Goal: Communication & Community: Participate in discussion

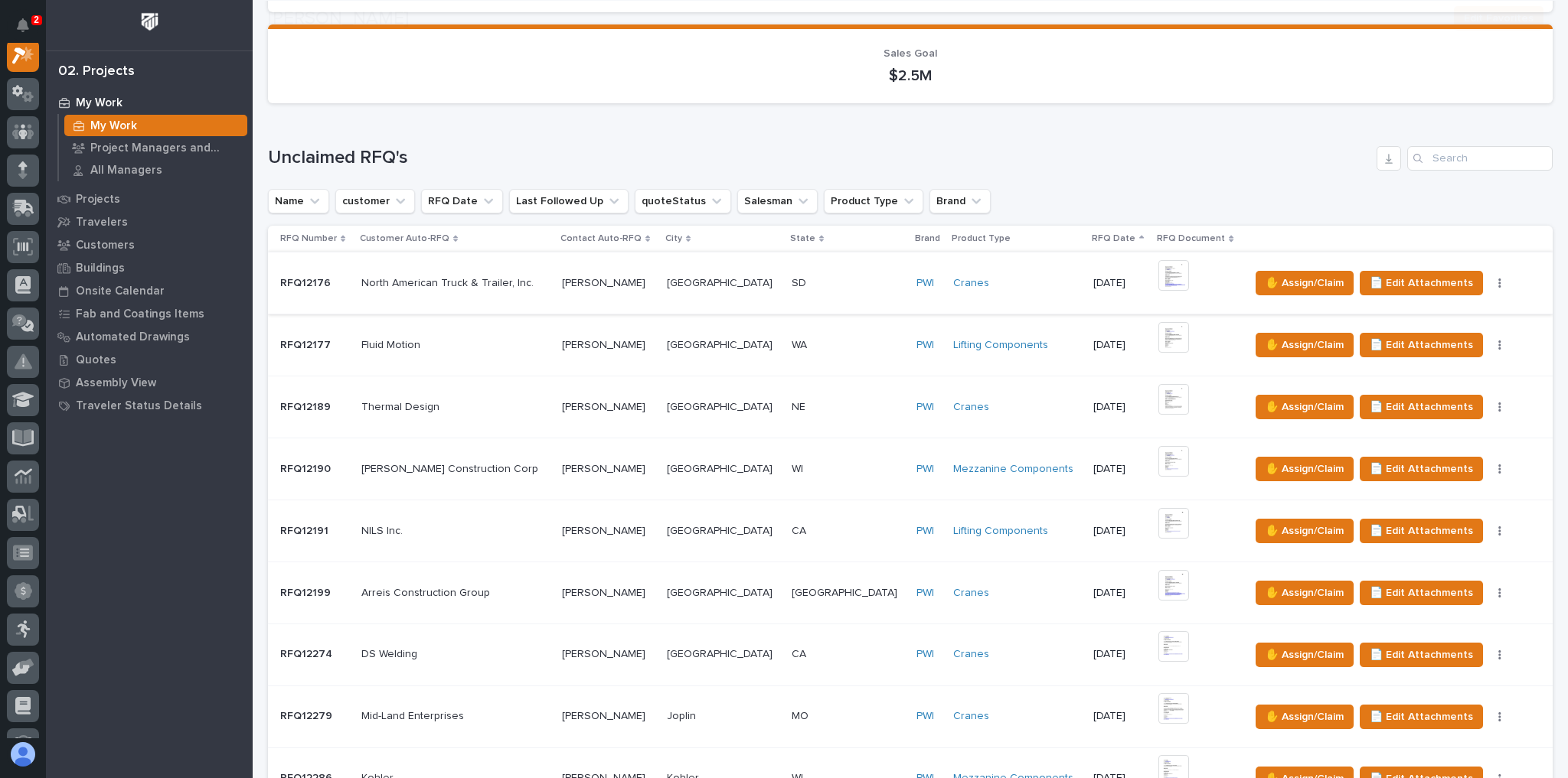
scroll to position [735, 0]
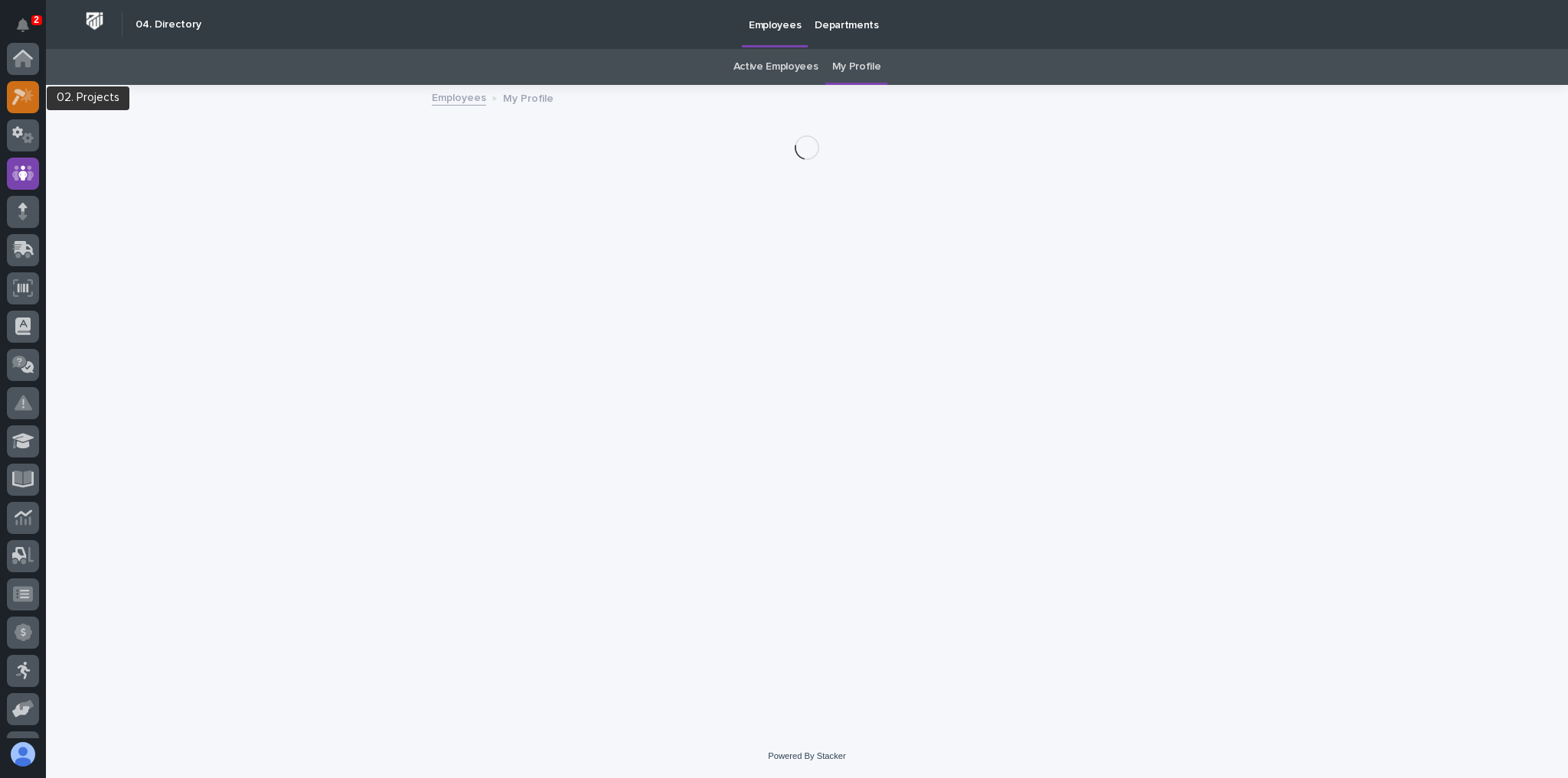
click at [9, 99] on div at bounding box center [23, 97] width 32 height 32
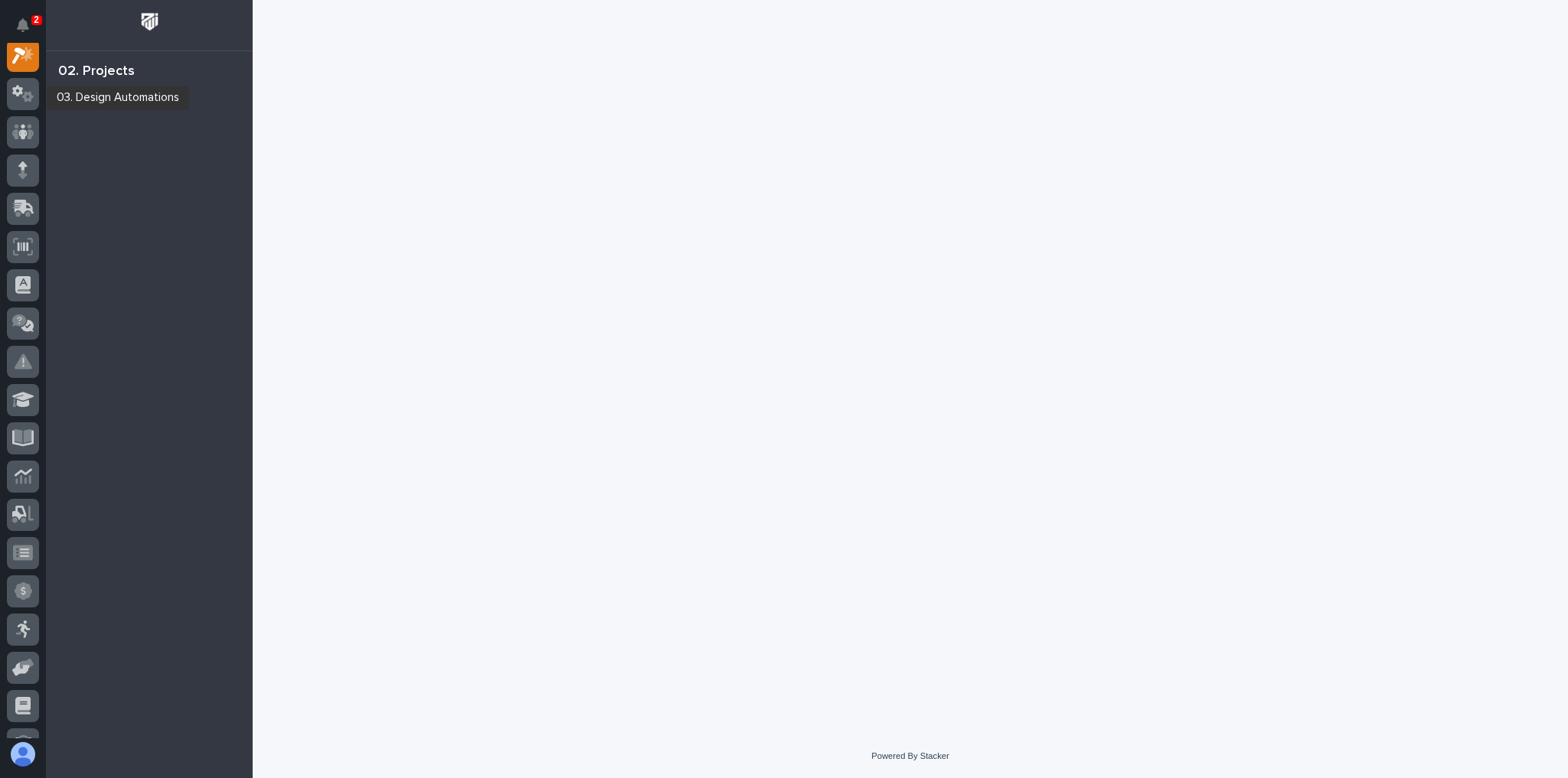
scroll to position [38, 0]
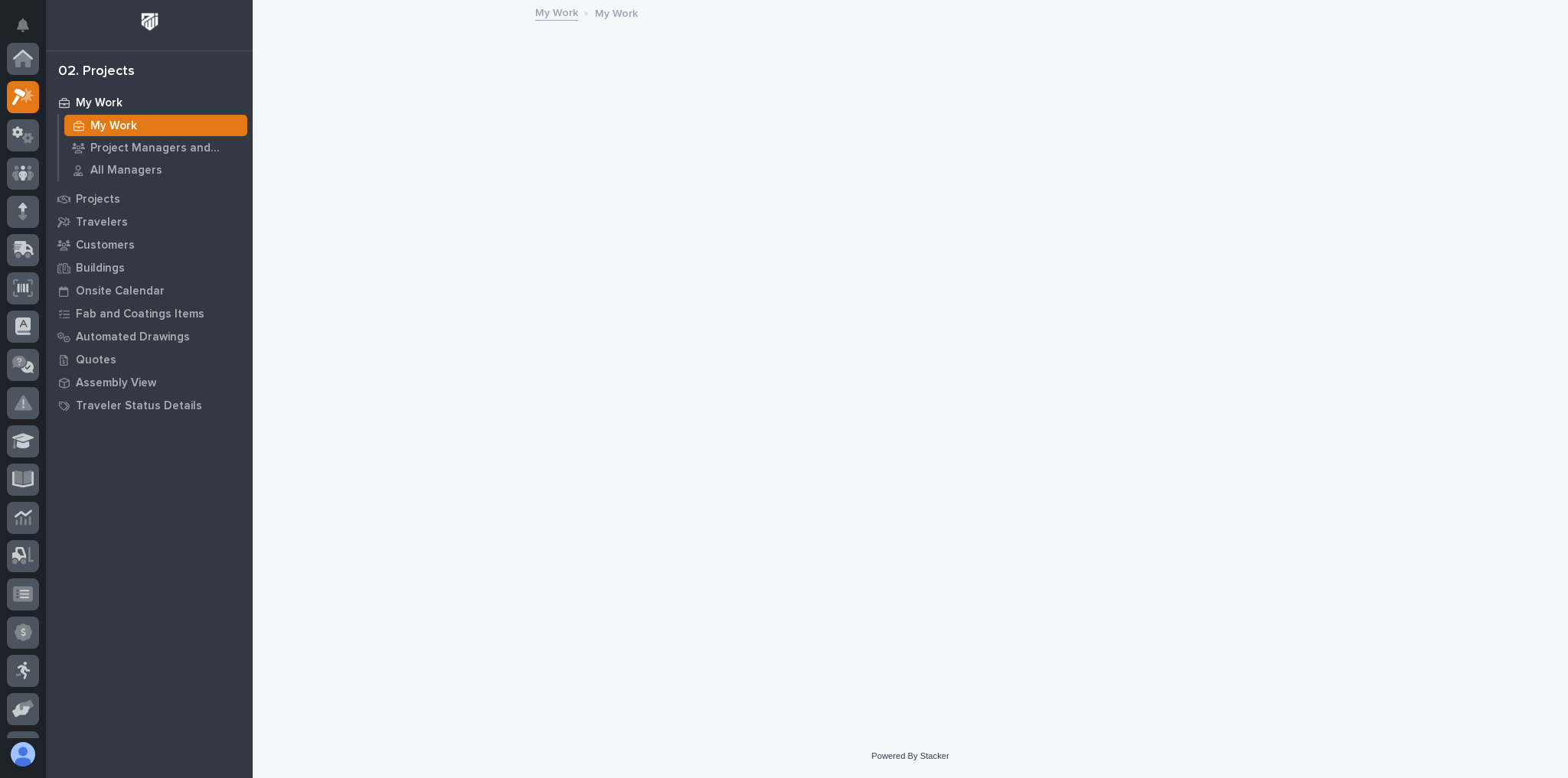
scroll to position [38, 0]
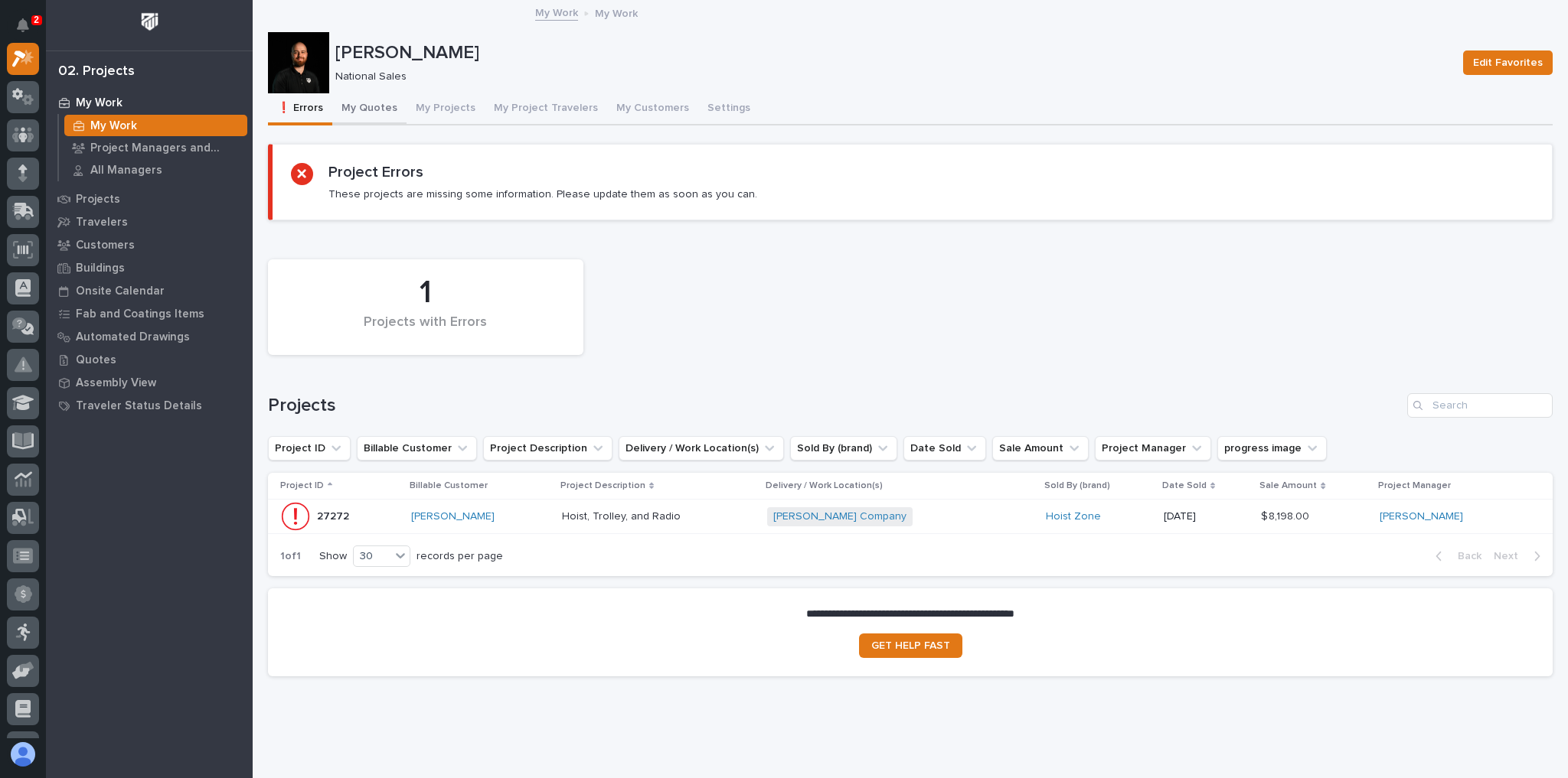
click at [376, 117] on button "My Quotes" at bounding box center [369, 109] width 74 height 32
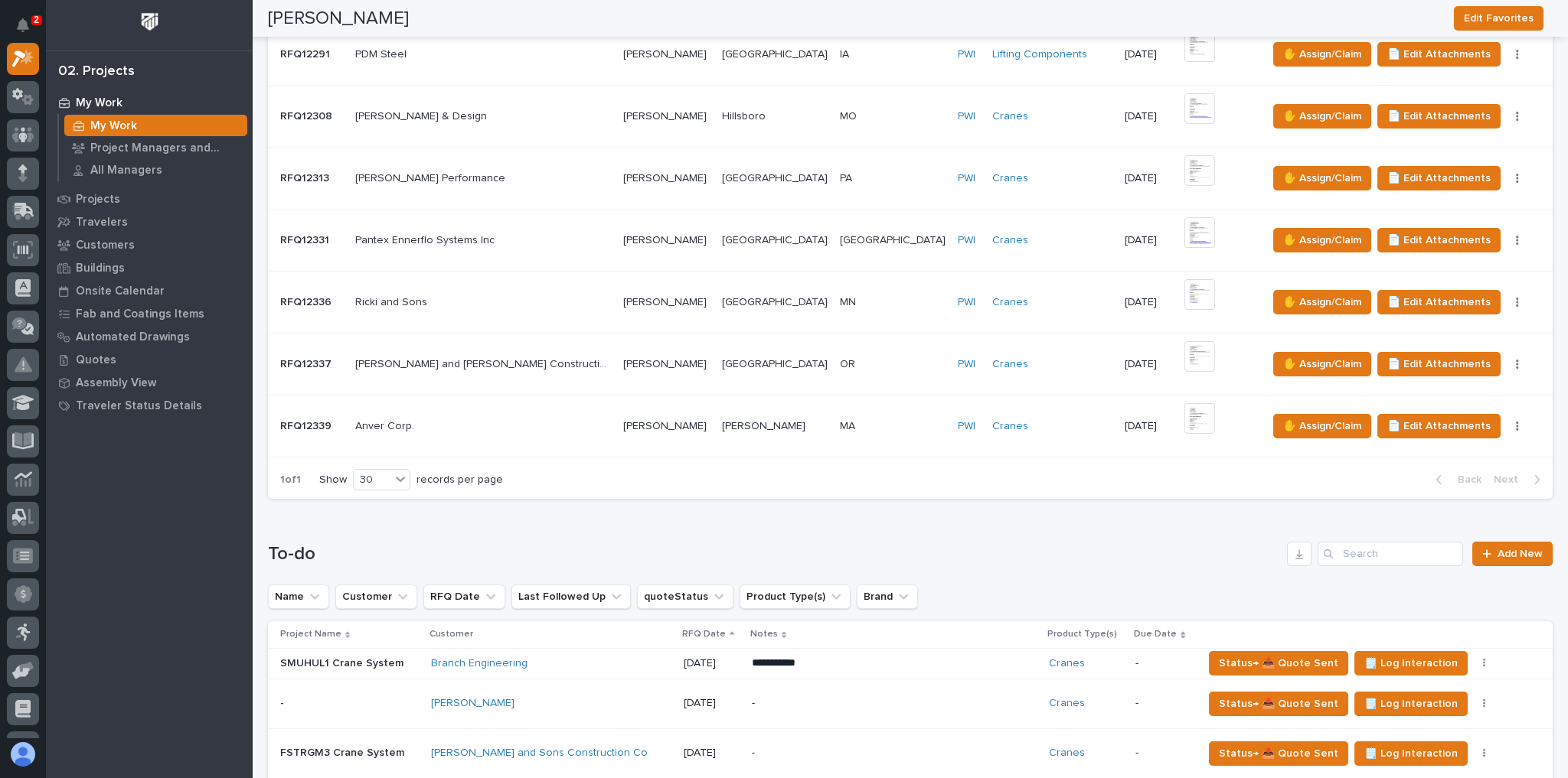
scroll to position [1286, 0]
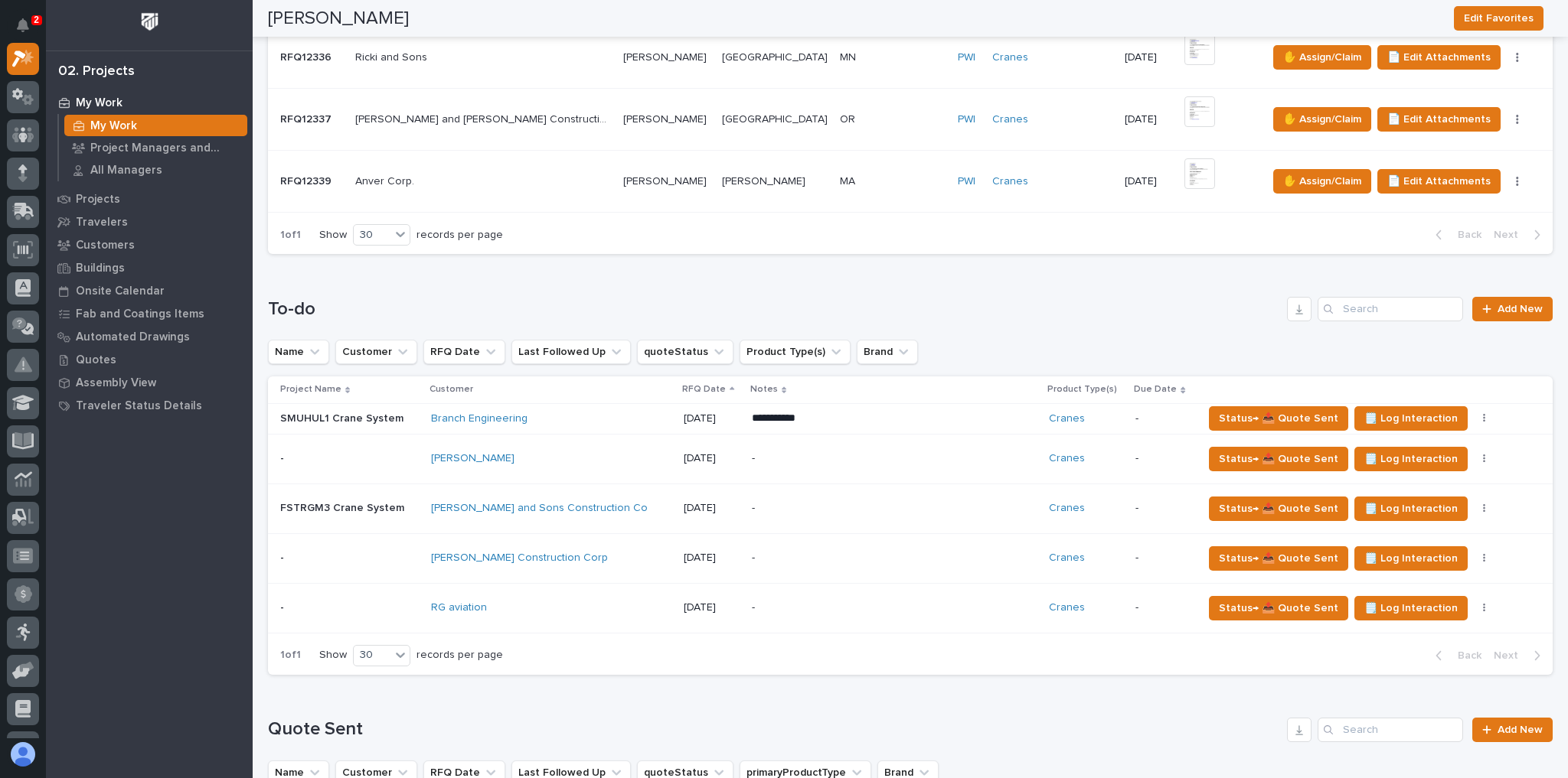
click at [537, 596] on div "RG aviation" at bounding box center [551, 608] width 240 height 25
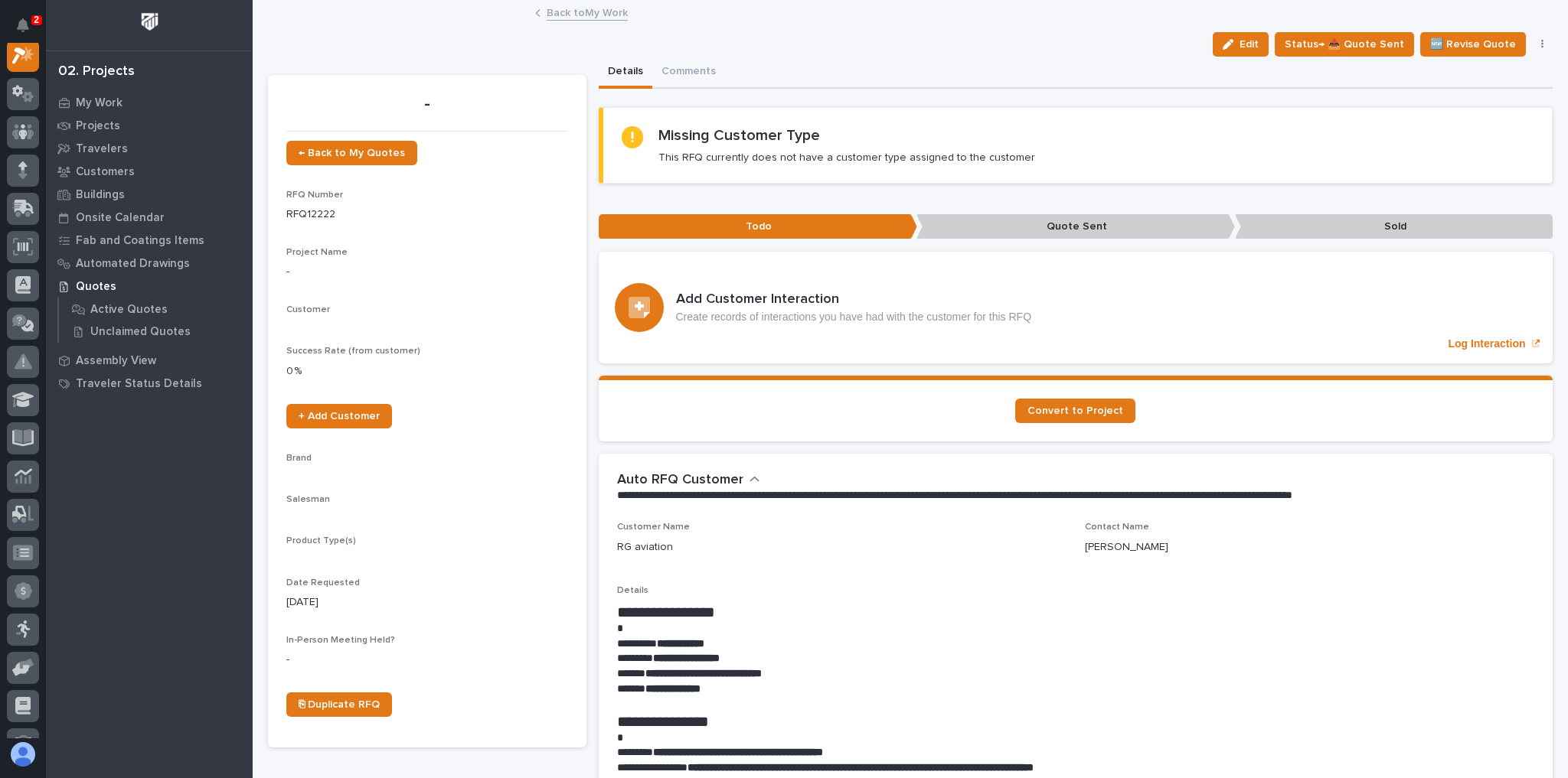
scroll to position [38, 0]
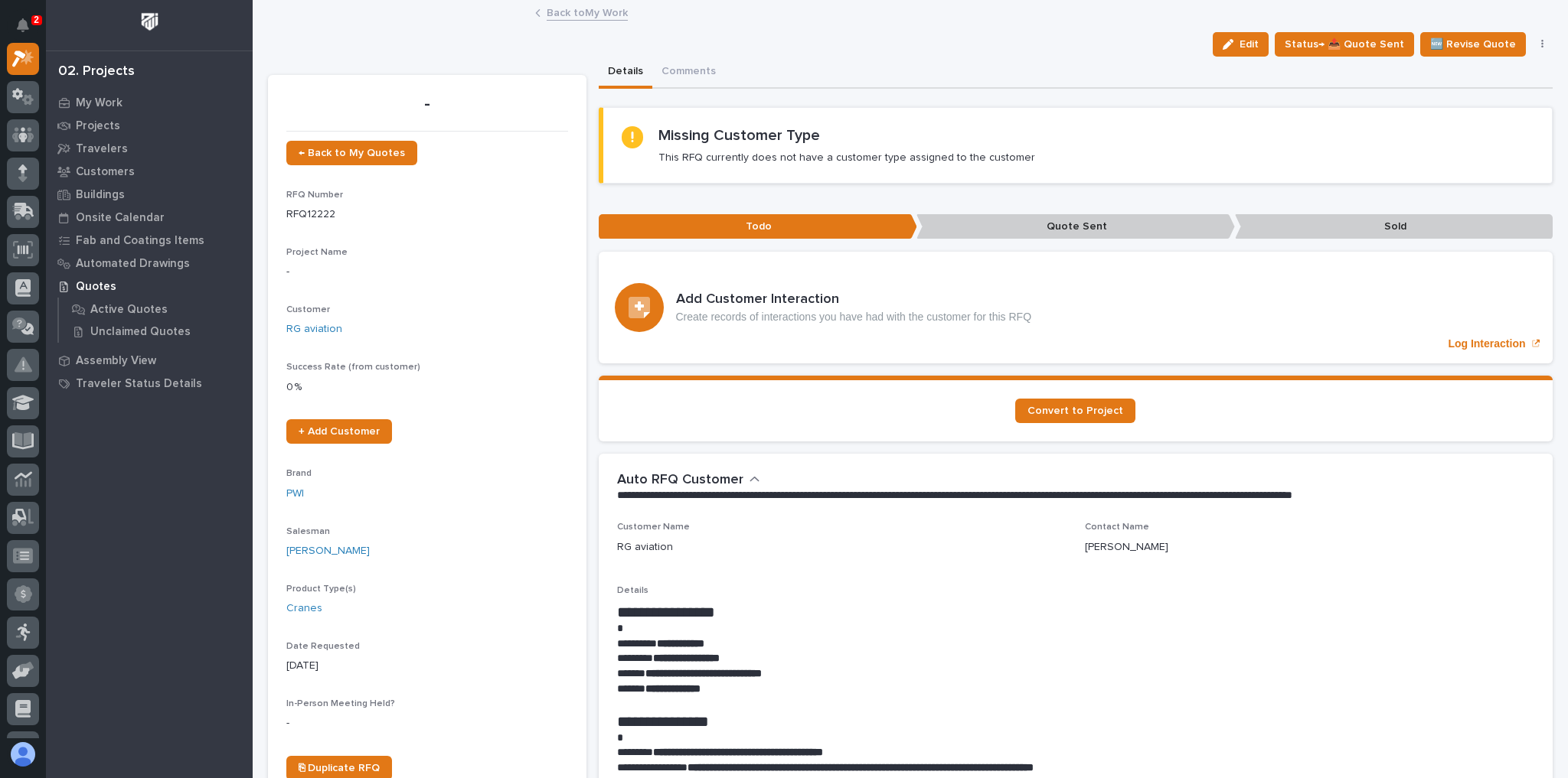
click at [564, 12] on link "Back to My Work" at bounding box center [587, 12] width 81 height 18
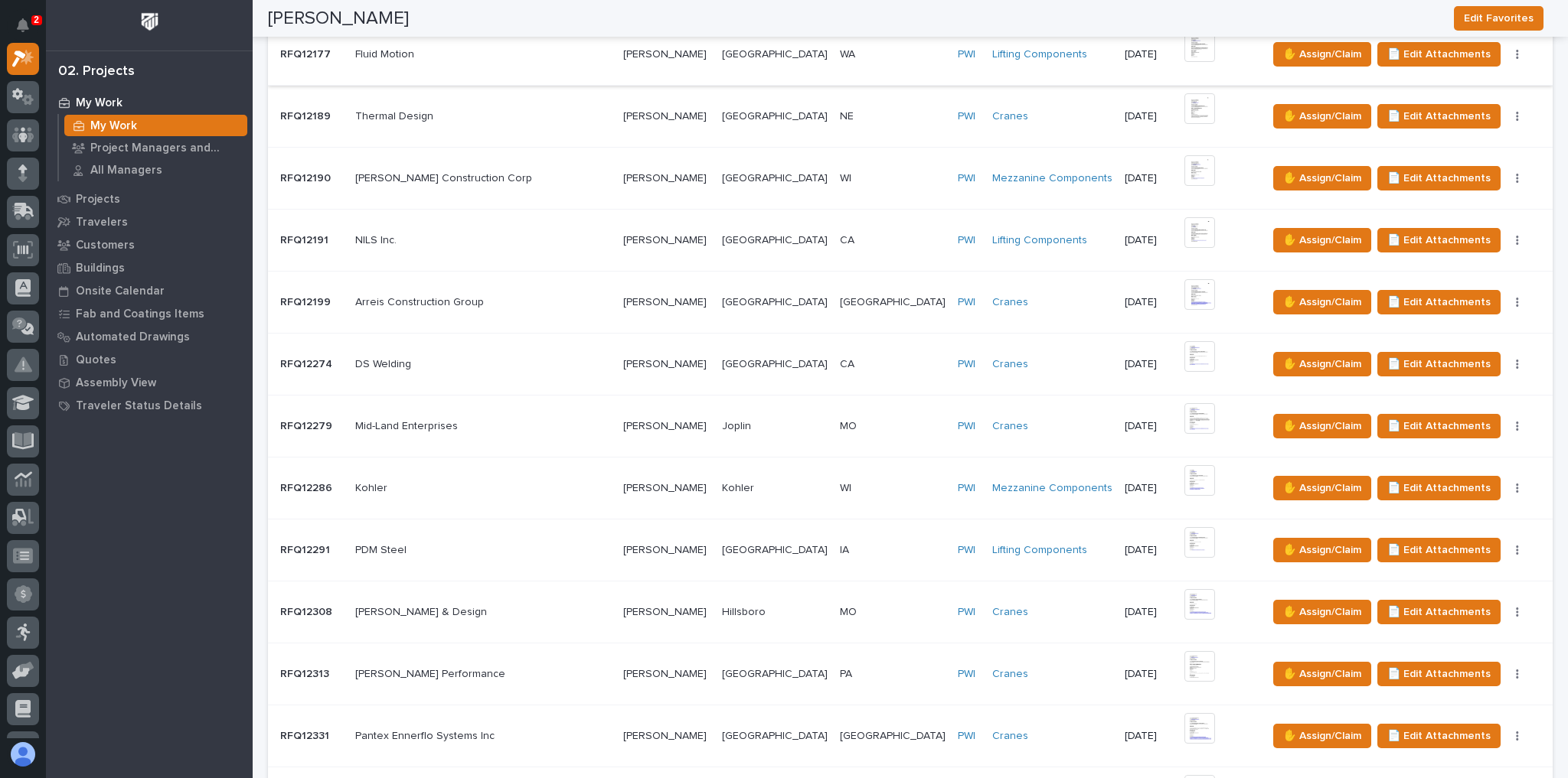
scroll to position [1102, 0]
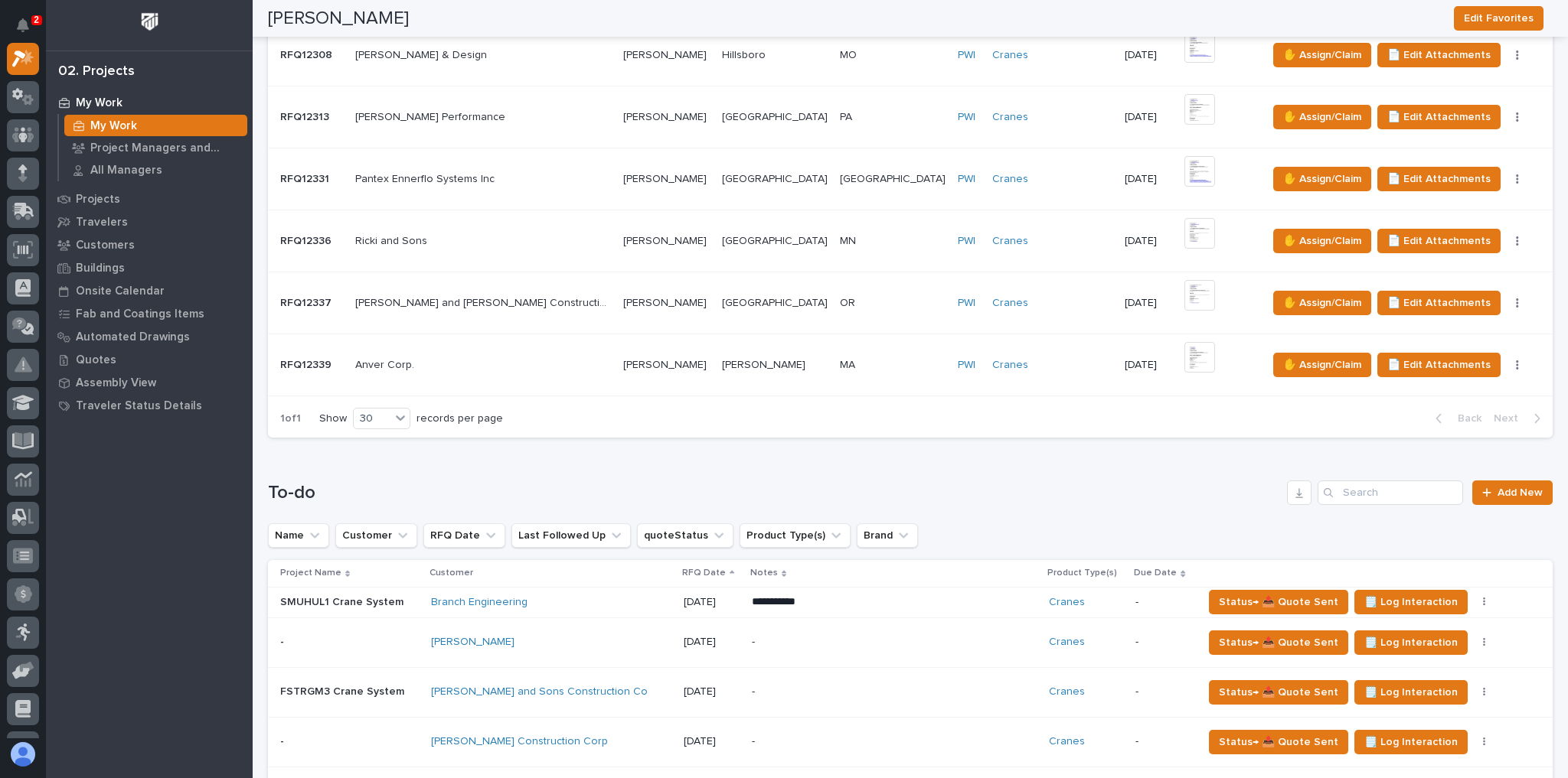
click at [485, 359] on p at bounding box center [482, 365] width 256 height 13
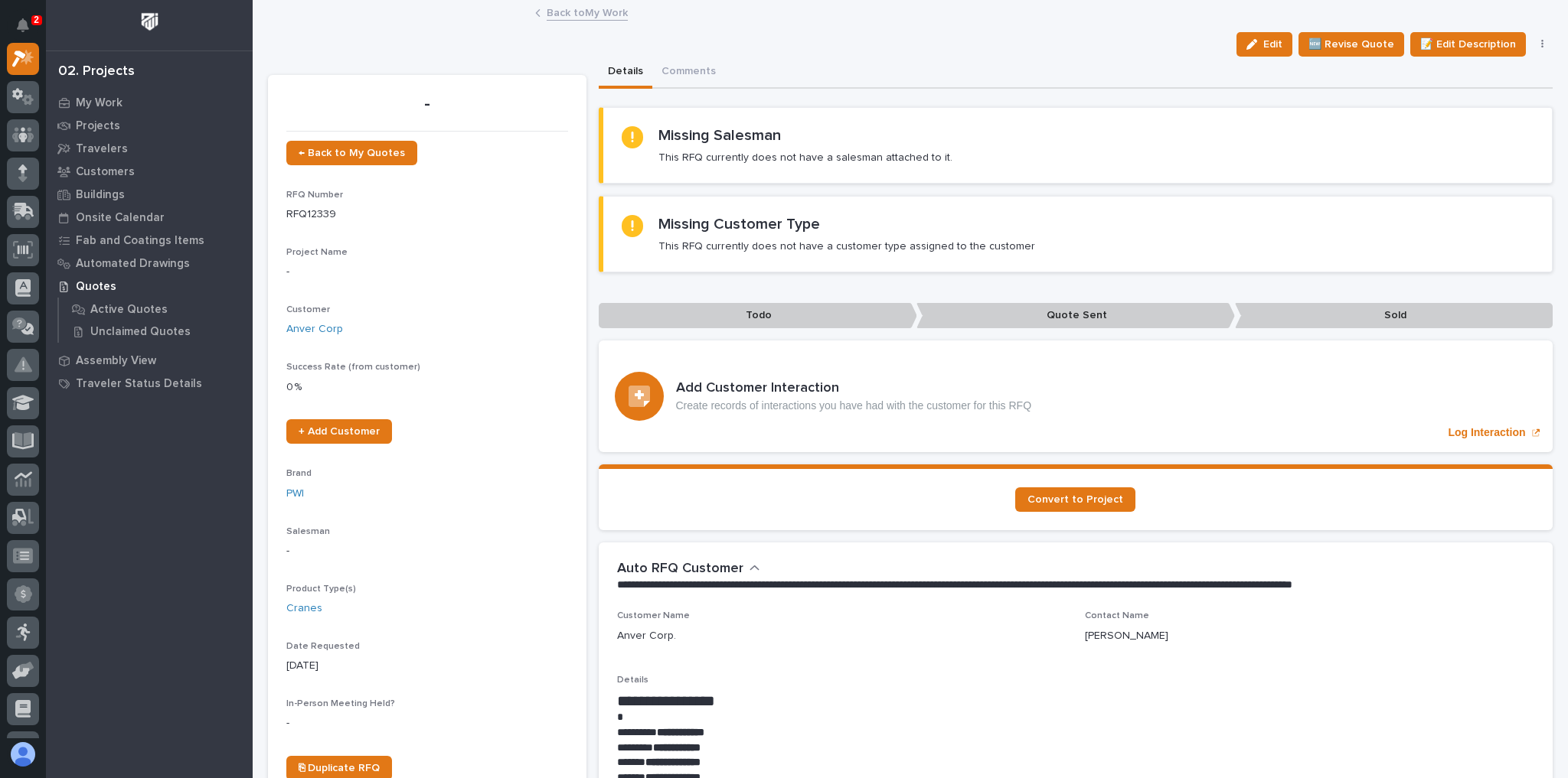
click at [594, 5] on link "Back to My Work" at bounding box center [587, 12] width 81 height 18
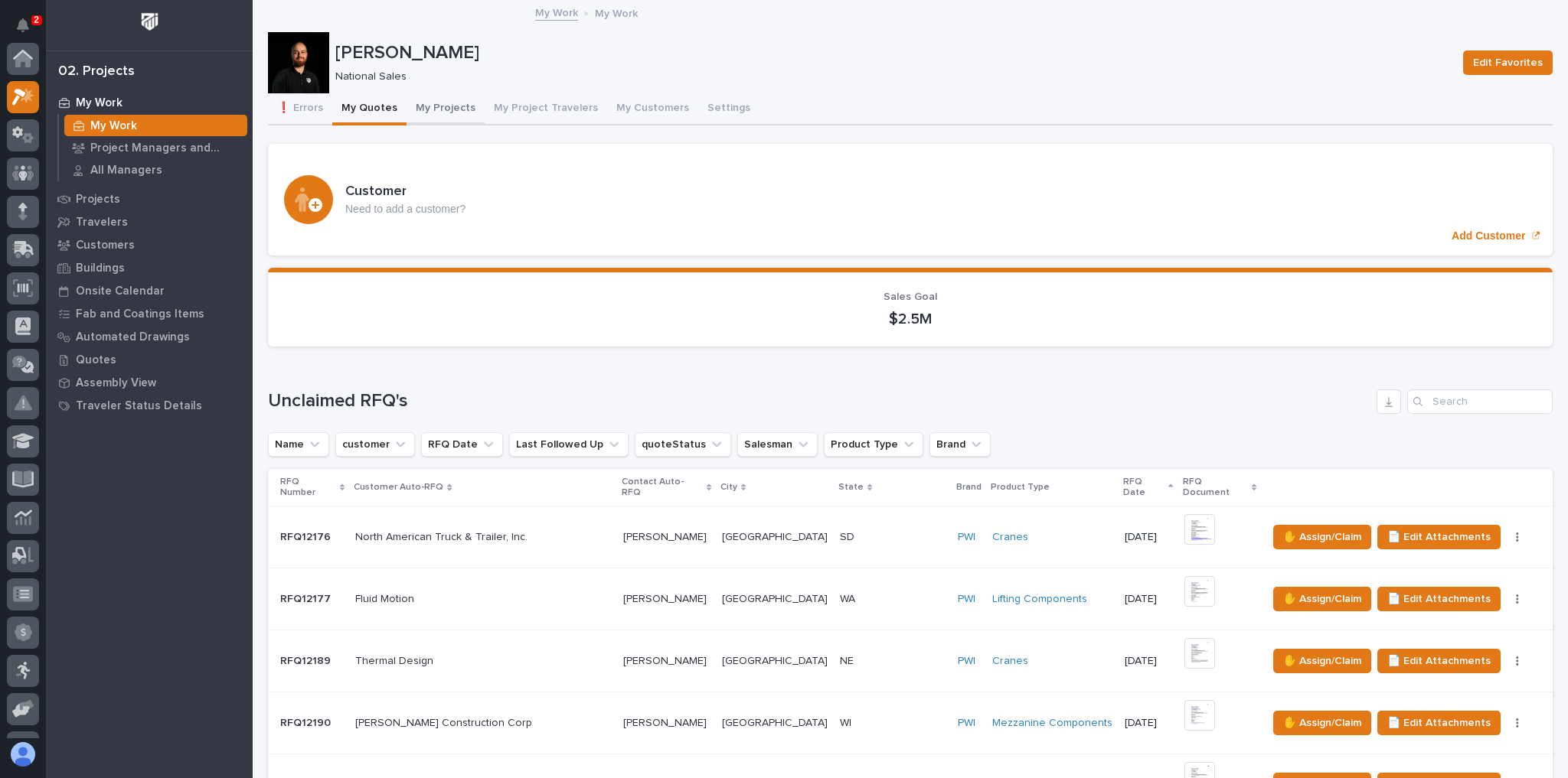
click at [458, 107] on button "My Projects" at bounding box center [446, 109] width 78 height 32
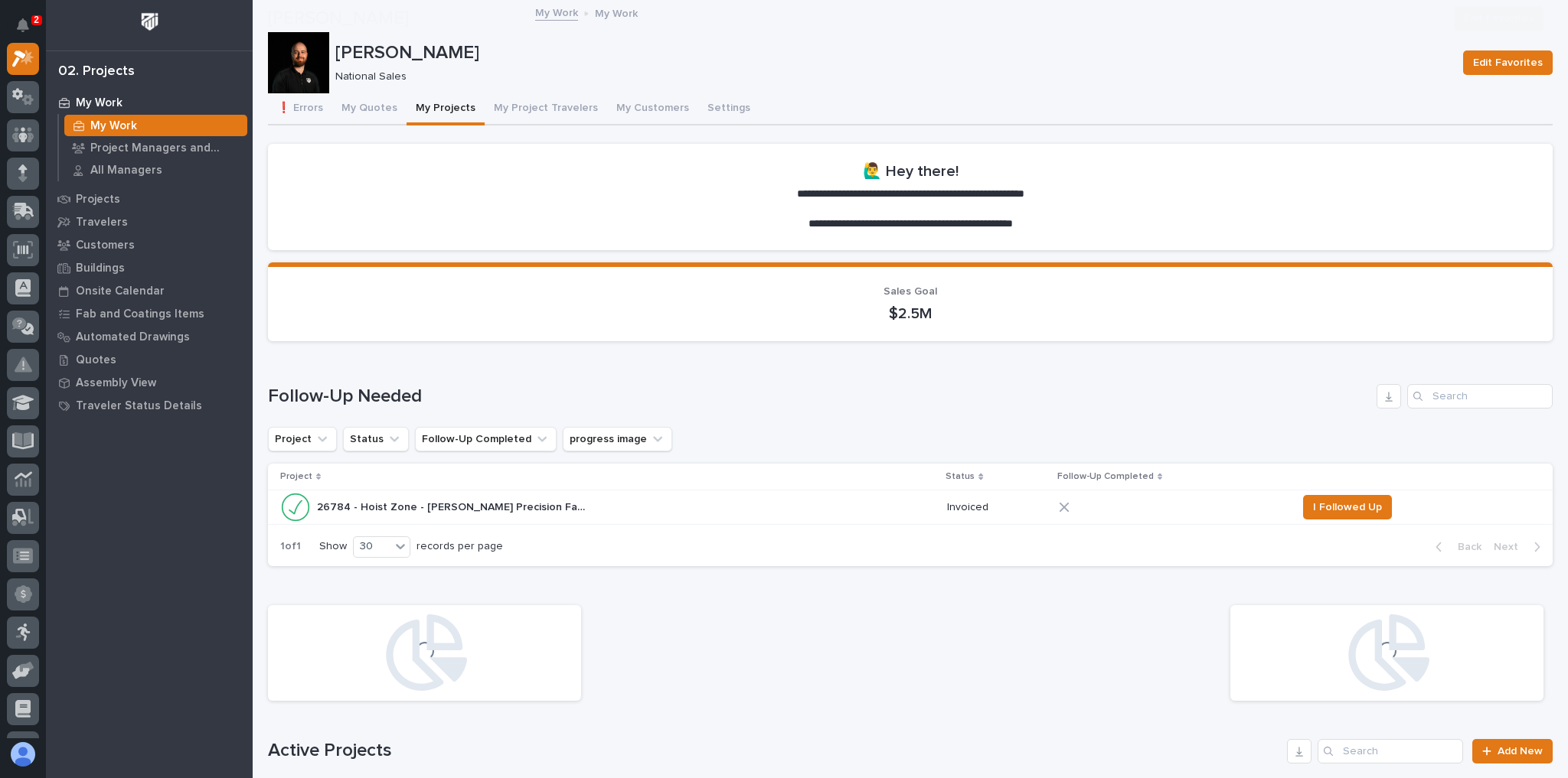
scroll to position [551, 0]
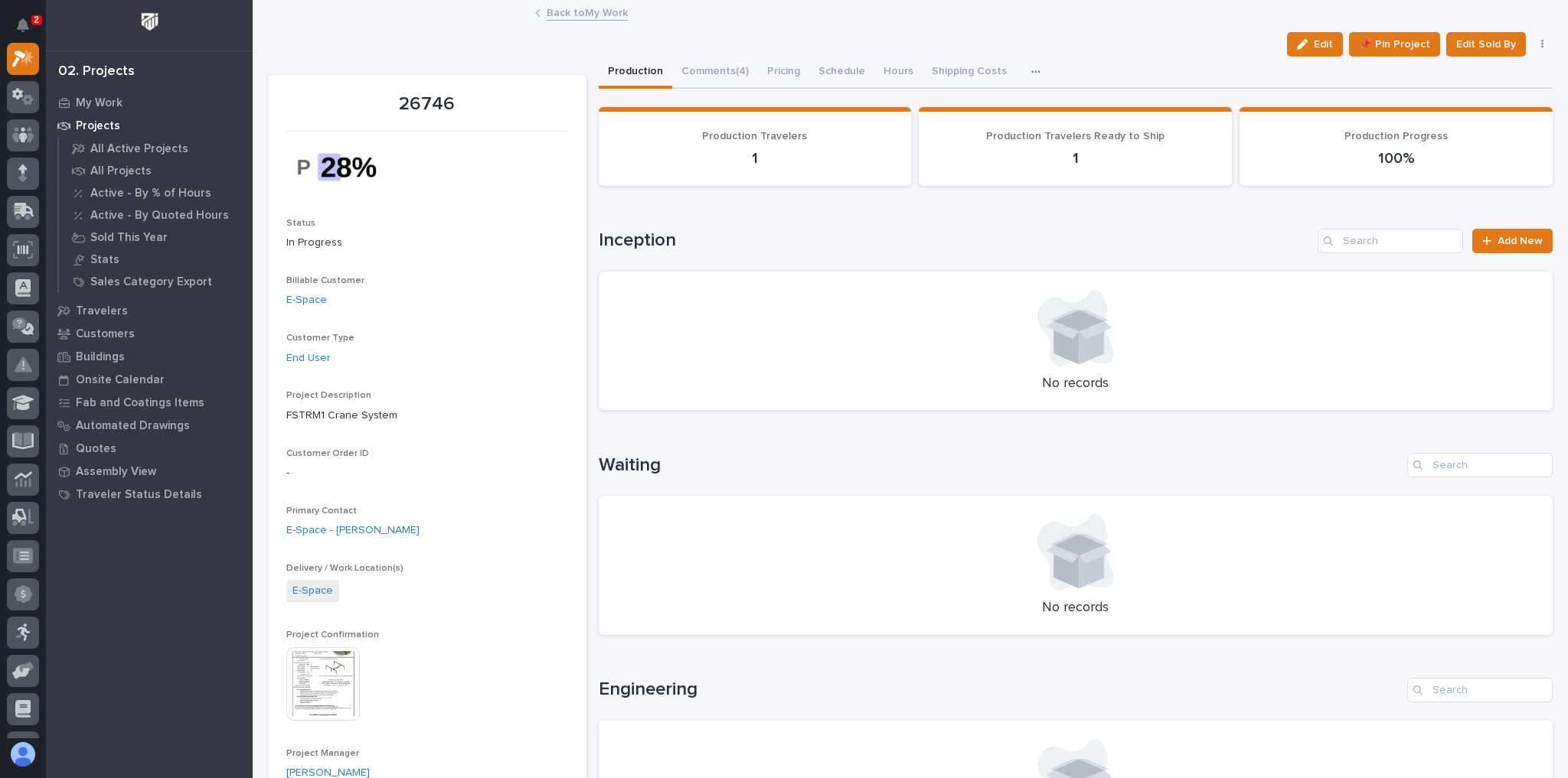
click at [591, 17] on link "Back to My Work" at bounding box center [587, 12] width 81 height 18
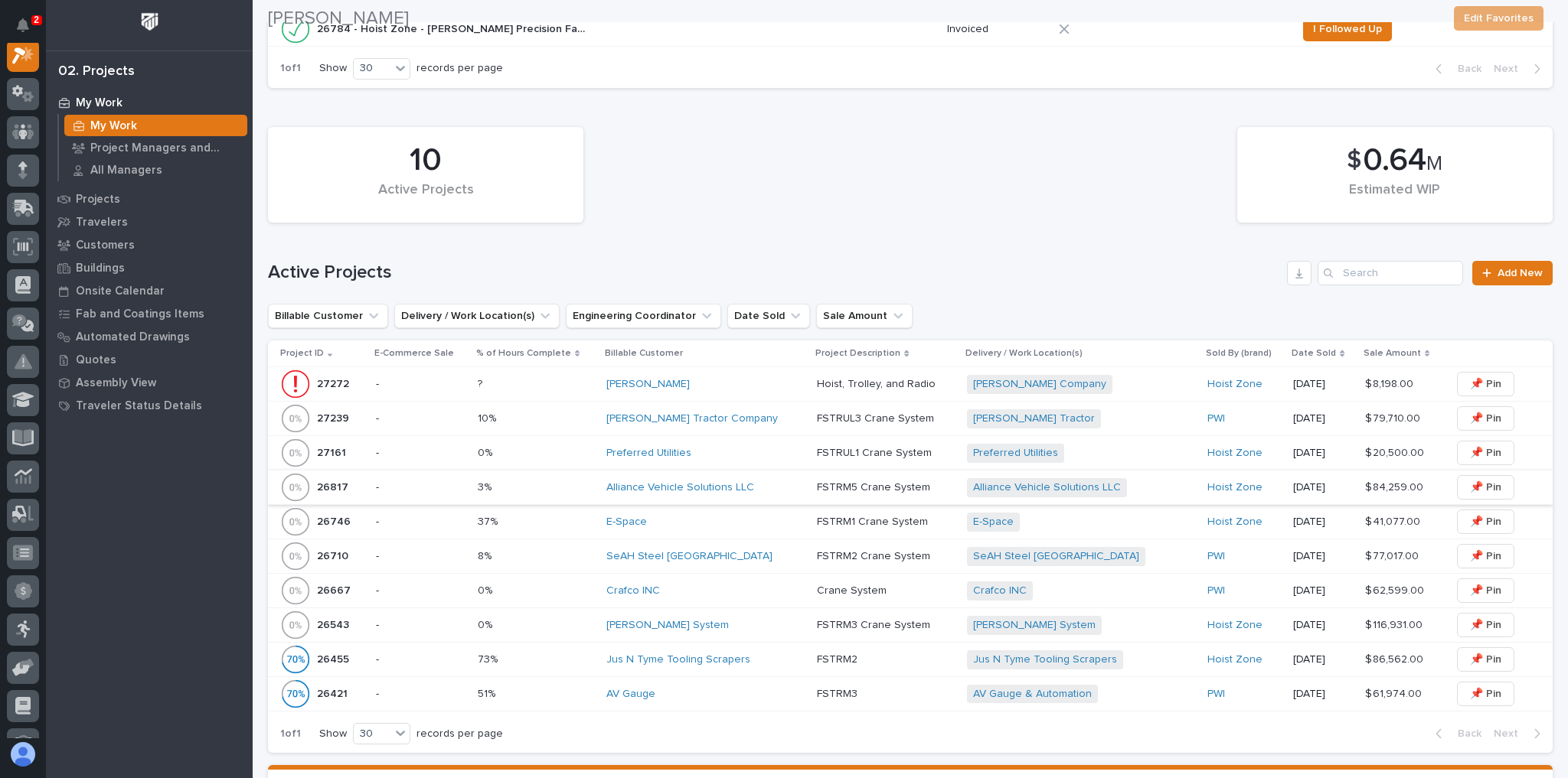
scroll to position [490, 0]
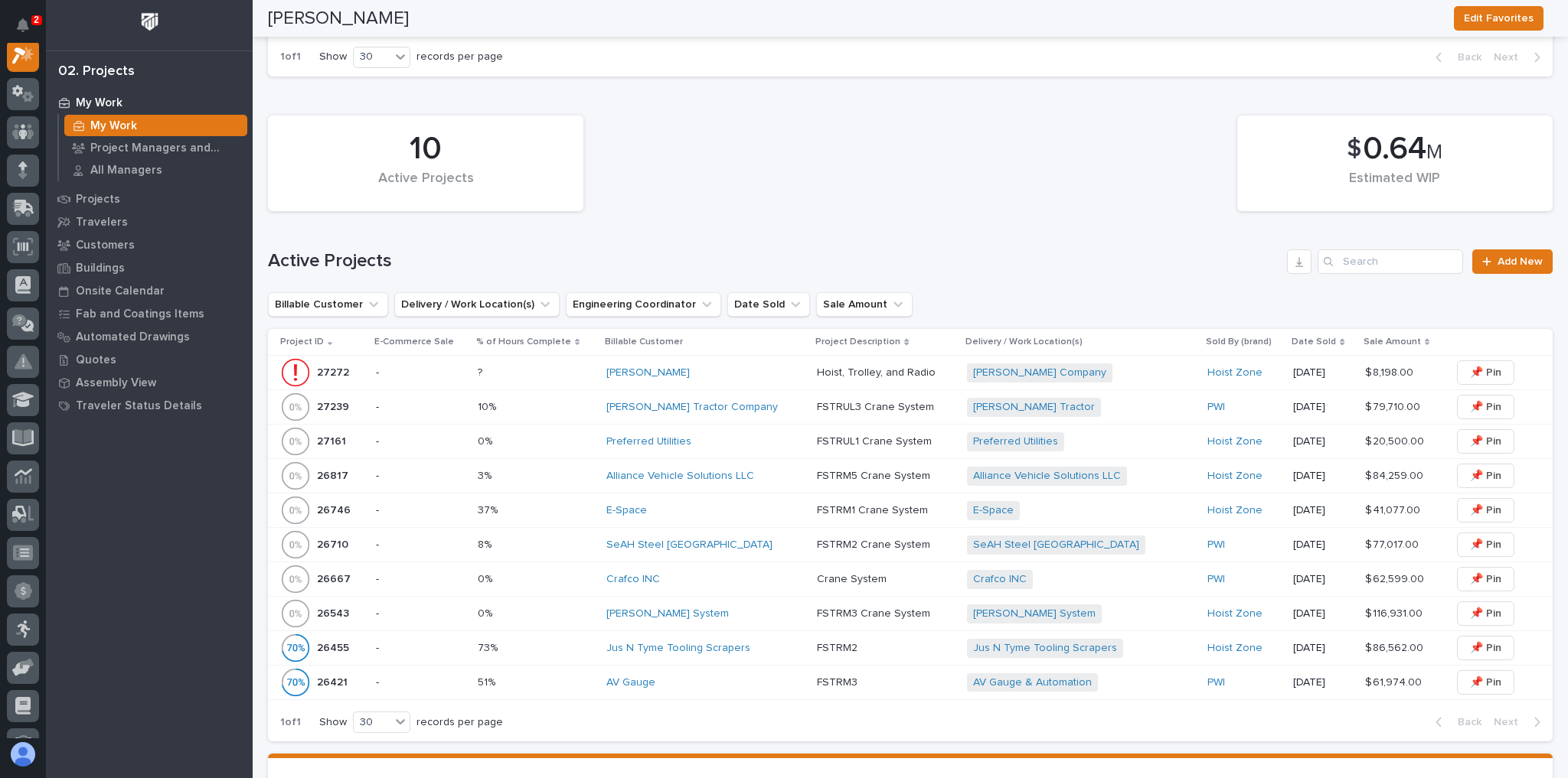
click at [562, 436] on p at bounding box center [536, 441] width 118 height 13
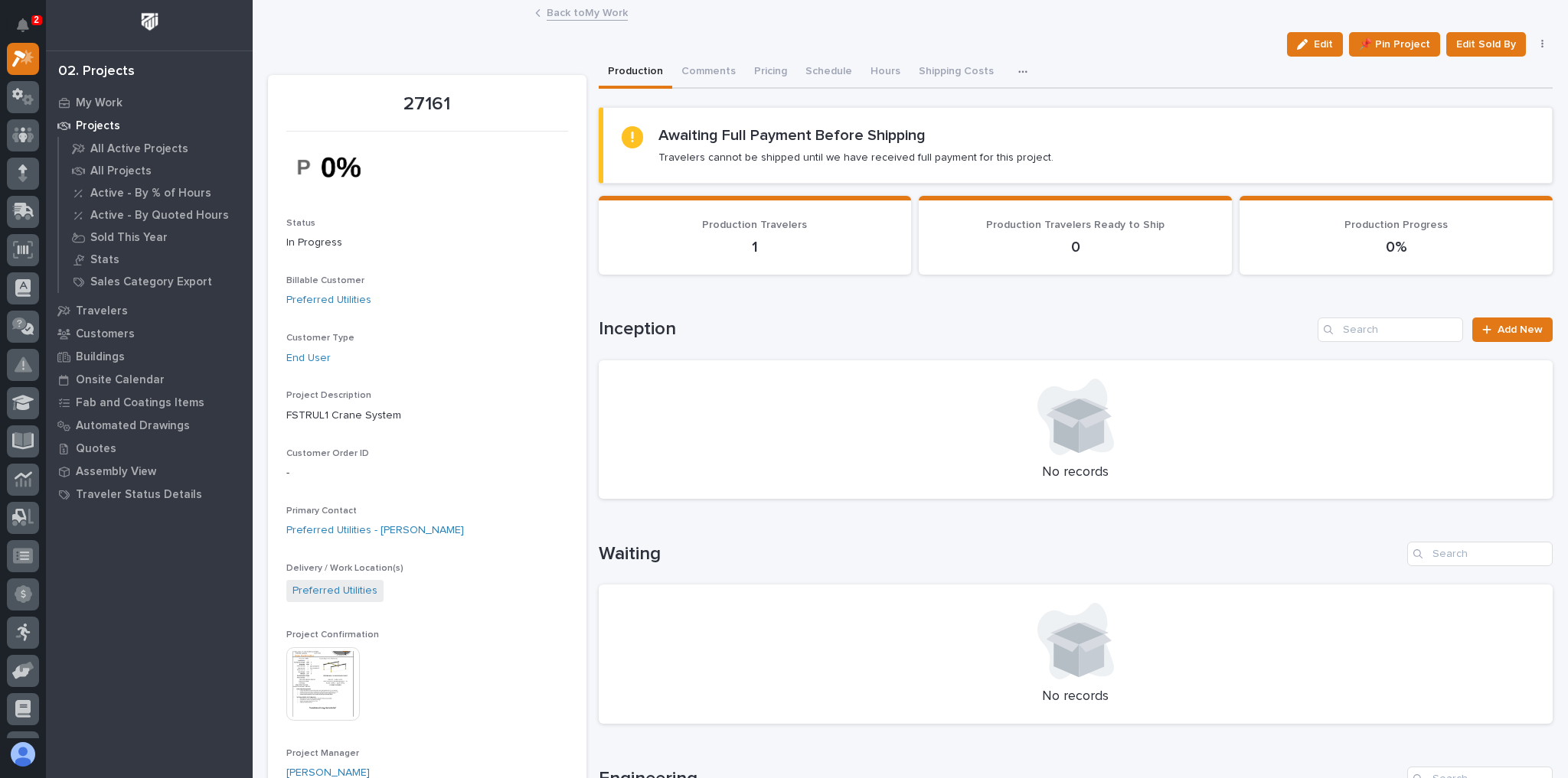
click at [607, 20] on link "Back to My Work" at bounding box center [587, 12] width 81 height 18
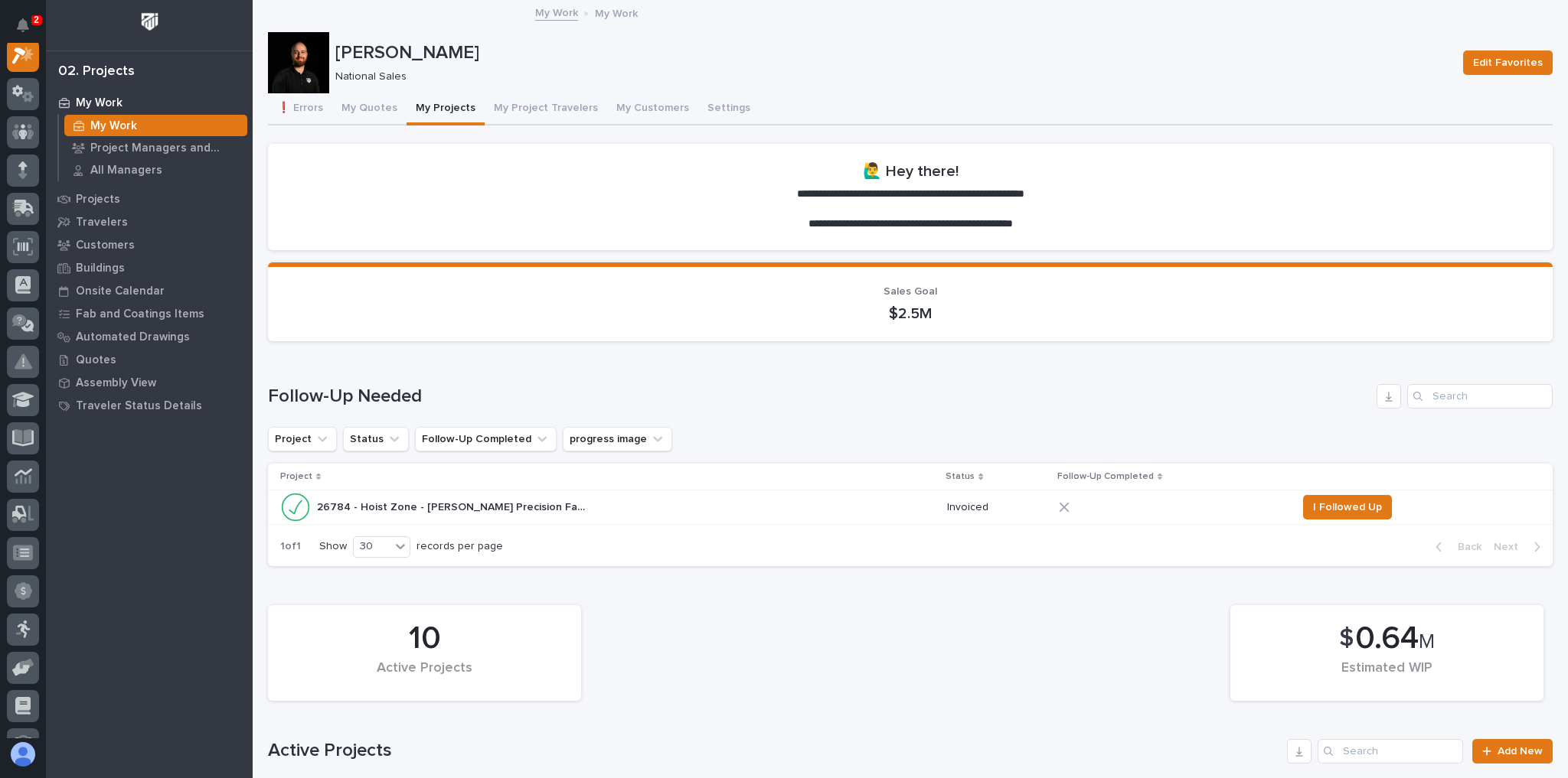
scroll to position [428, 0]
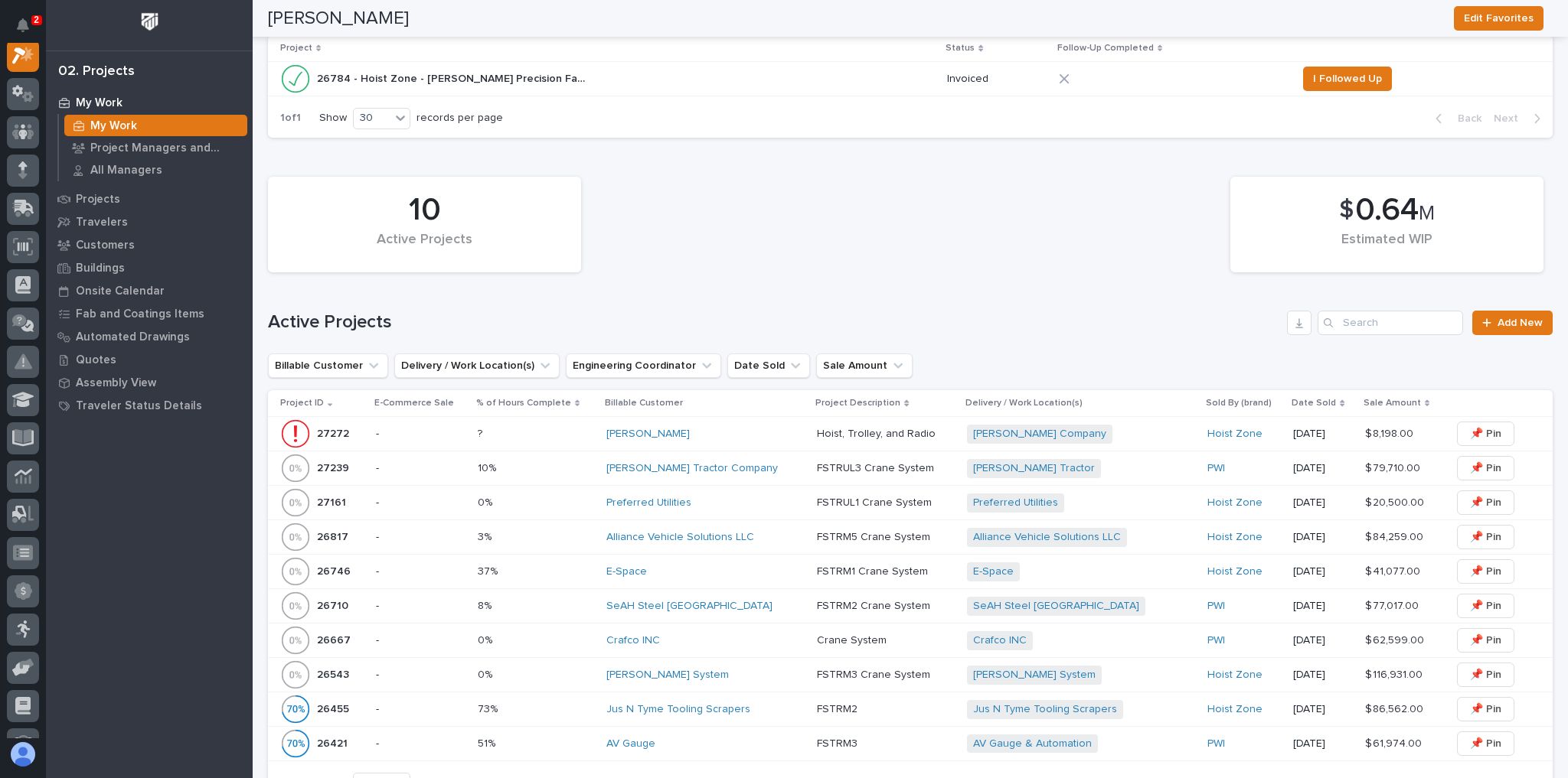
click at [631, 81] on div "26784 - Hoist Zone - [PERSON_NAME] Precision Fabricators - FSTRUL2 Crane System…" at bounding box center [608, 78] width 655 height 30
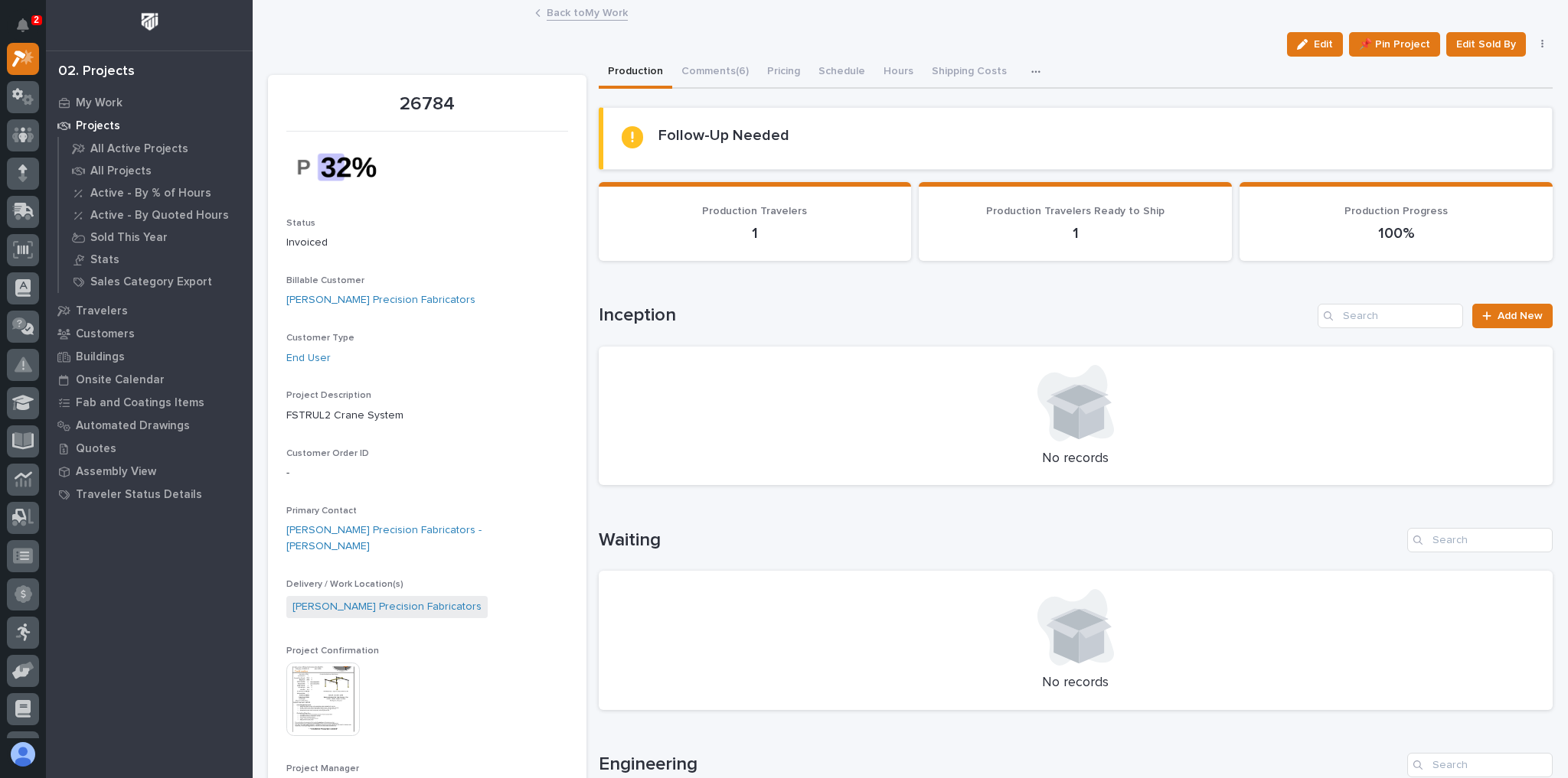
click at [603, 19] on link "Back to My Work" at bounding box center [587, 12] width 81 height 18
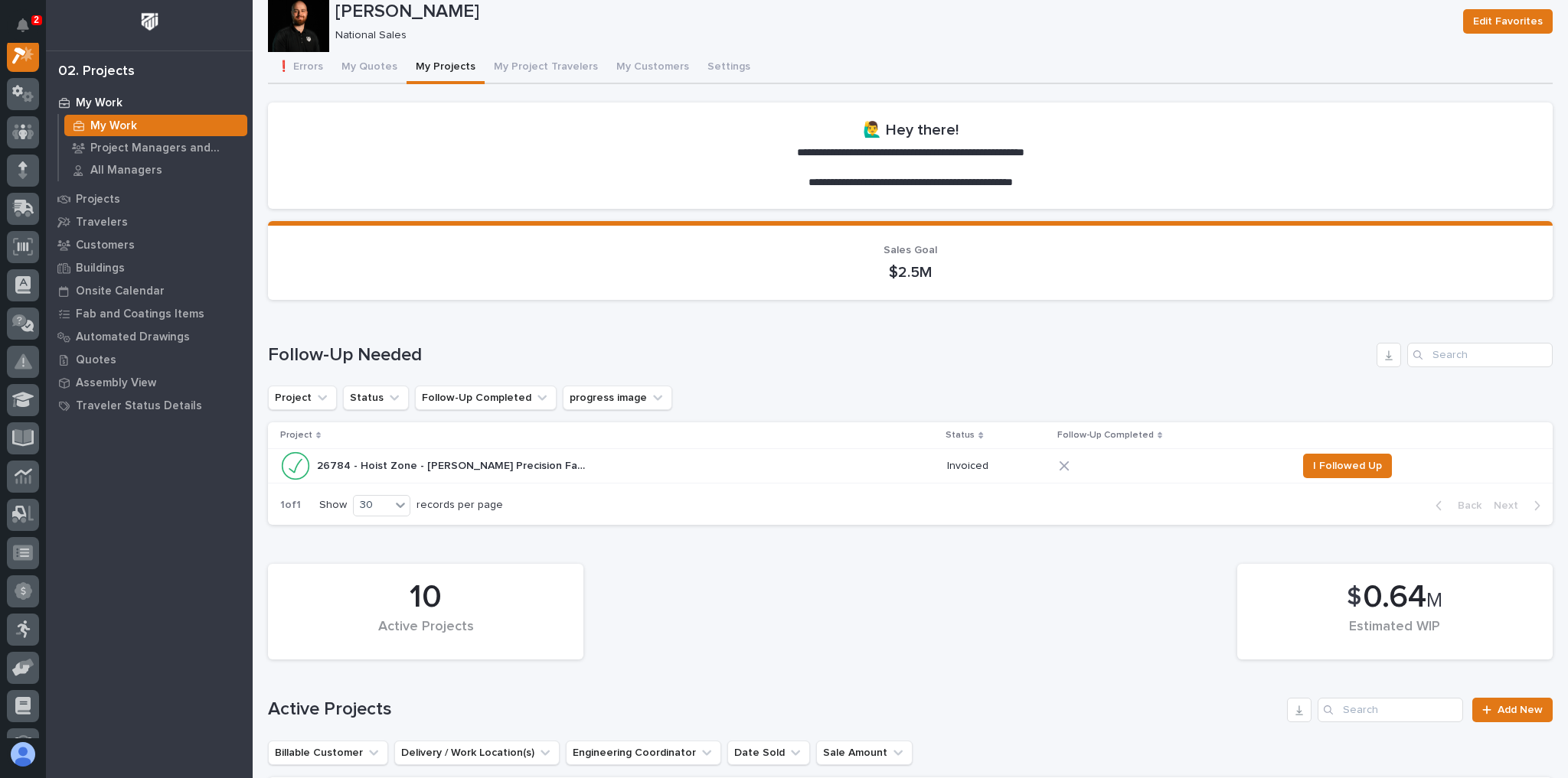
scroll to position [61, 0]
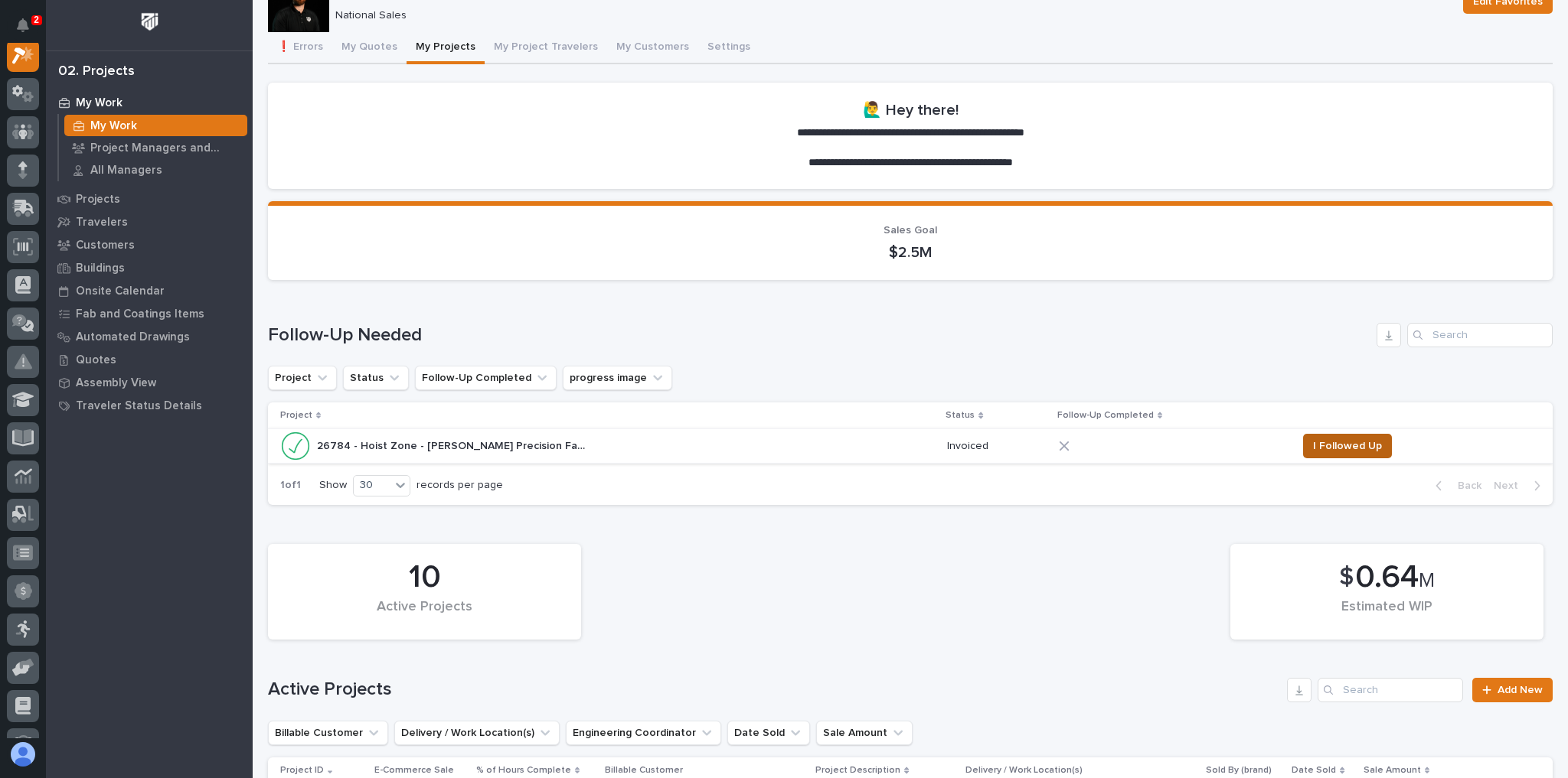
click at [1320, 440] on span "I Followed Up" at bounding box center [1348, 446] width 69 height 19
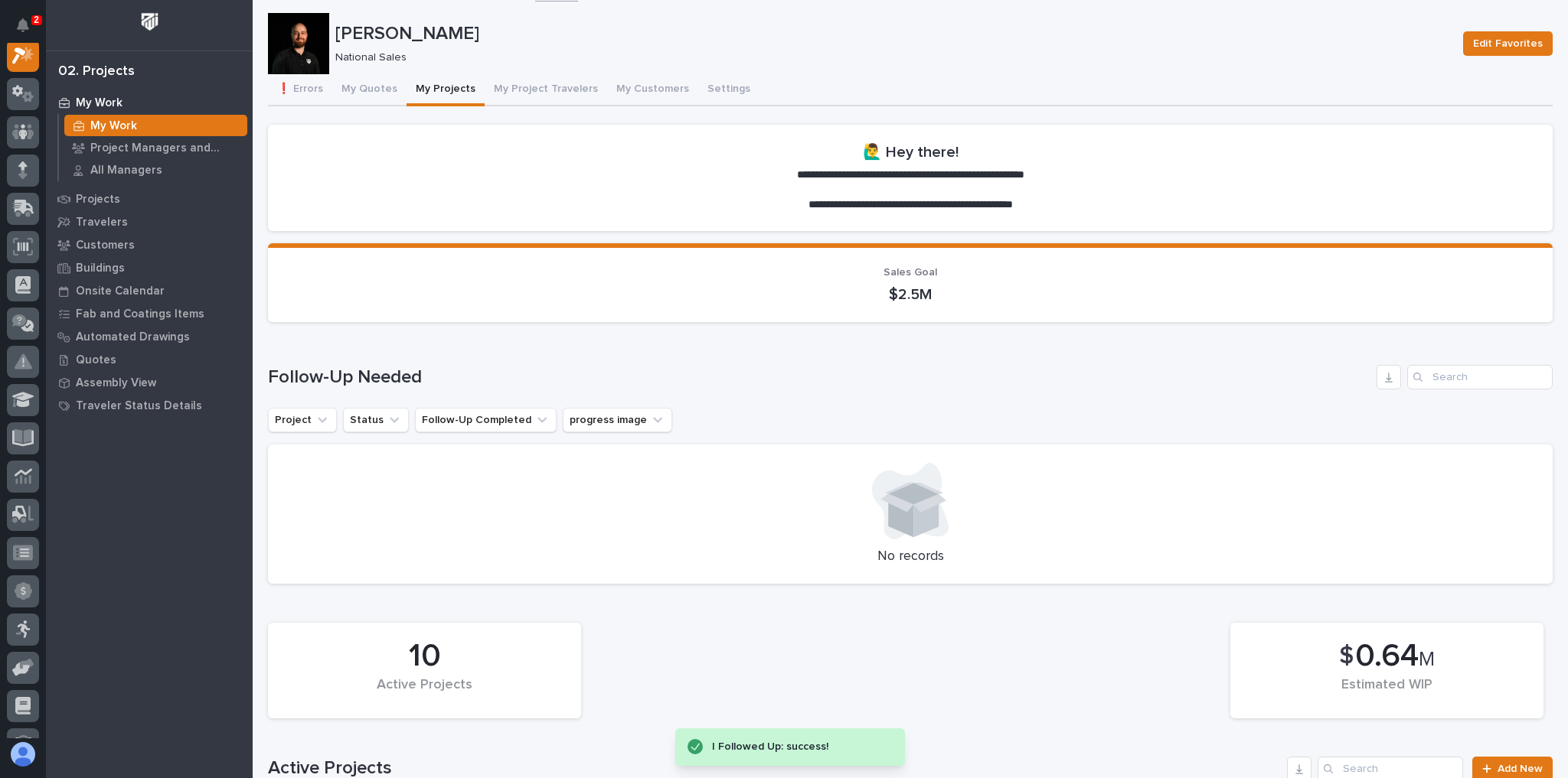
scroll to position [0, 0]
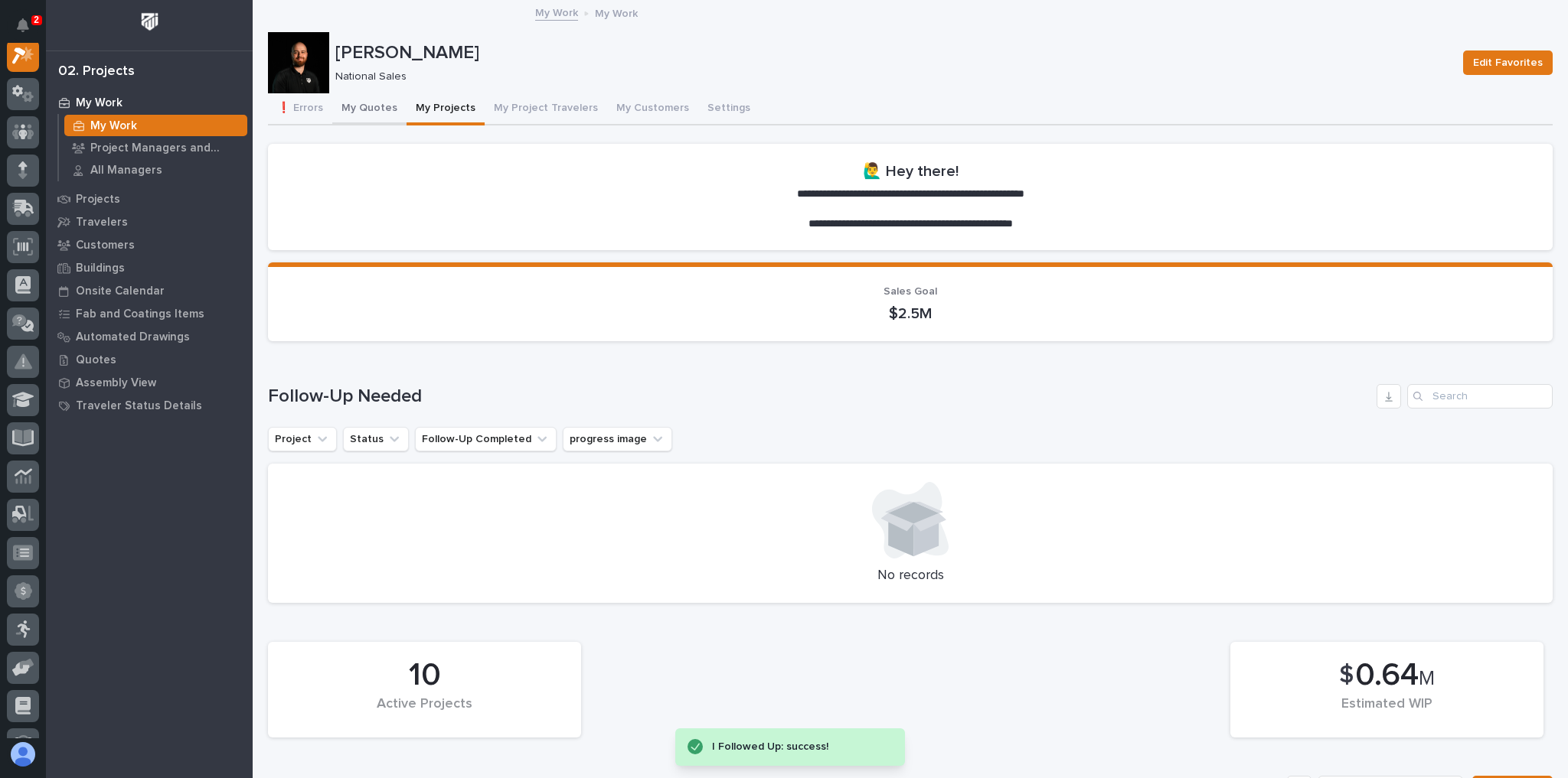
click at [383, 114] on button "My Quotes" at bounding box center [369, 109] width 74 height 32
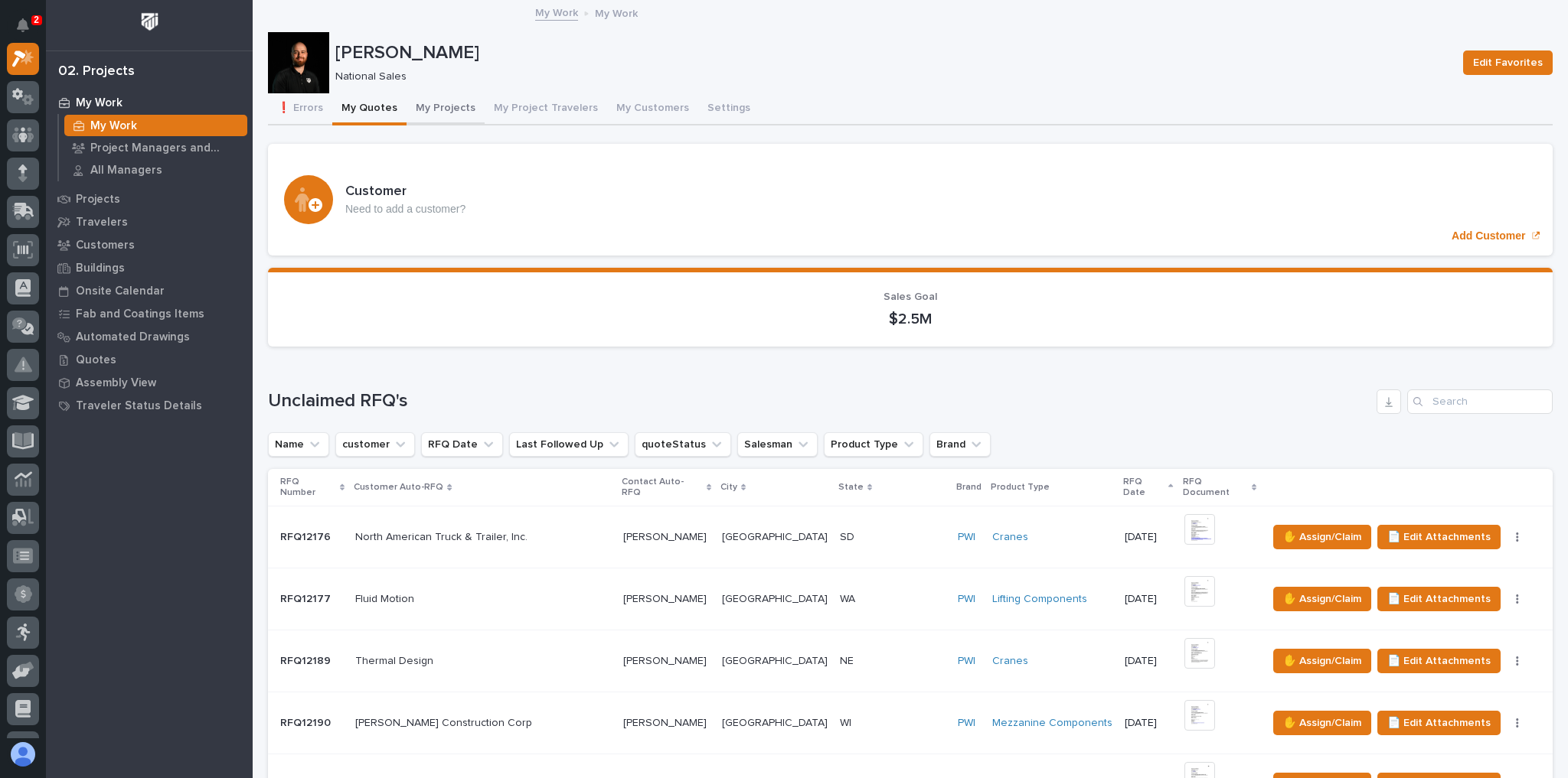
click at [433, 106] on button "My Projects" at bounding box center [446, 109] width 78 height 32
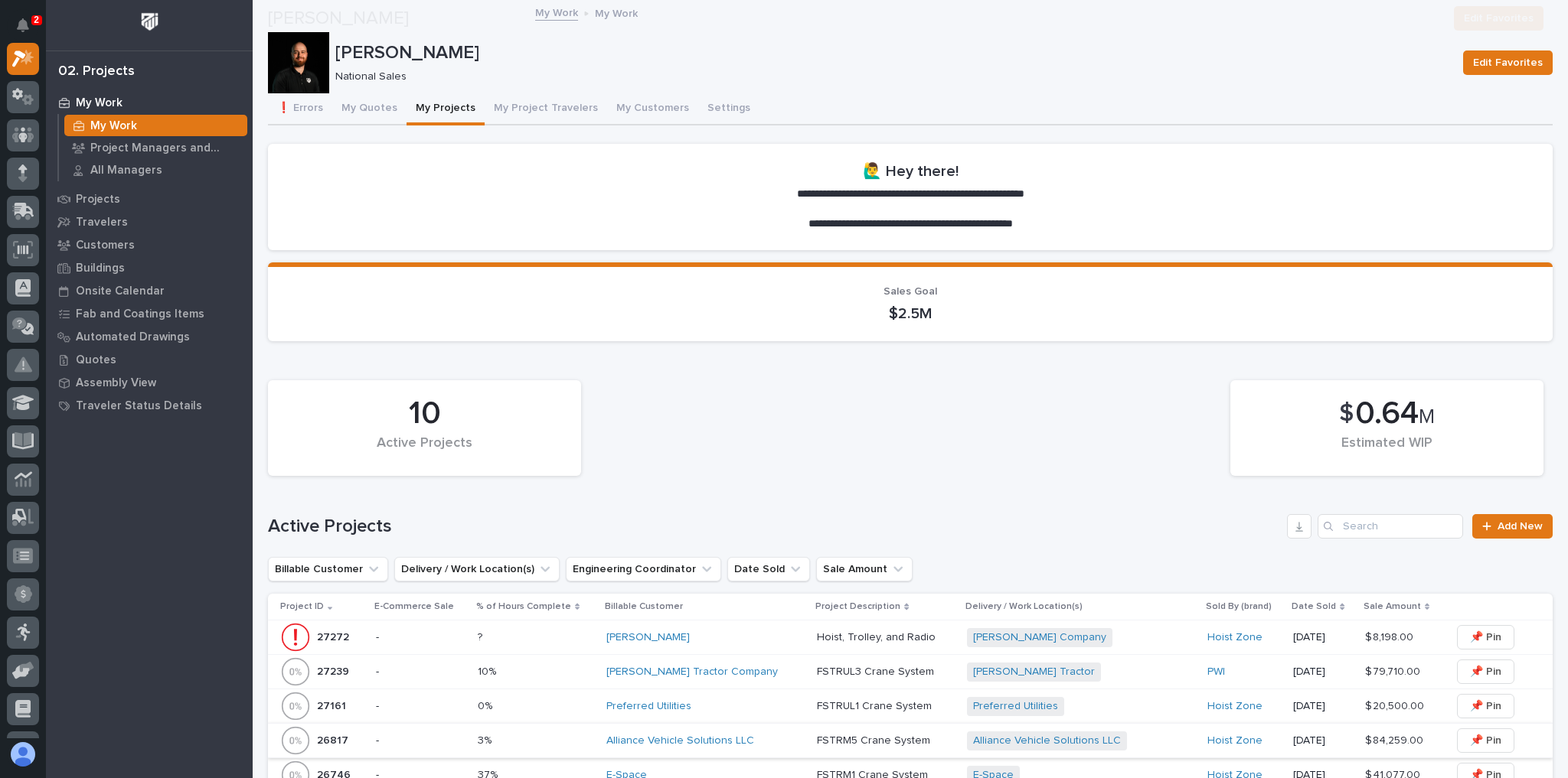
scroll to position [306, 0]
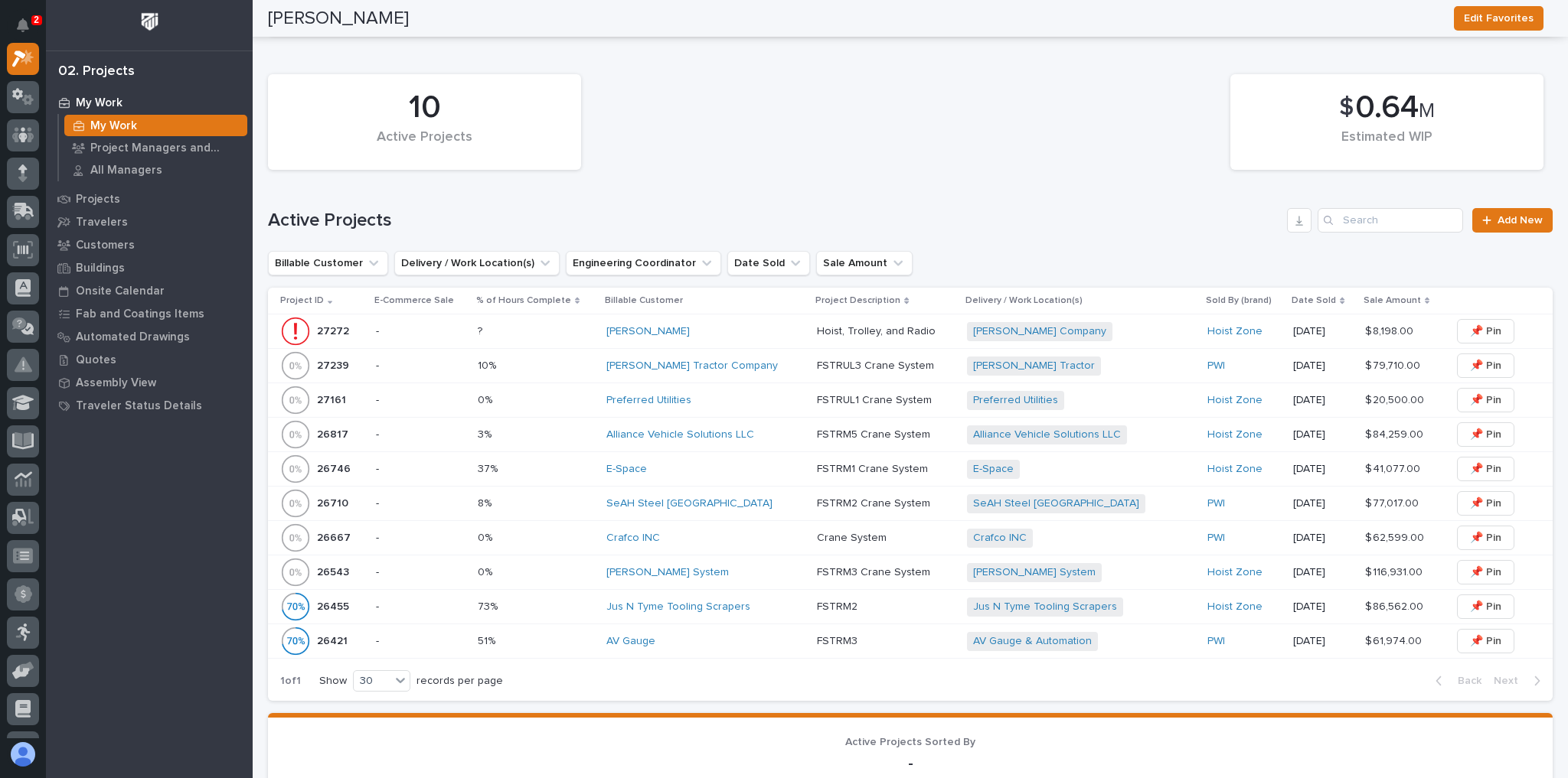
click at [687, 566] on div "[PERSON_NAME] System" at bounding box center [706, 572] width 198 height 13
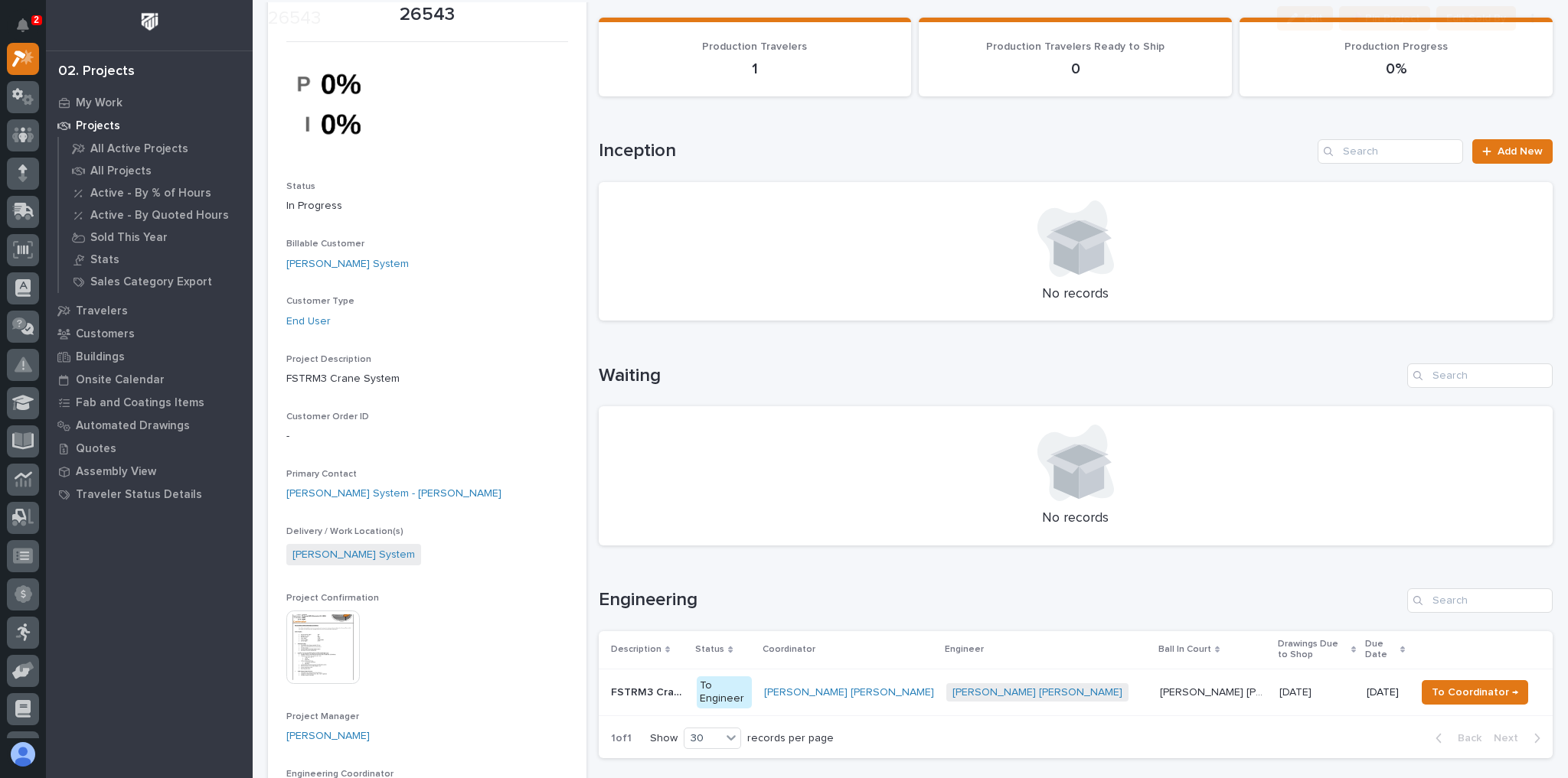
scroll to position [183, 0]
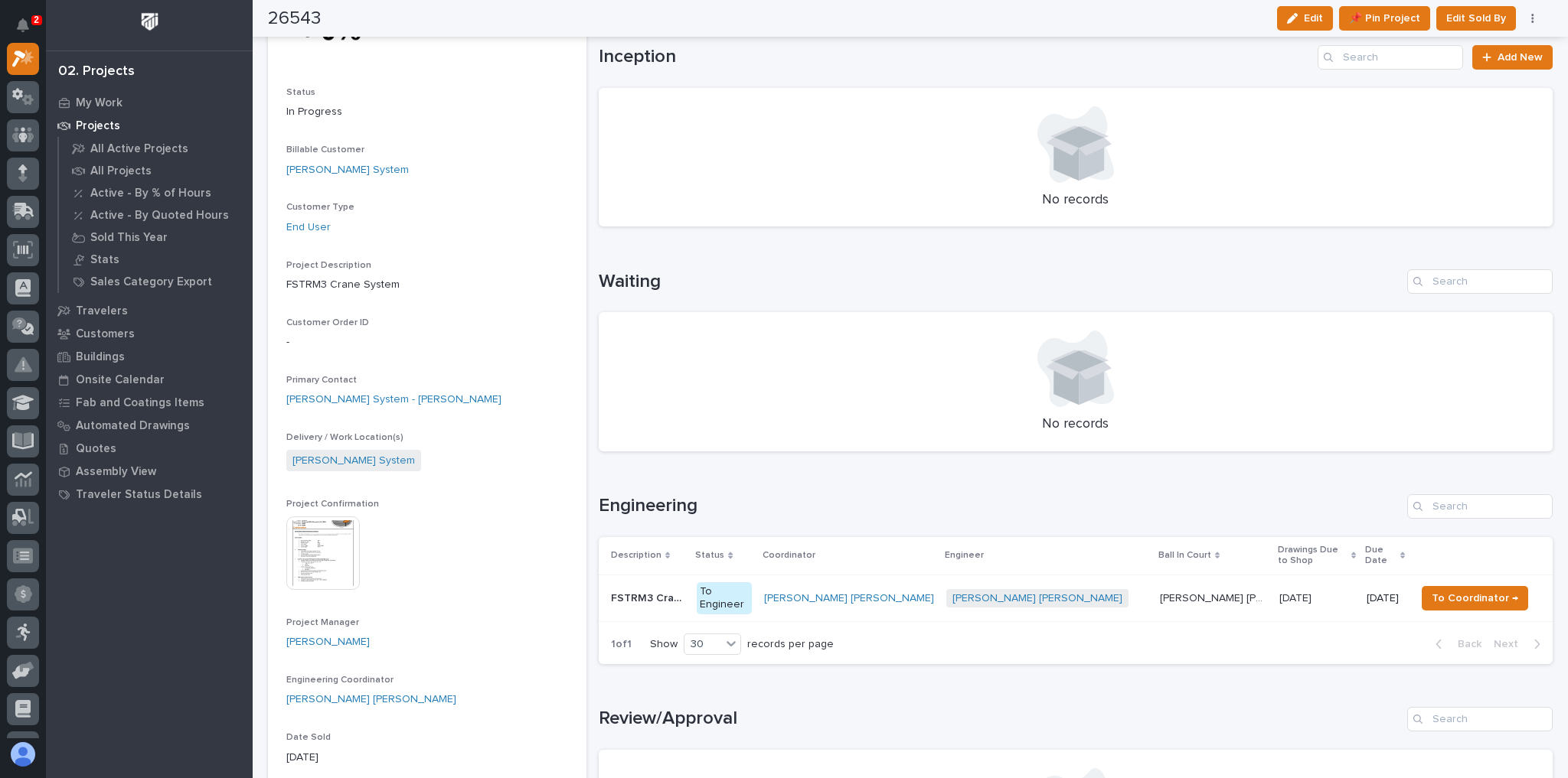
click at [685, 593] on p at bounding box center [648, 599] width 74 height 13
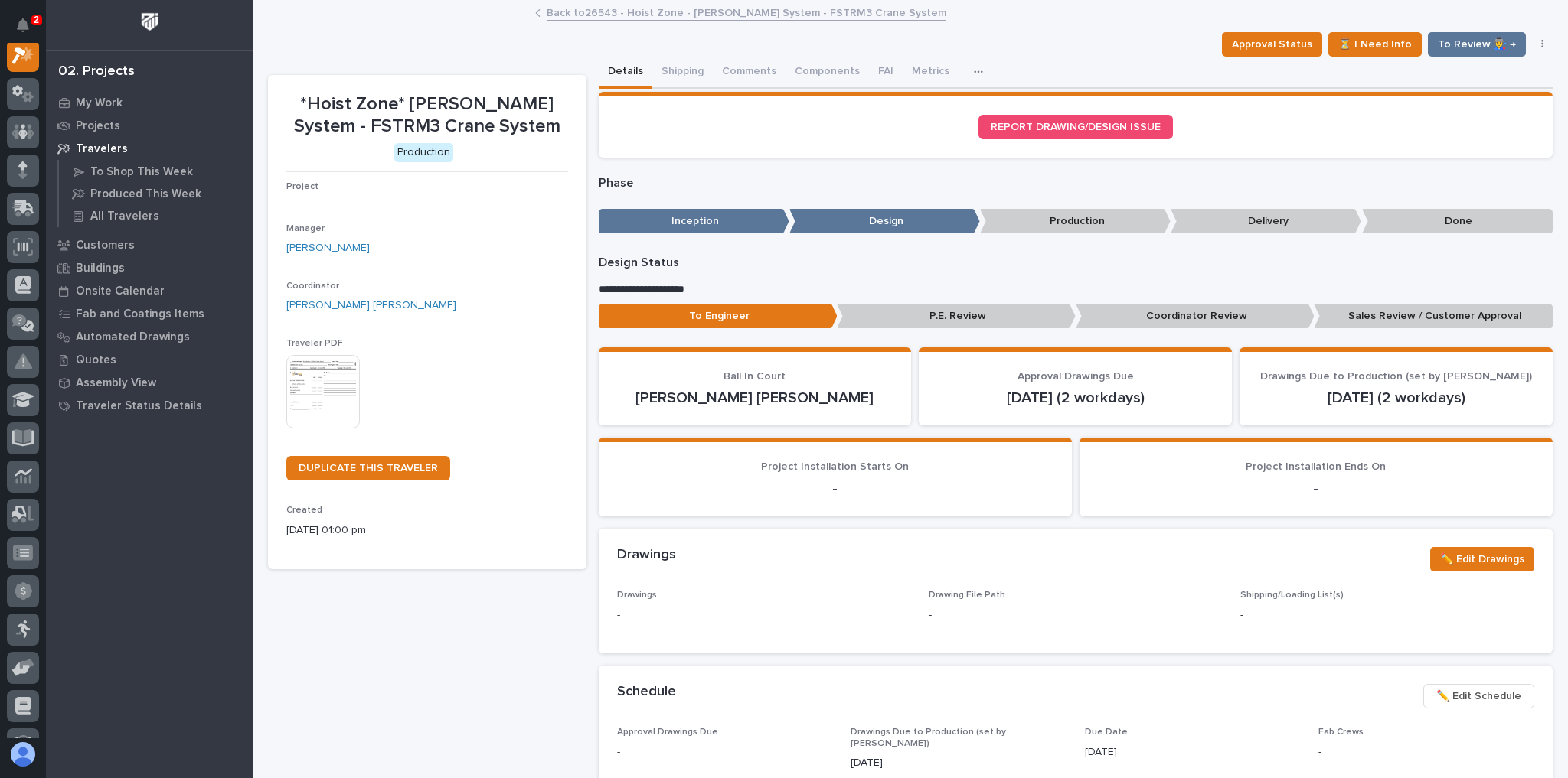
scroll to position [38, 0]
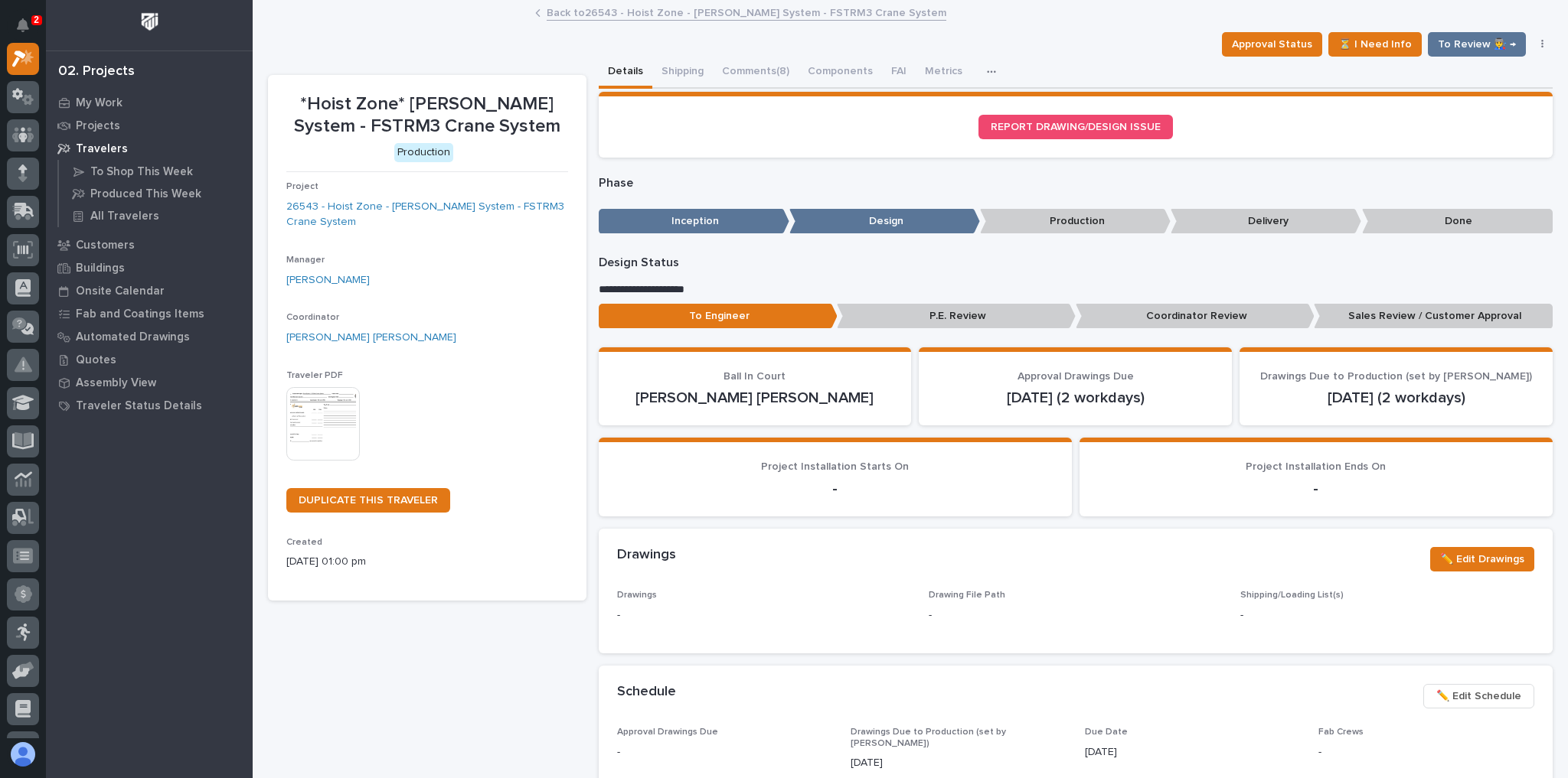
click at [1539, 43] on button "button" at bounding box center [1543, 44] width 22 height 11
click at [1449, 100] on span "Cancel" at bounding box center [1442, 99] width 34 height 19
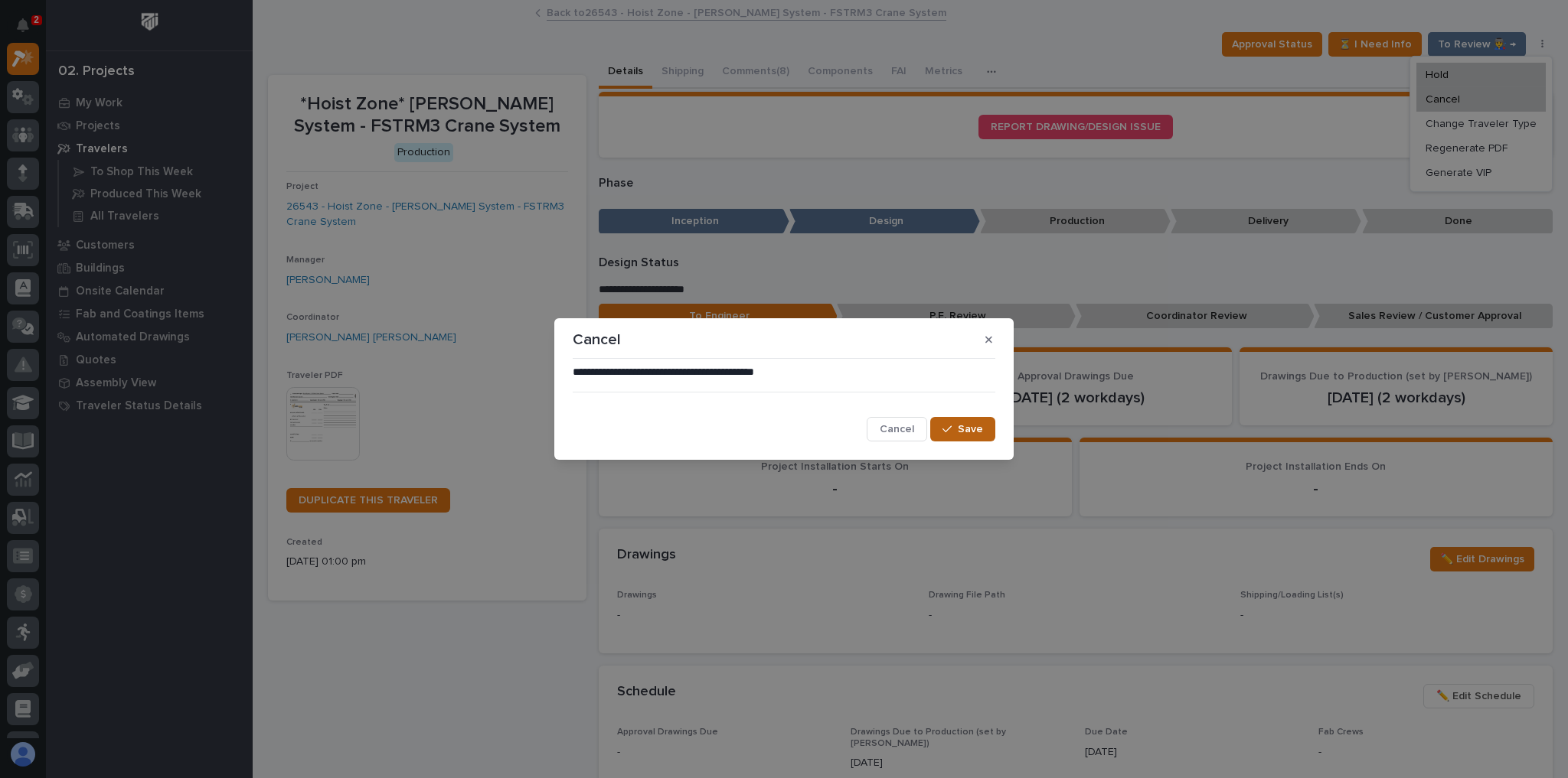
click at [946, 428] on icon "button" at bounding box center [947, 429] width 9 height 11
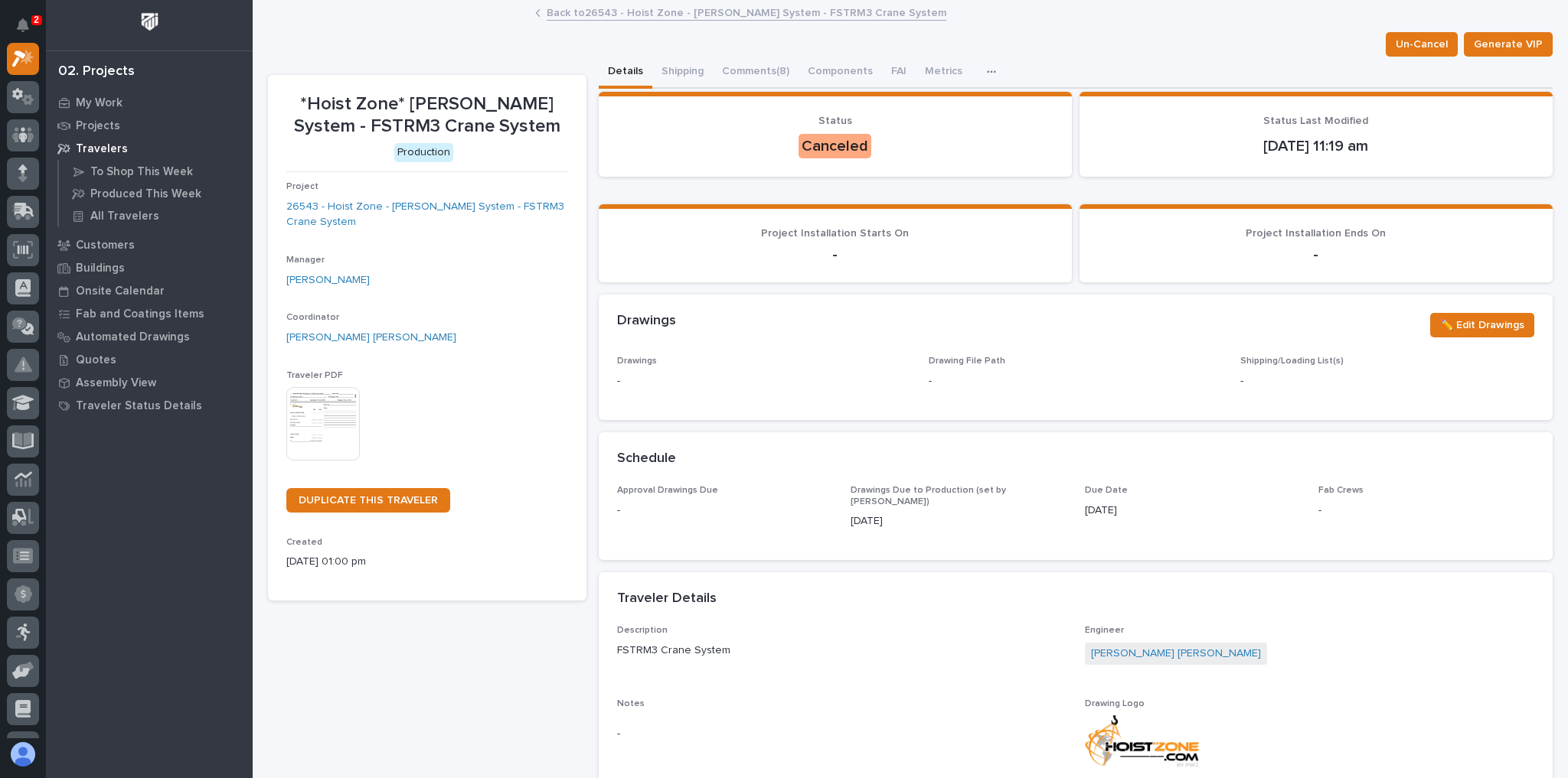
click at [696, 12] on link "Back to 26543 - Hoist Zone - [PERSON_NAME] System - FSTRM3 Crane System" at bounding box center [747, 12] width 400 height 18
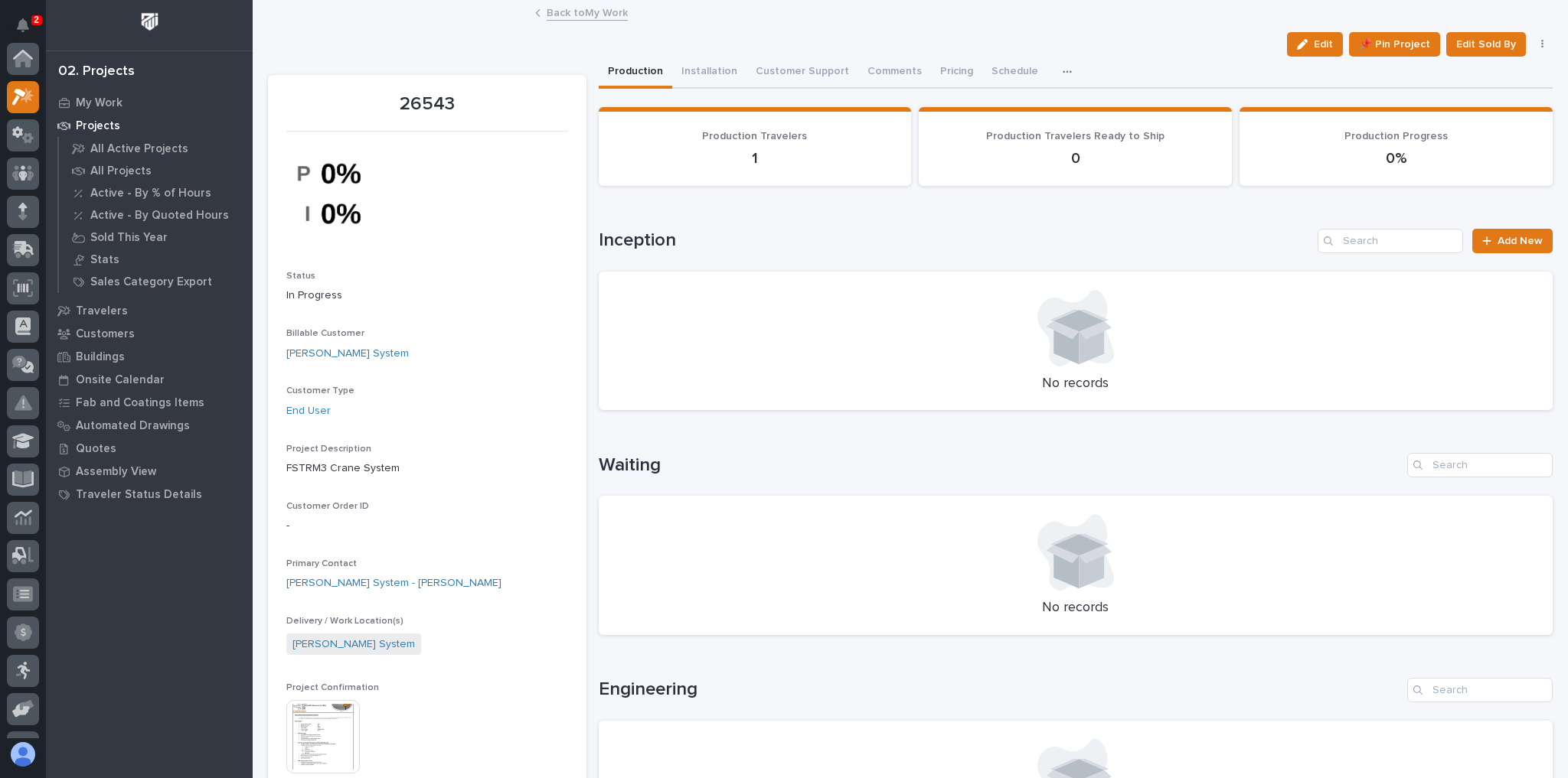
scroll to position [41, 0]
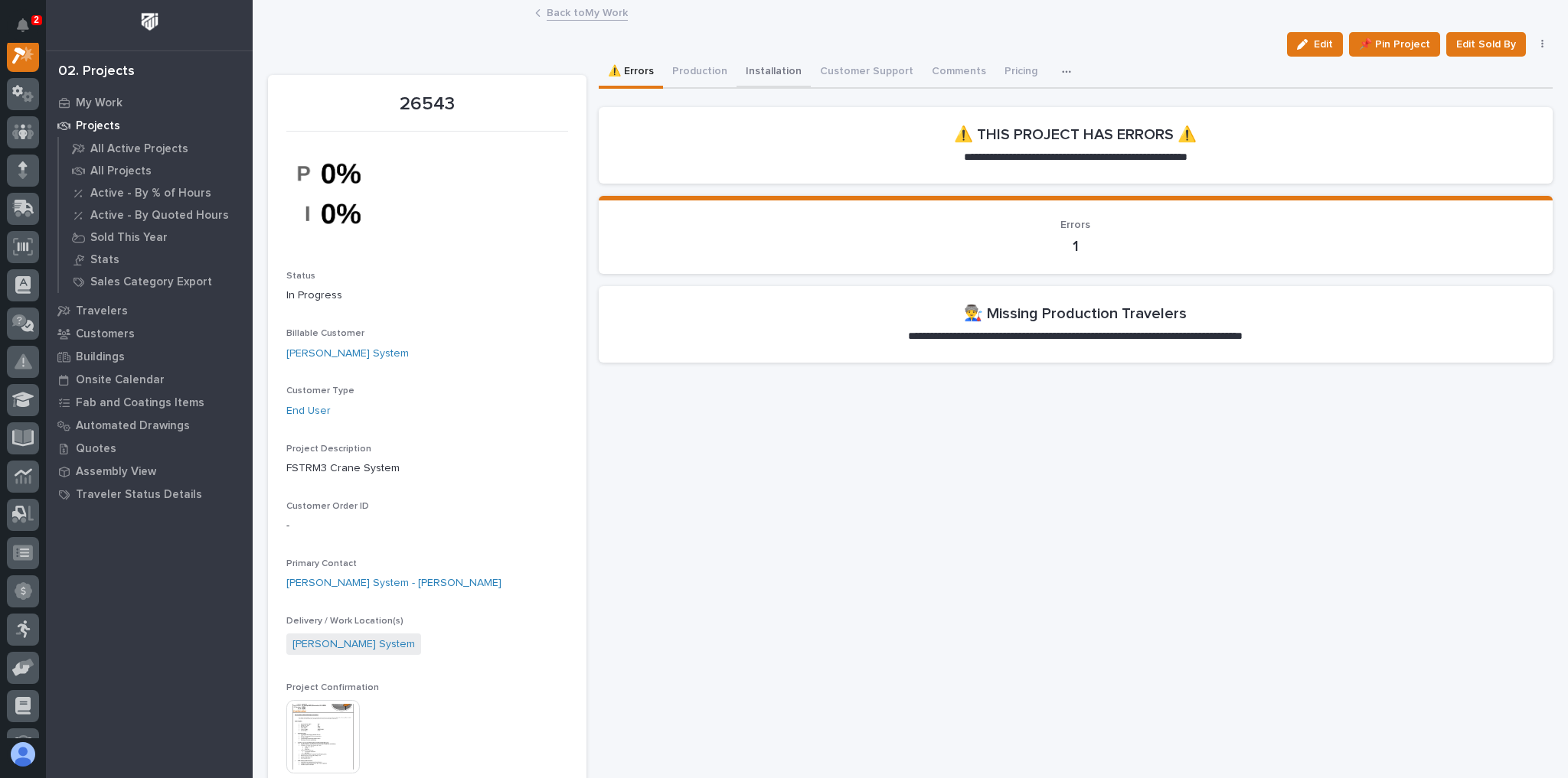
click at [781, 72] on button "Installation" at bounding box center [773, 73] width 74 height 32
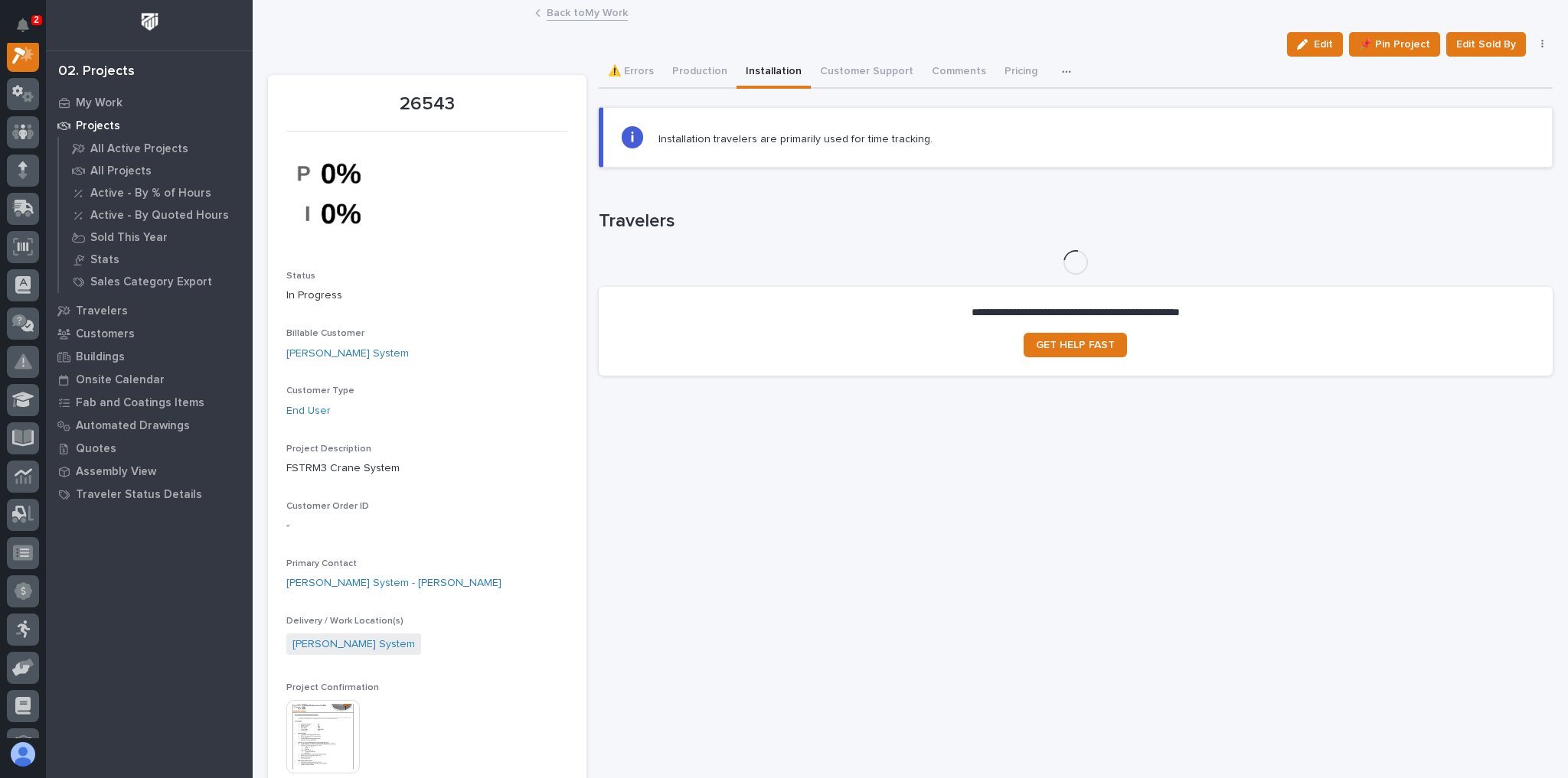
scroll to position [38, 0]
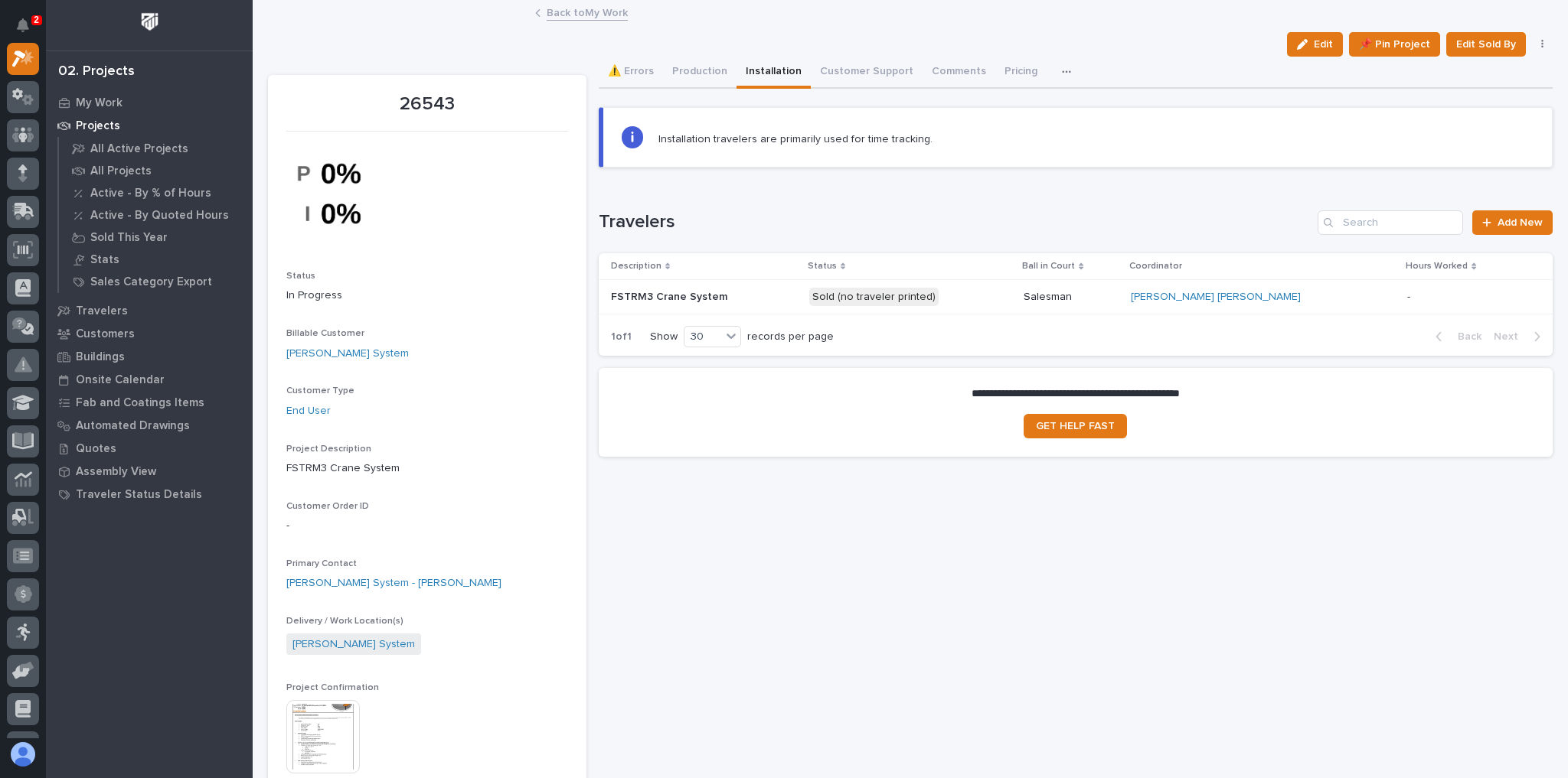
click at [797, 287] on div "FSTRM3 Crane System FSTRM3 Crane System" at bounding box center [704, 298] width 186 height 25
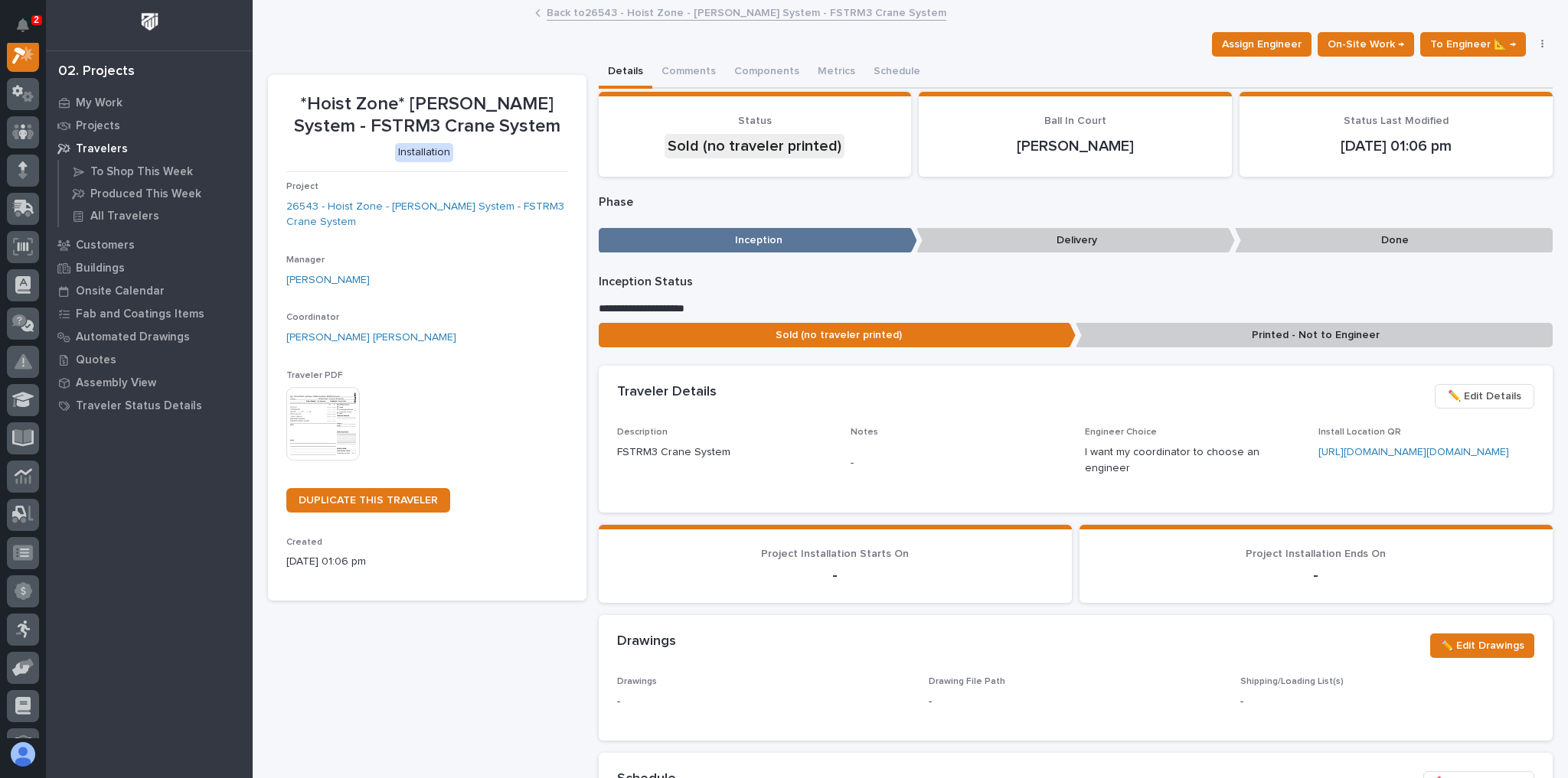
scroll to position [38, 0]
click at [1541, 39] on icon "button" at bounding box center [1542, 44] width 3 height 11
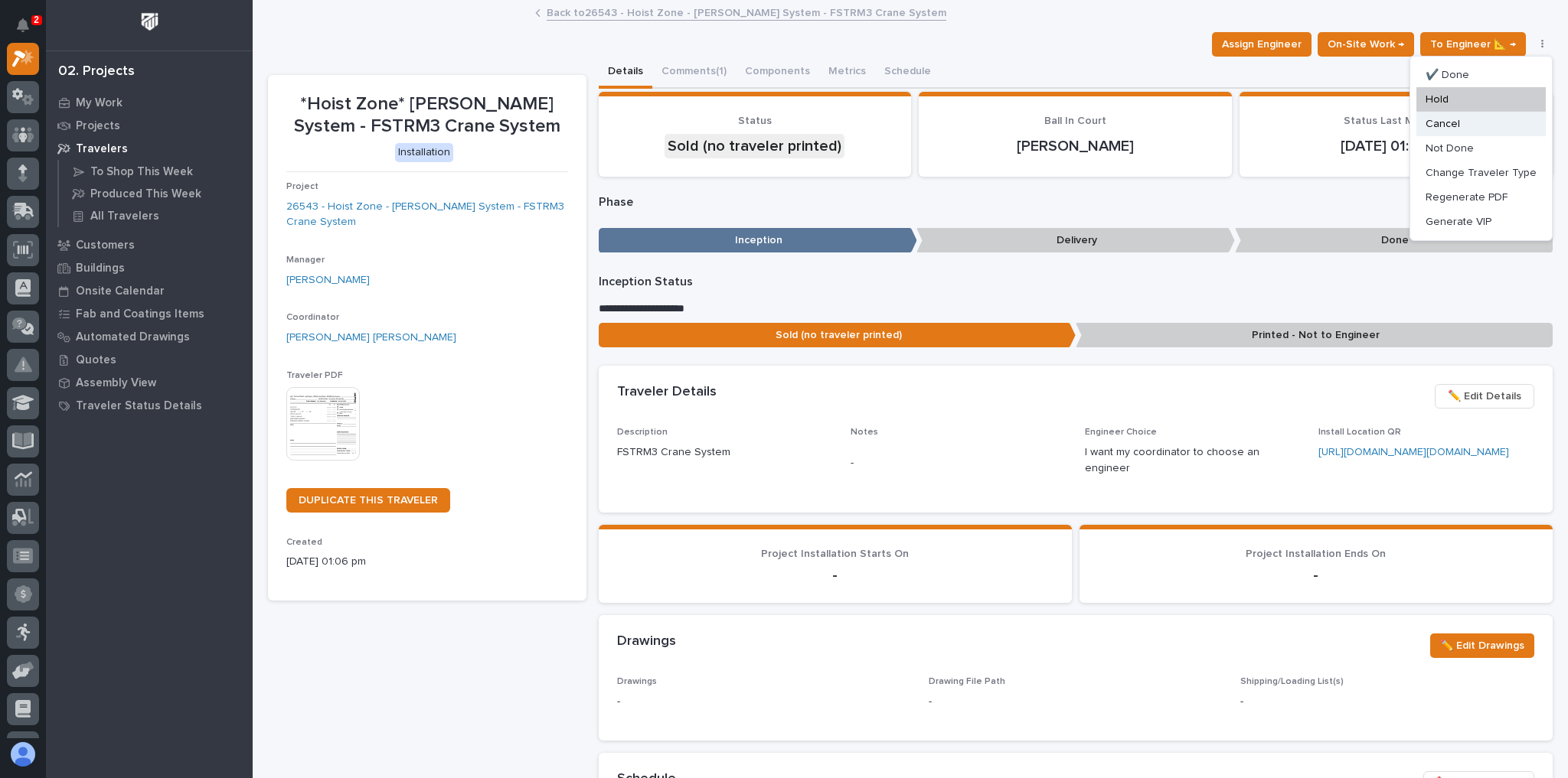
click at [1471, 126] on button "Cancel" at bounding box center [1481, 123] width 129 height 24
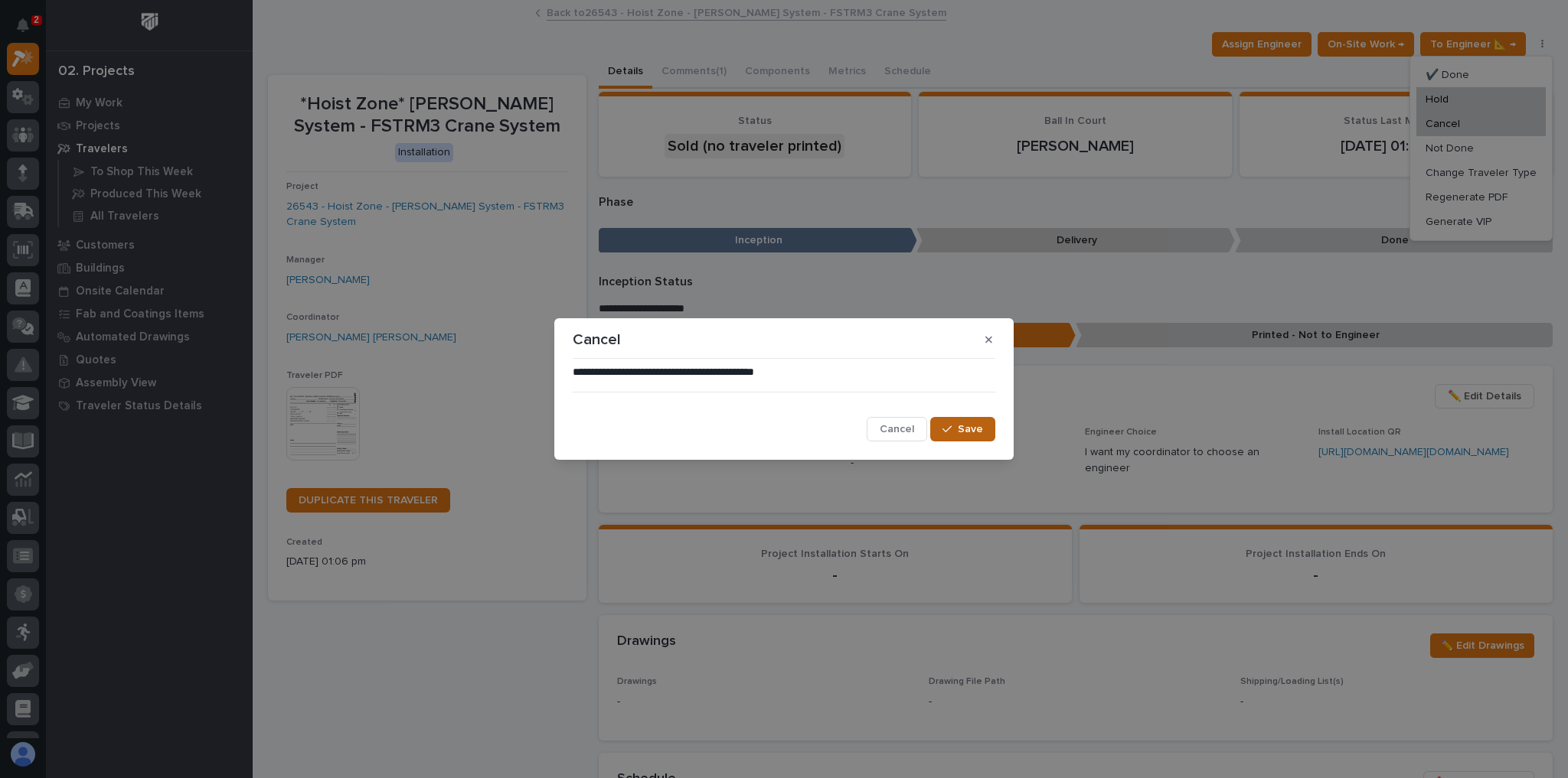
click at [977, 425] on span "Save" at bounding box center [970, 429] width 25 height 14
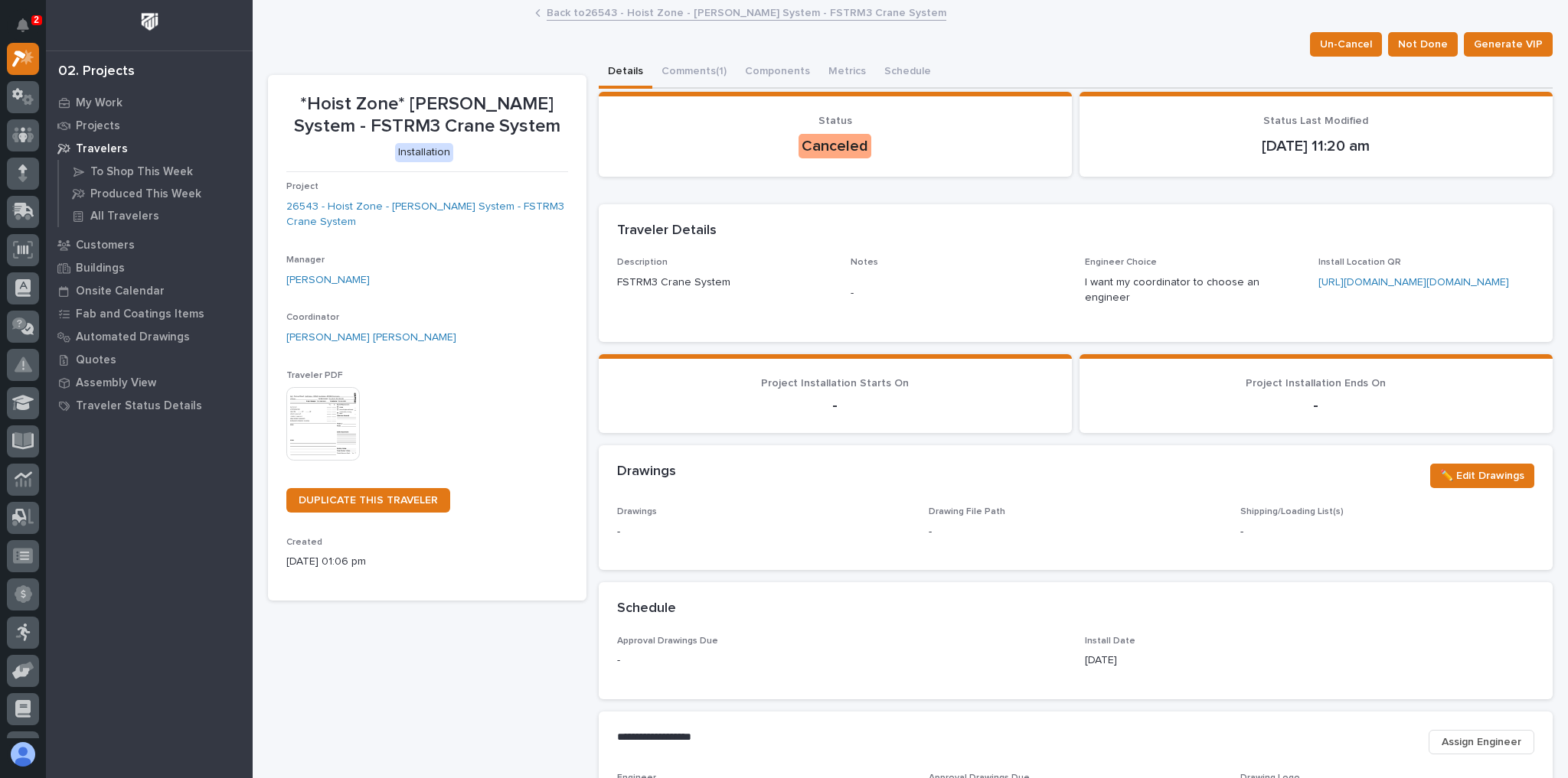
click at [681, 12] on link "Back to 26543 - Hoist Zone - [PERSON_NAME] System - FSTRM3 Crane System" at bounding box center [747, 12] width 400 height 18
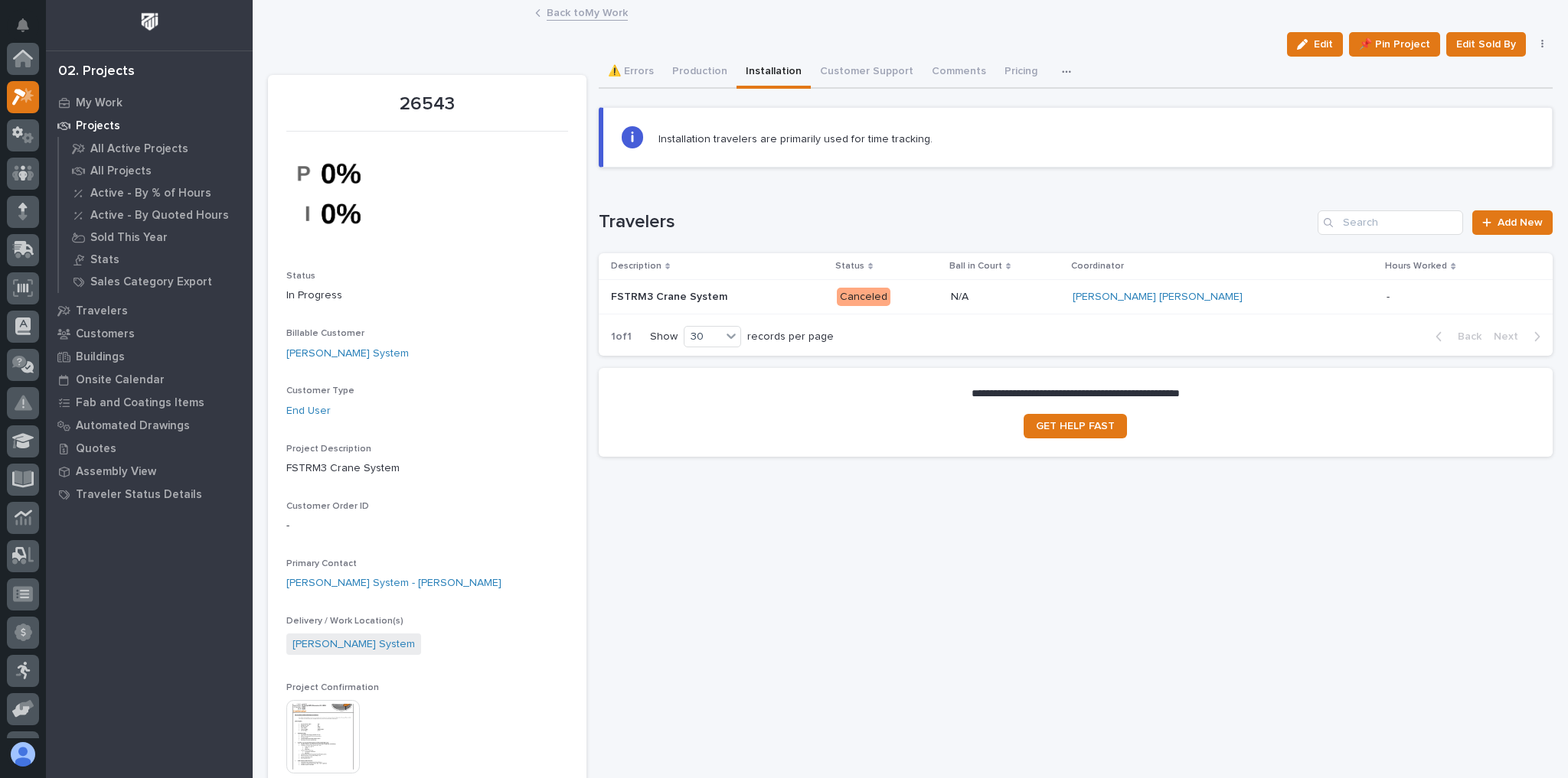
scroll to position [41, 0]
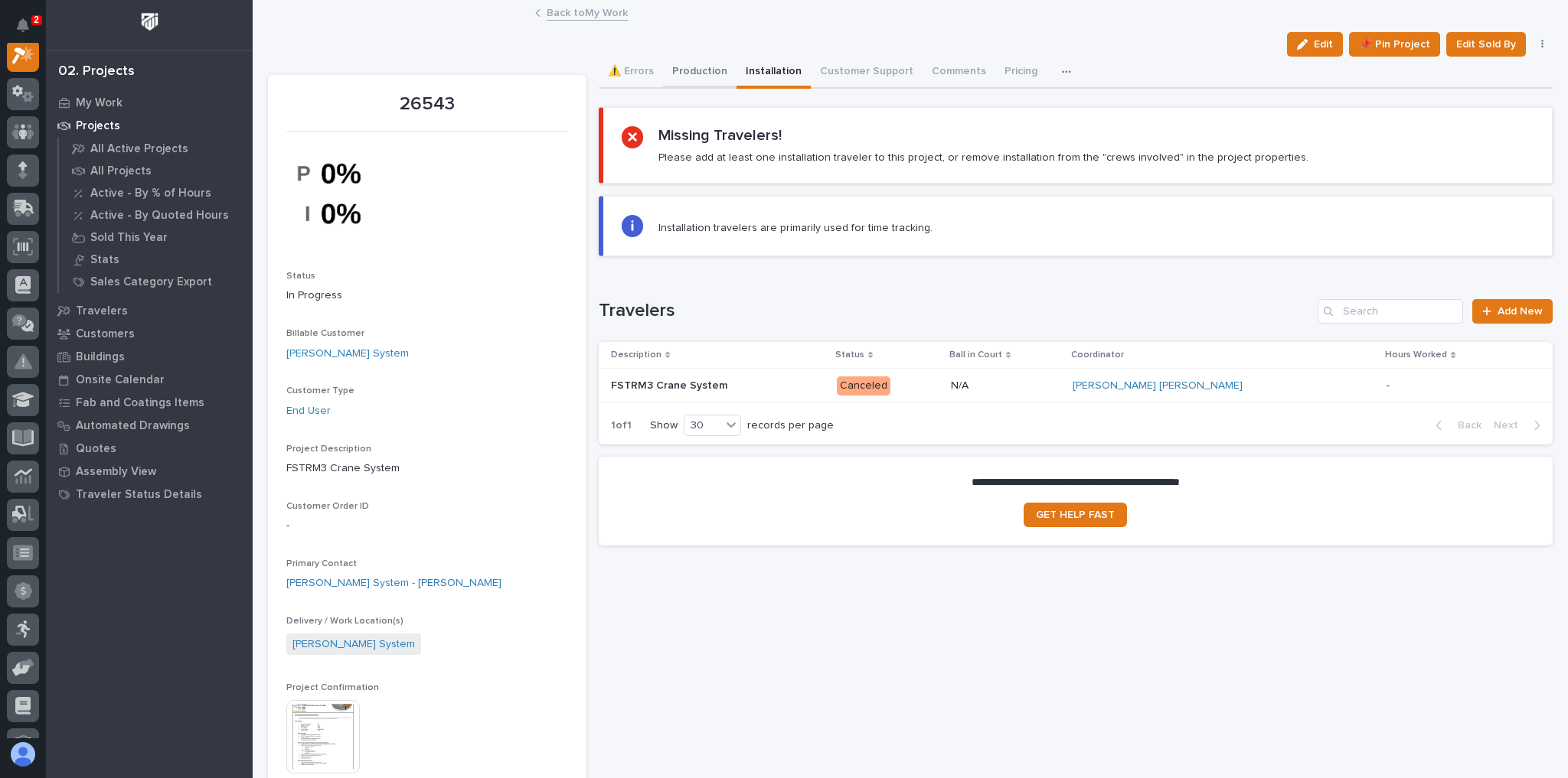
click at [700, 73] on button "Production" at bounding box center [699, 73] width 74 height 32
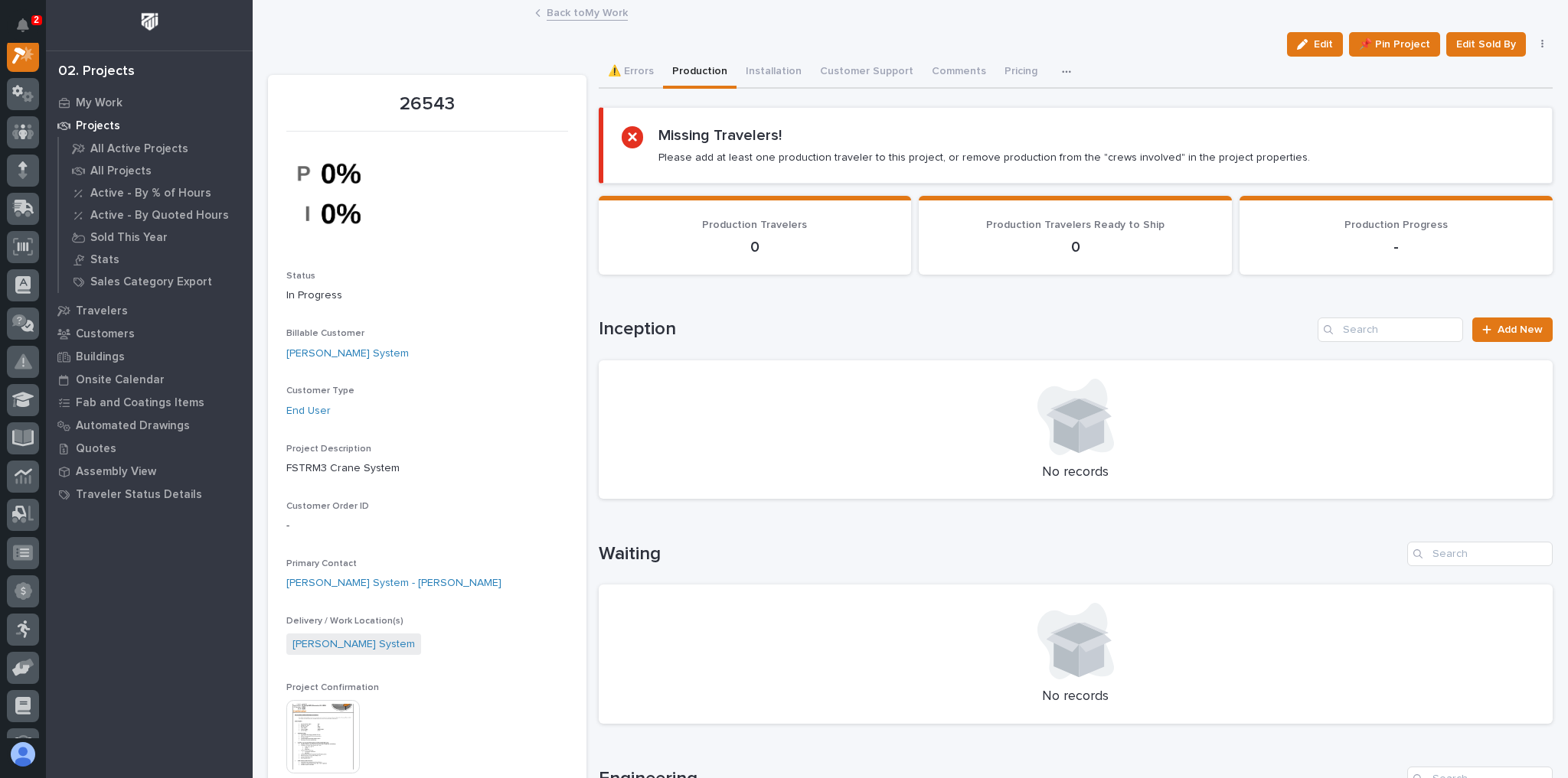
scroll to position [38, 0]
click at [561, 11] on link "Back to My Work" at bounding box center [587, 12] width 81 height 18
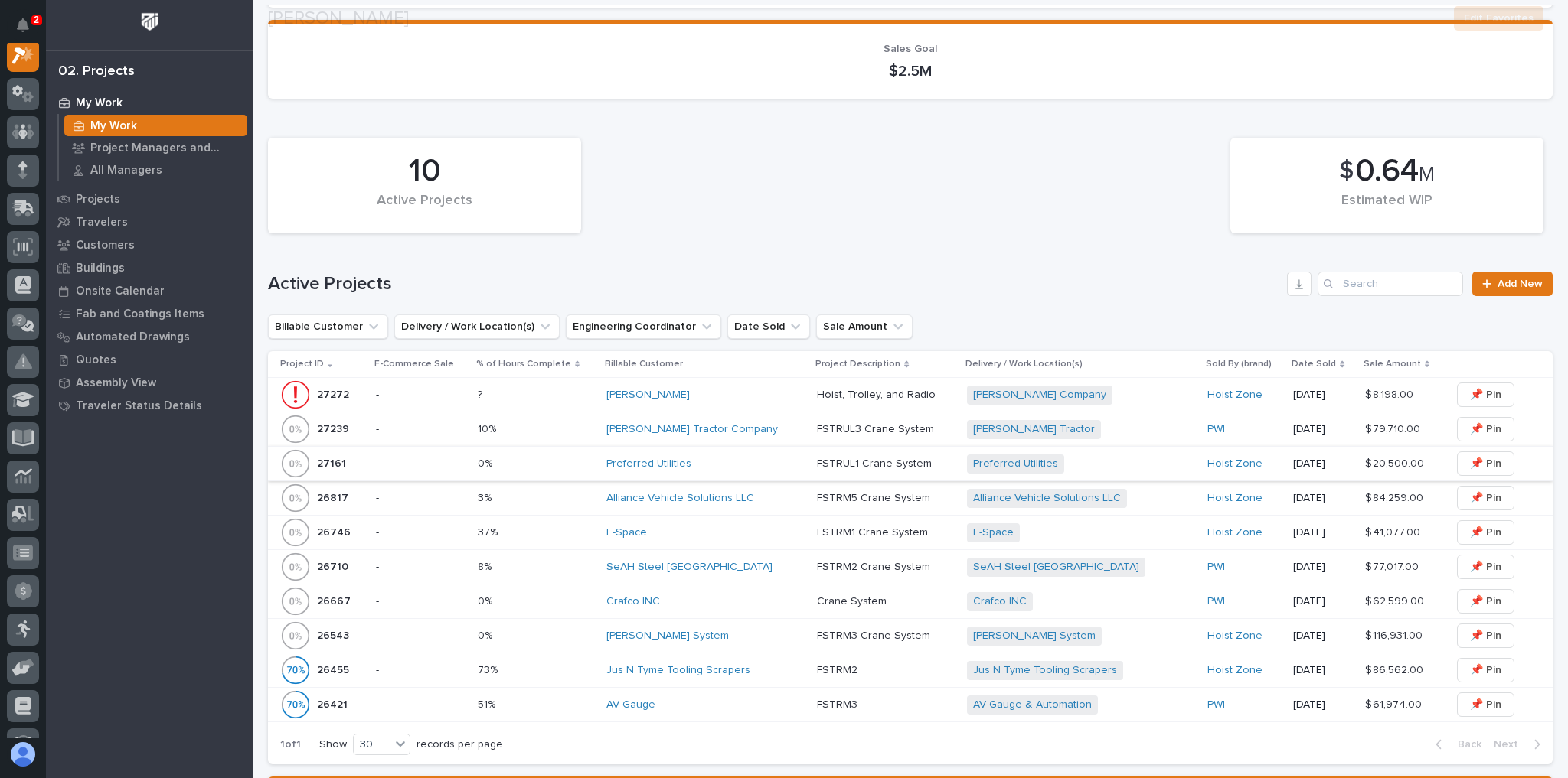
scroll to position [245, 0]
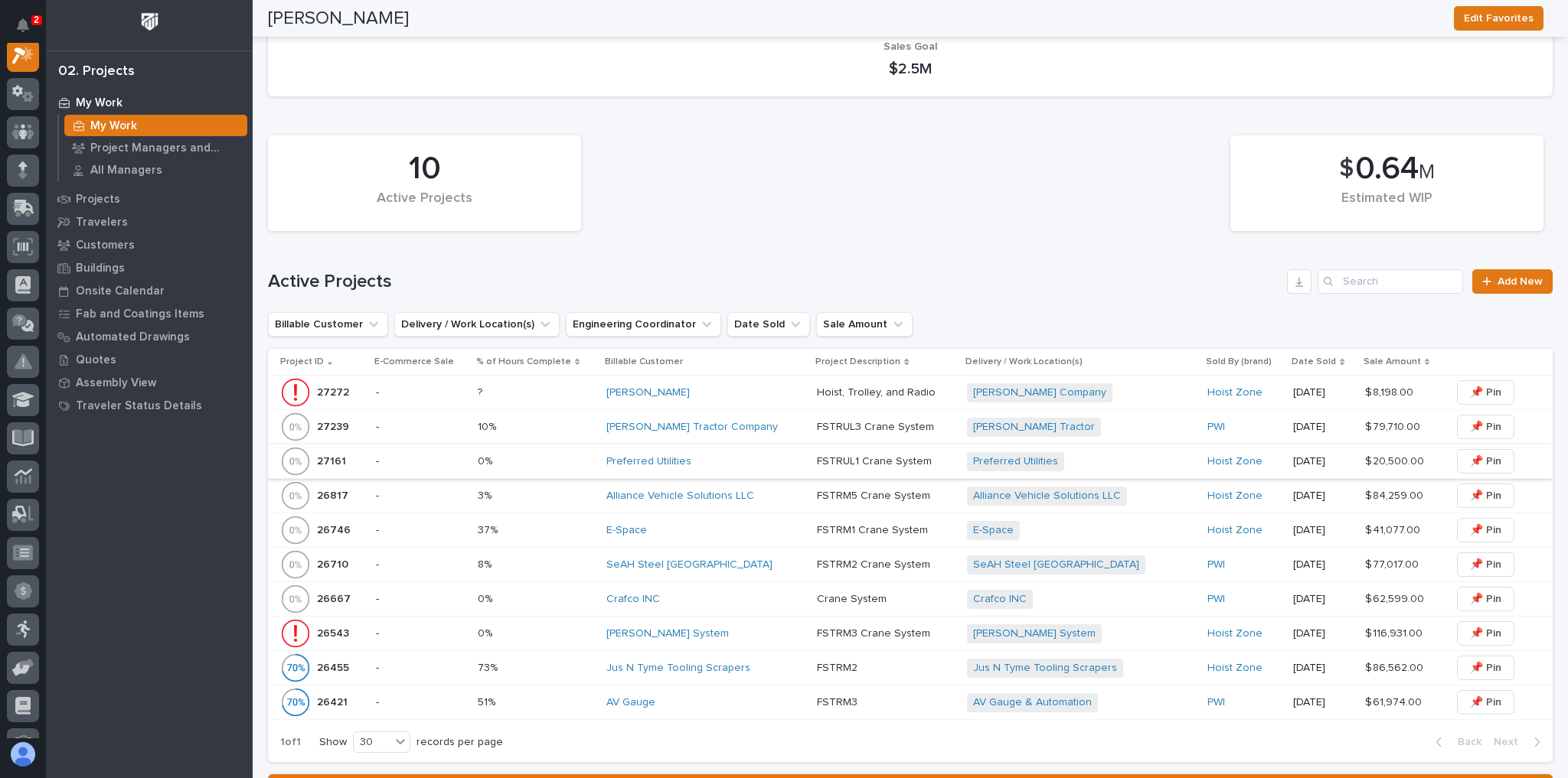
click at [680, 632] on div "[PERSON_NAME] System" at bounding box center [706, 634] width 198 height 13
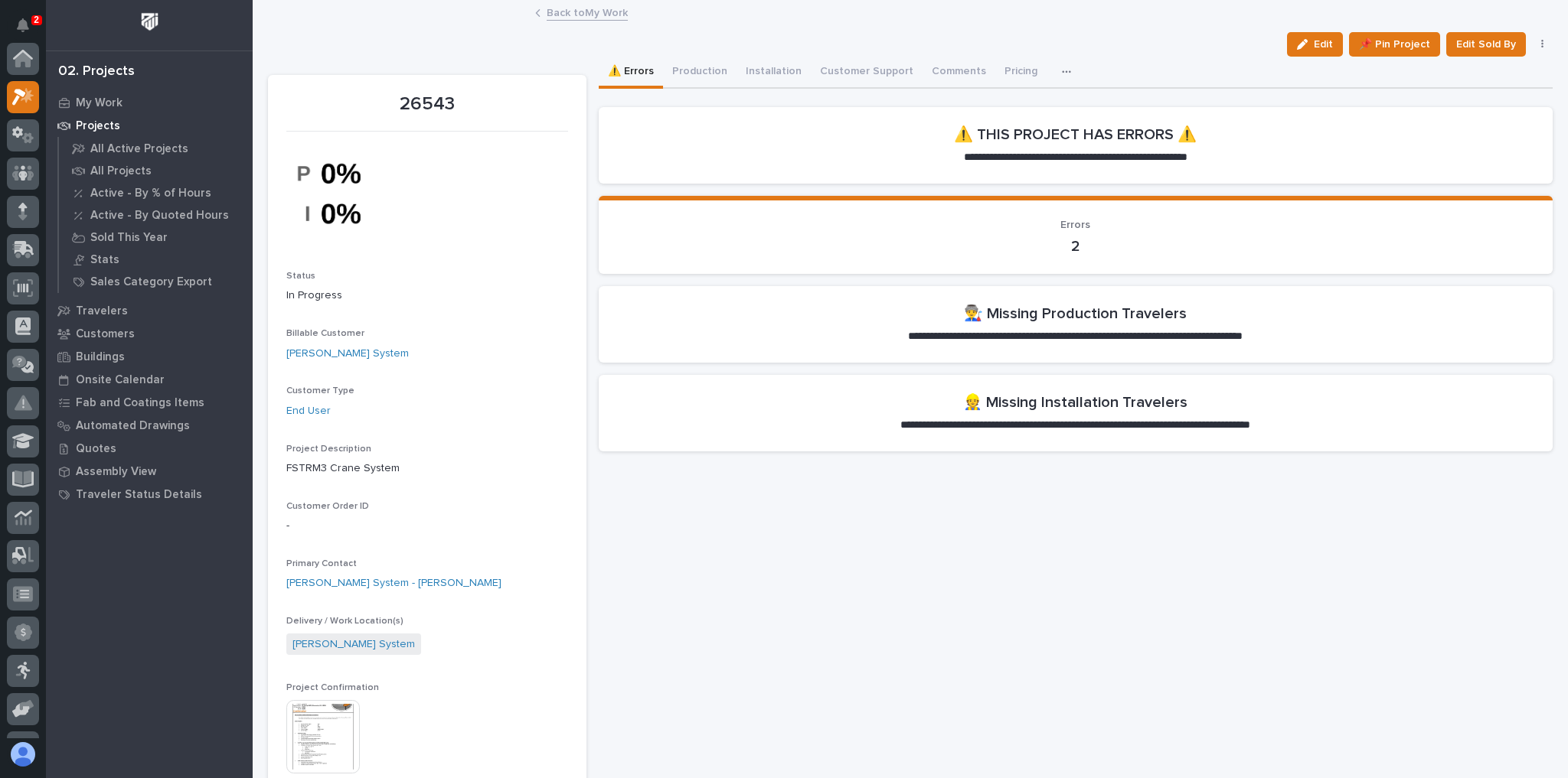
scroll to position [38, 0]
click at [1532, 43] on button "button" at bounding box center [1543, 44] width 22 height 11
click at [1492, 74] on button "Cancel" at bounding box center [1494, 74] width 101 height 24
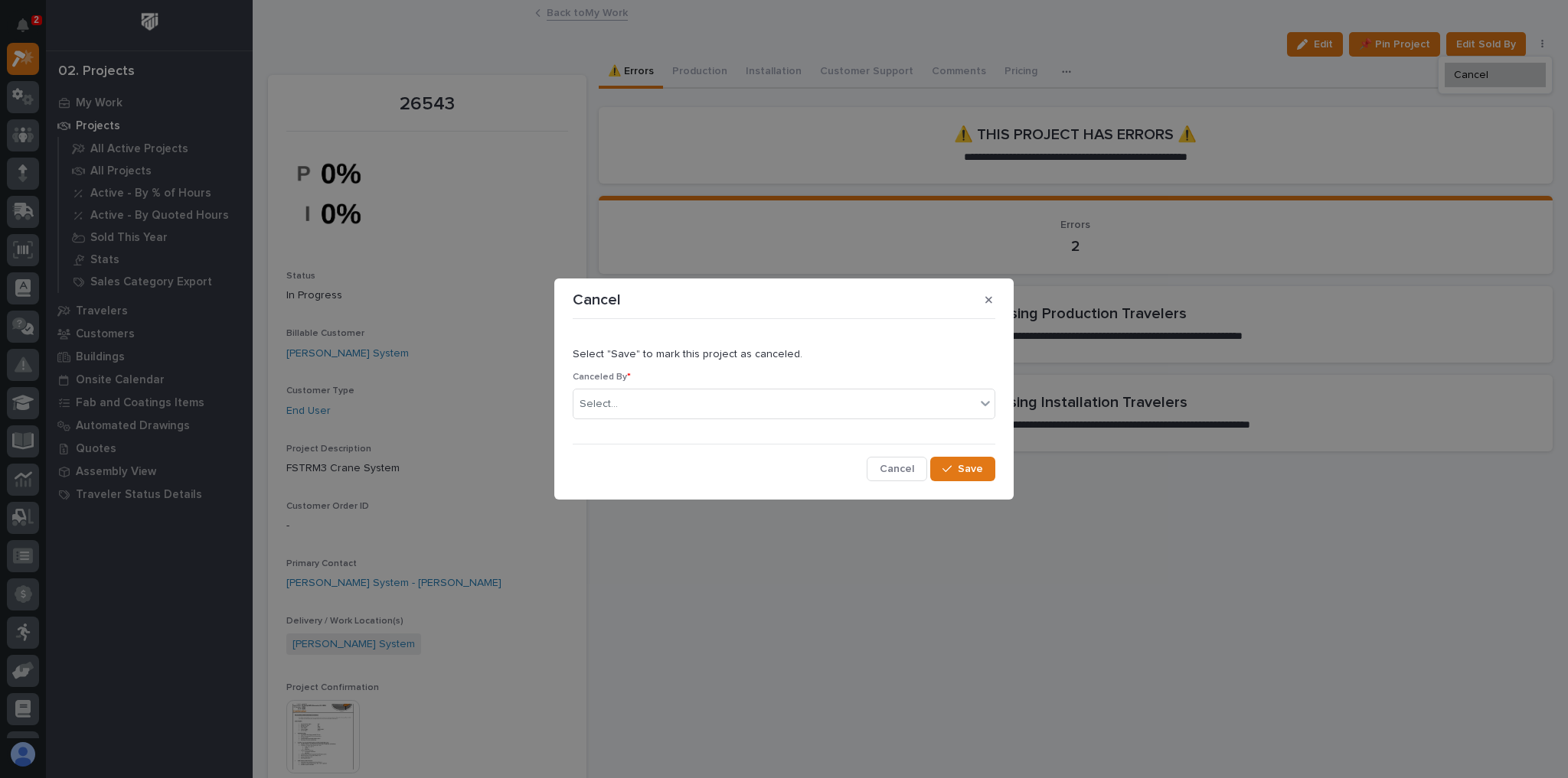
click at [746, 420] on div "Canceled By * Select..." at bounding box center [783, 402] width 422 height 60
click at [736, 409] on div "Select..." at bounding box center [774, 405] width 402 height 25
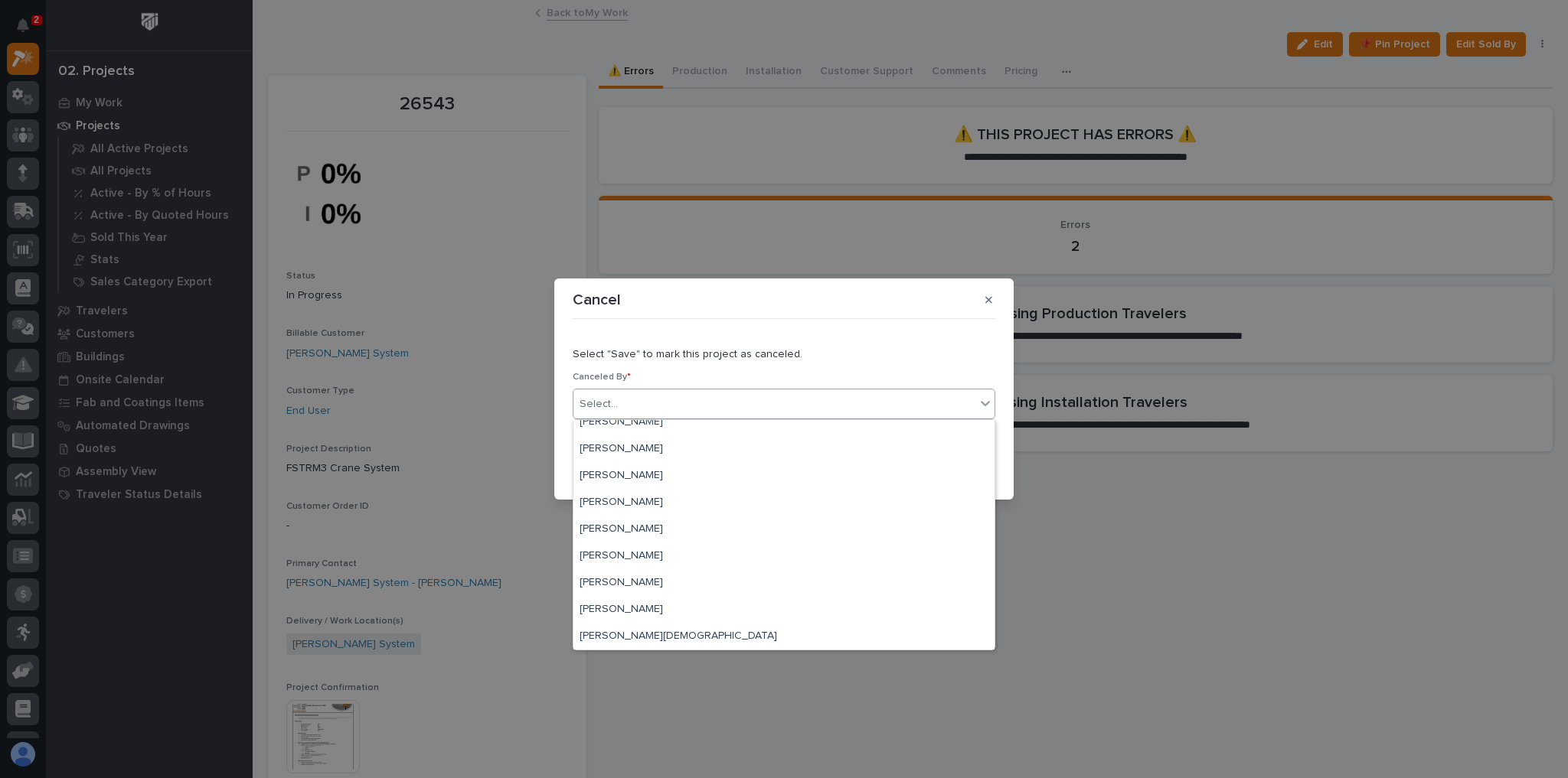
scroll to position [5074, 0]
click at [644, 421] on div "[PERSON_NAME]" at bounding box center [784, 422] width 421 height 26
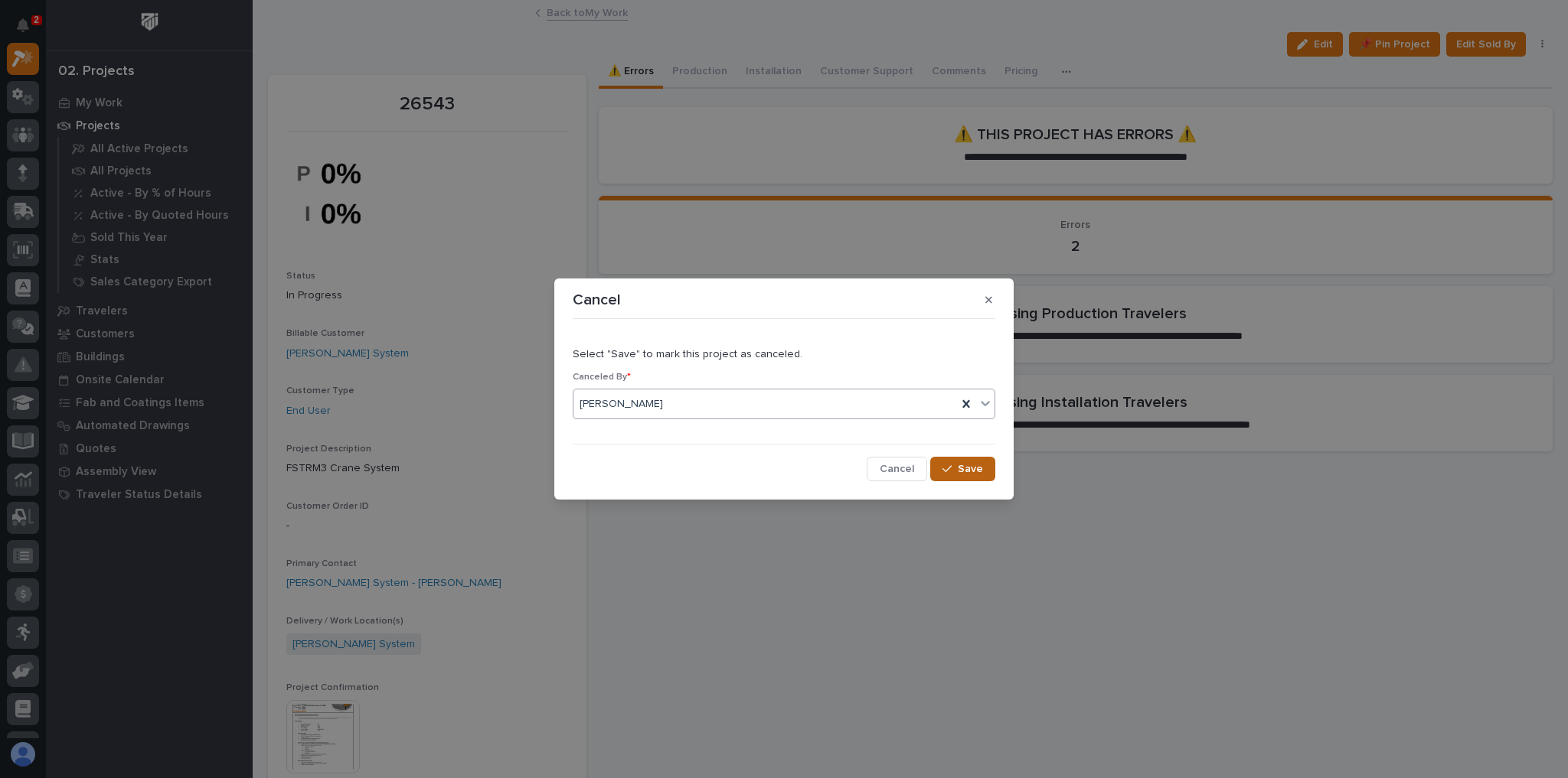
click at [969, 466] on span "Save" at bounding box center [970, 469] width 25 height 14
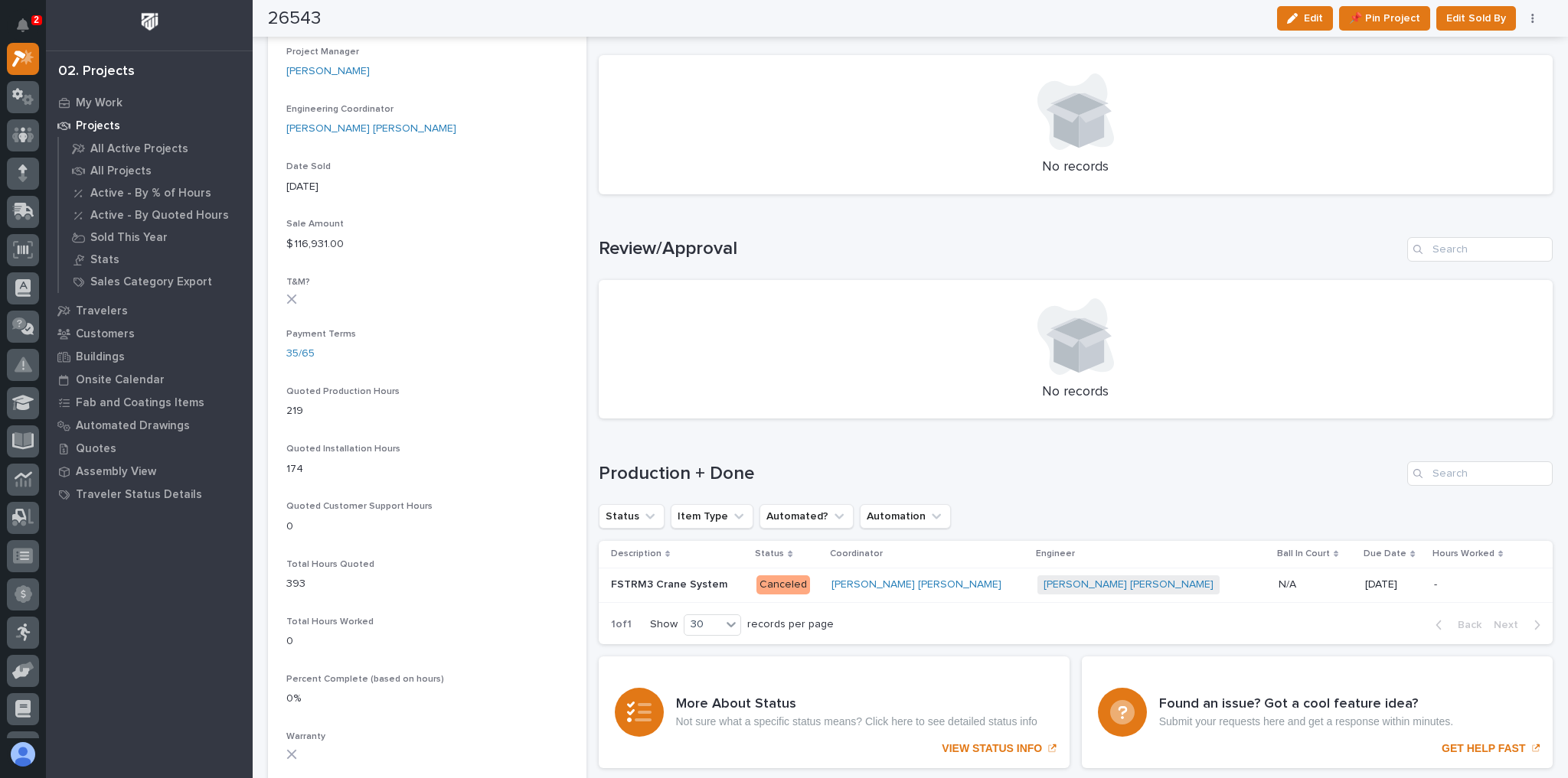
scroll to position [0, 0]
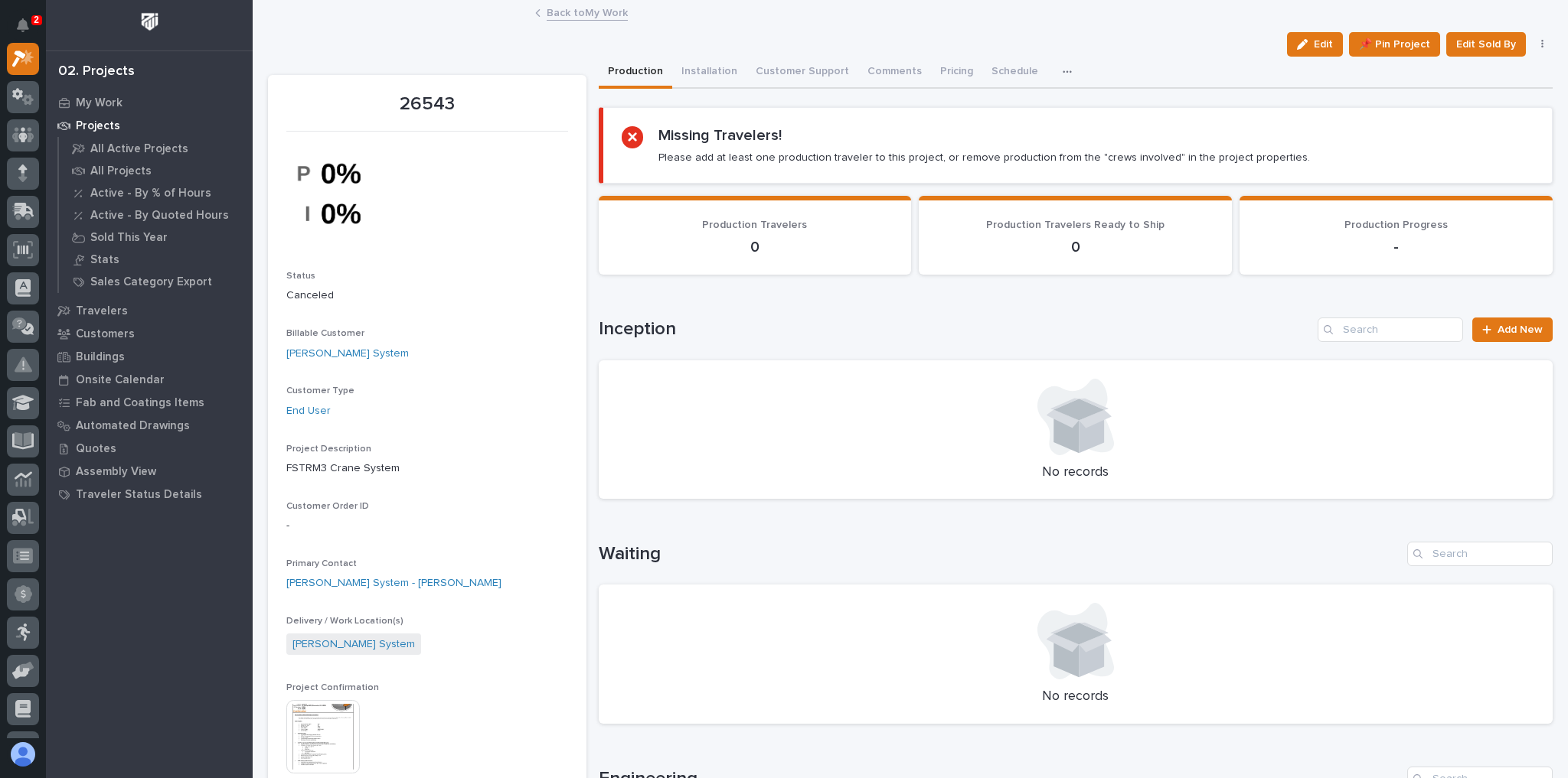
click at [614, 16] on link "Back to My Work" at bounding box center [587, 12] width 81 height 18
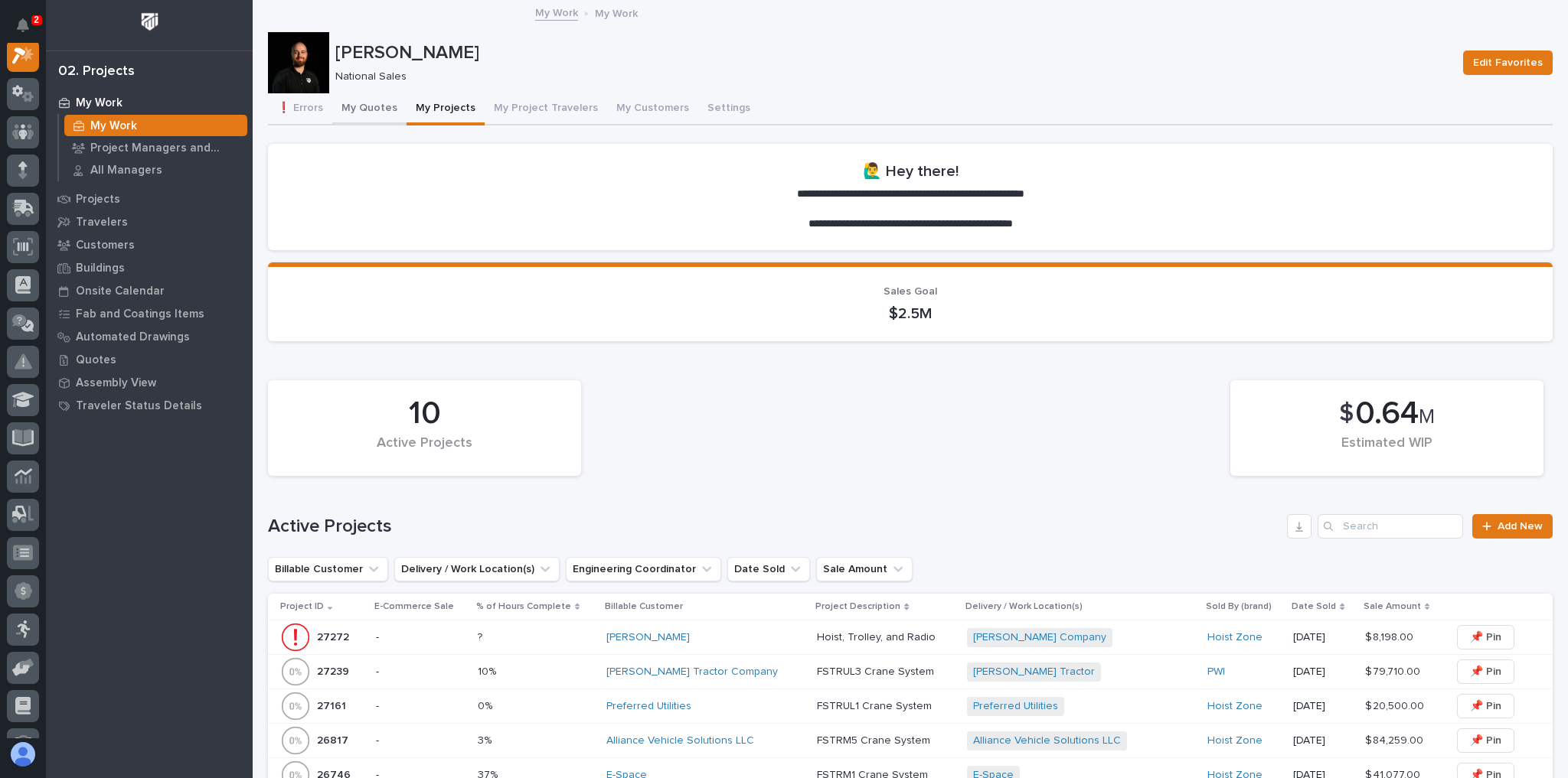
click at [368, 108] on button "My Quotes" at bounding box center [369, 109] width 74 height 32
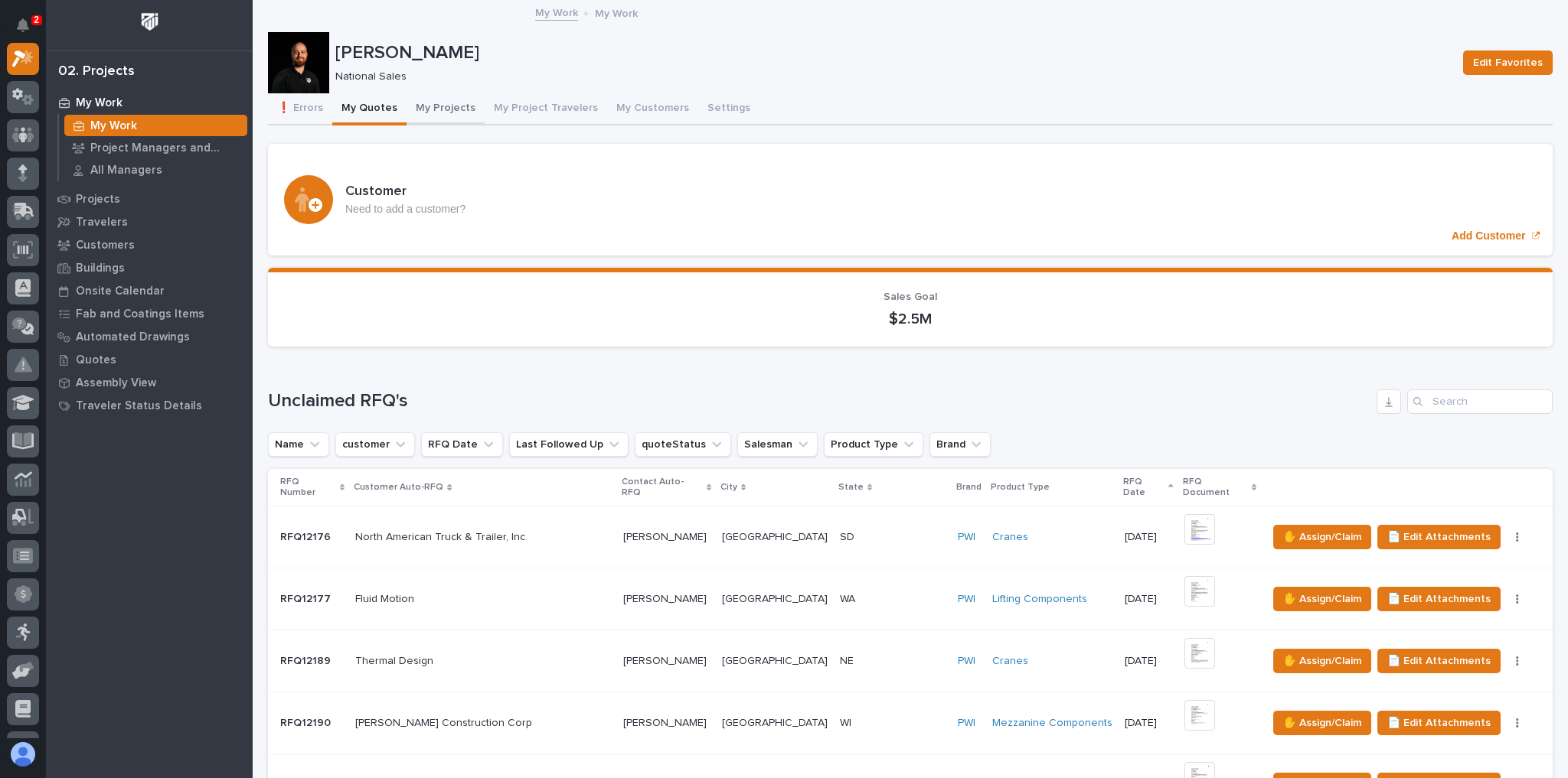
click at [439, 110] on button "My Projects" at bounding box center [446, 109] width 78 height 32
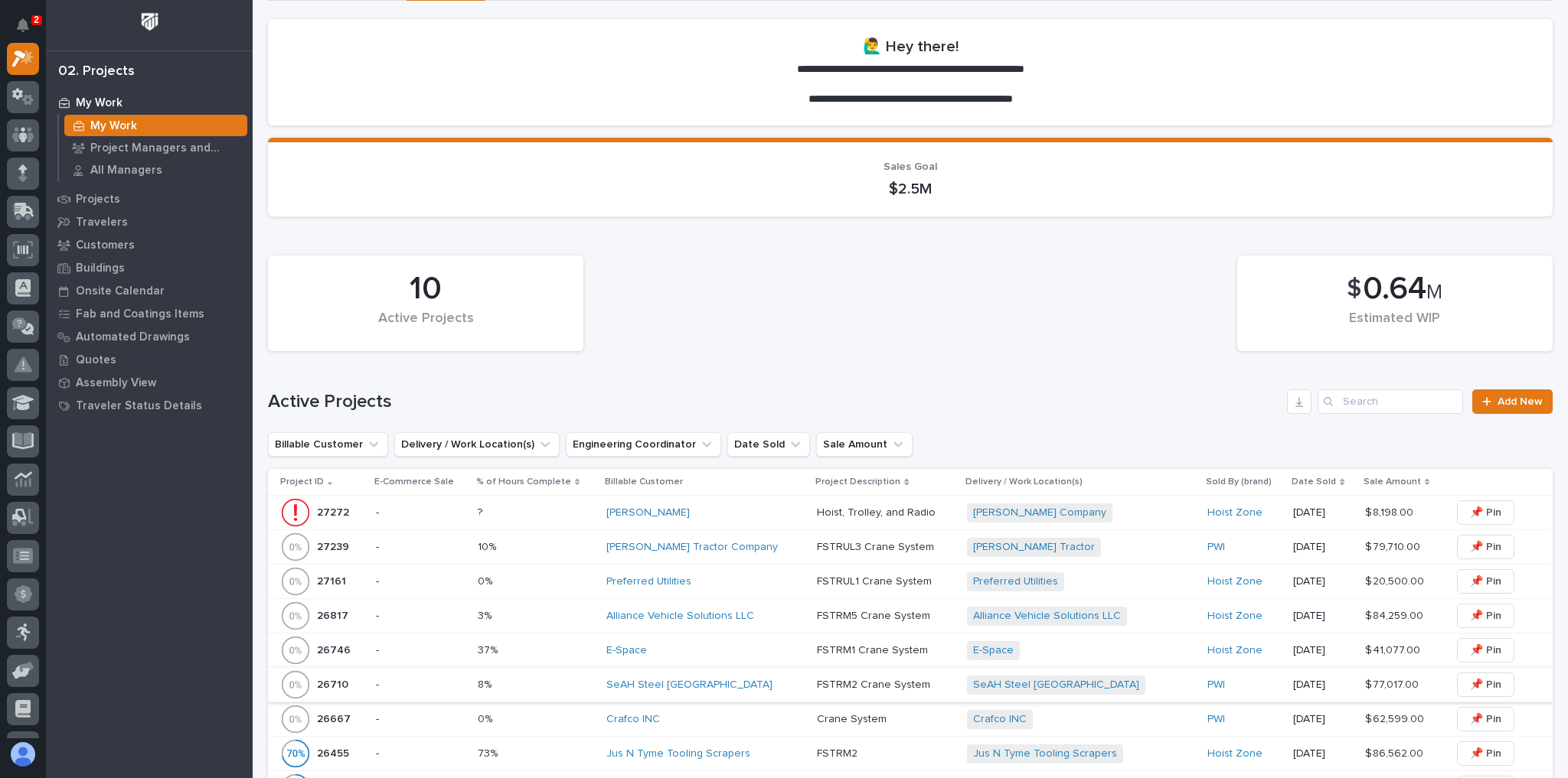
scroll to position [428, 0]
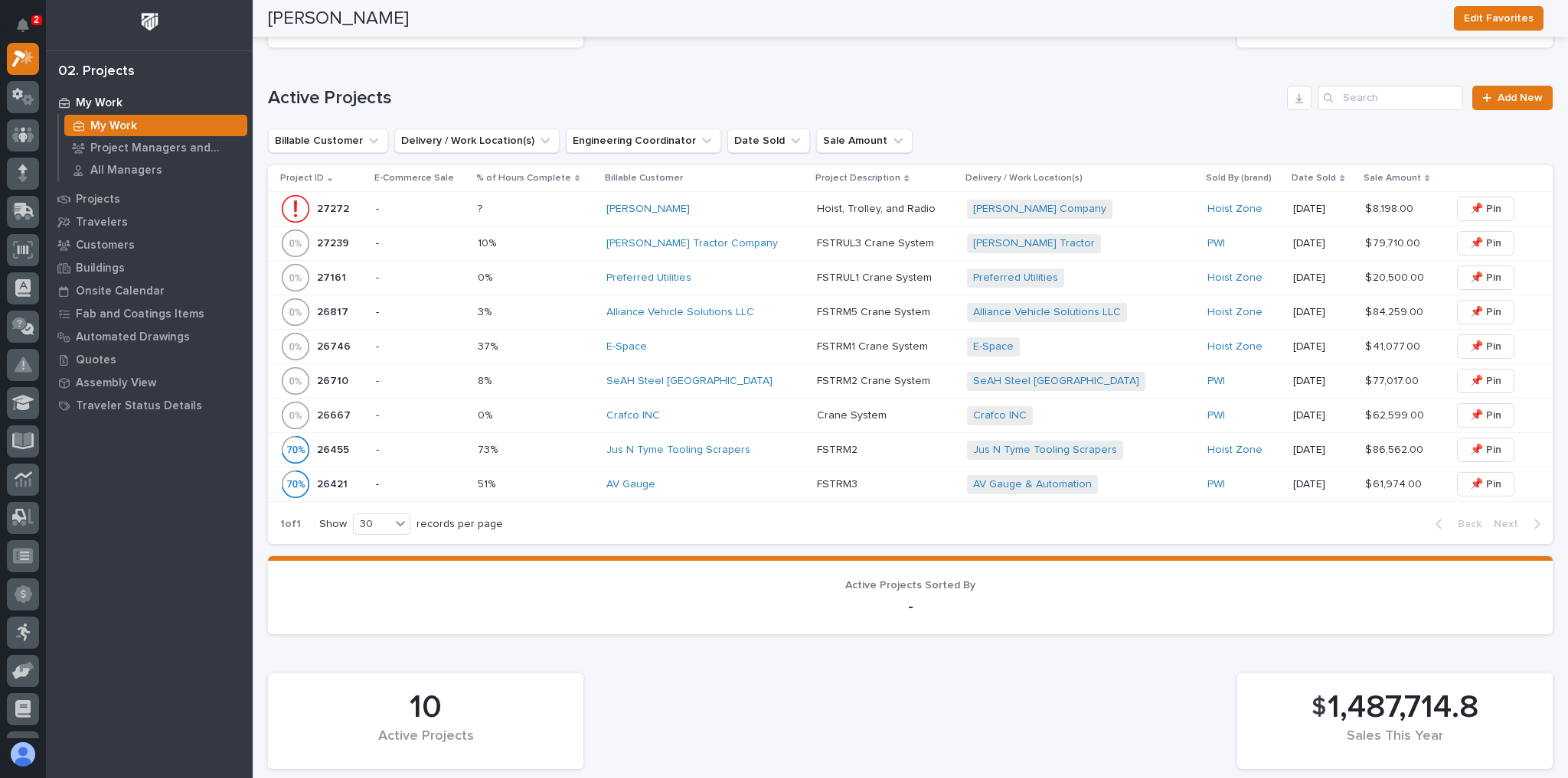
click at [778, 238] on div "[PERSON_NAME] Tractor Company" at bounding box center [706, 243] width 198 height 13
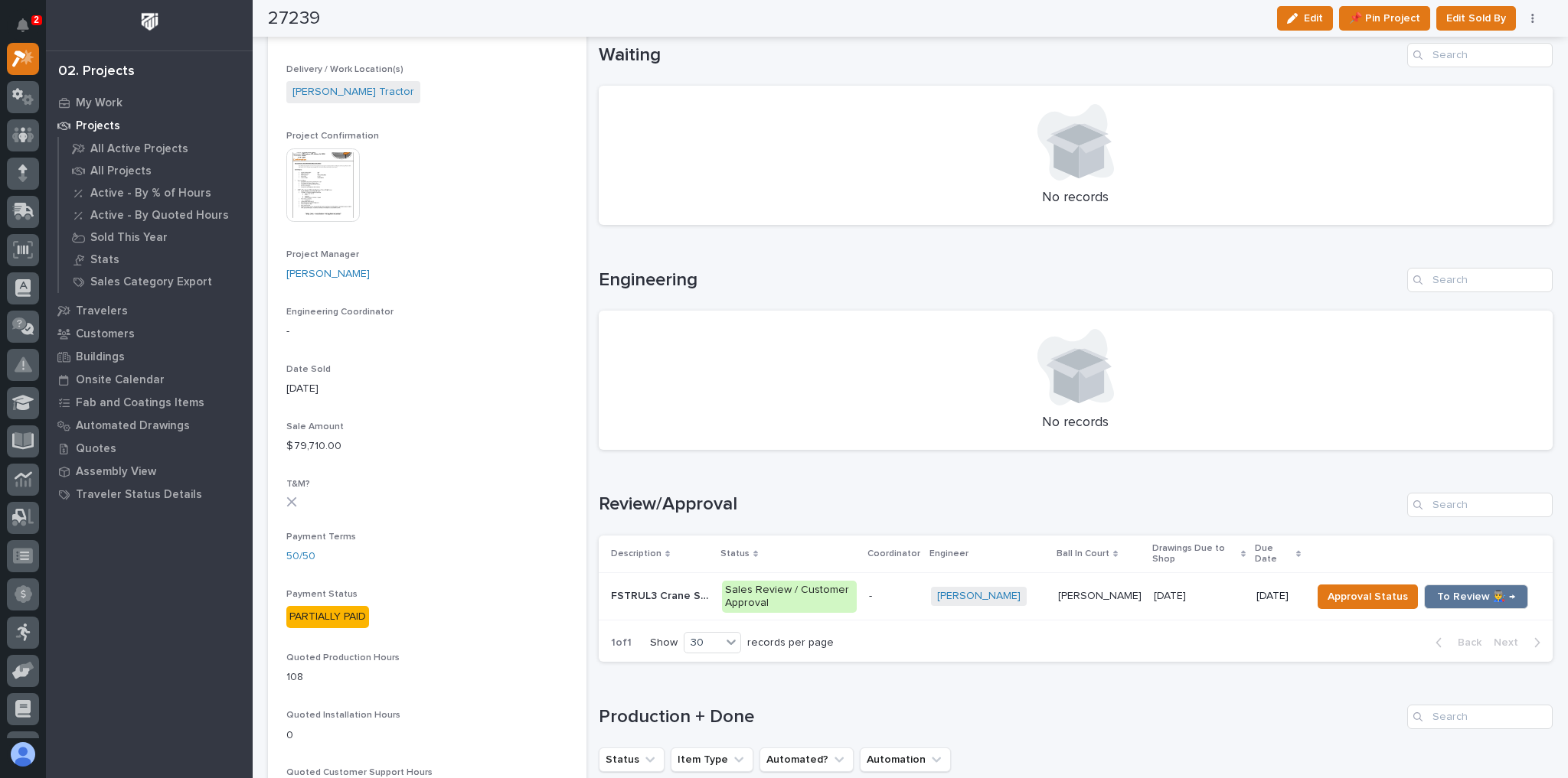
scroll to position [612, 0]
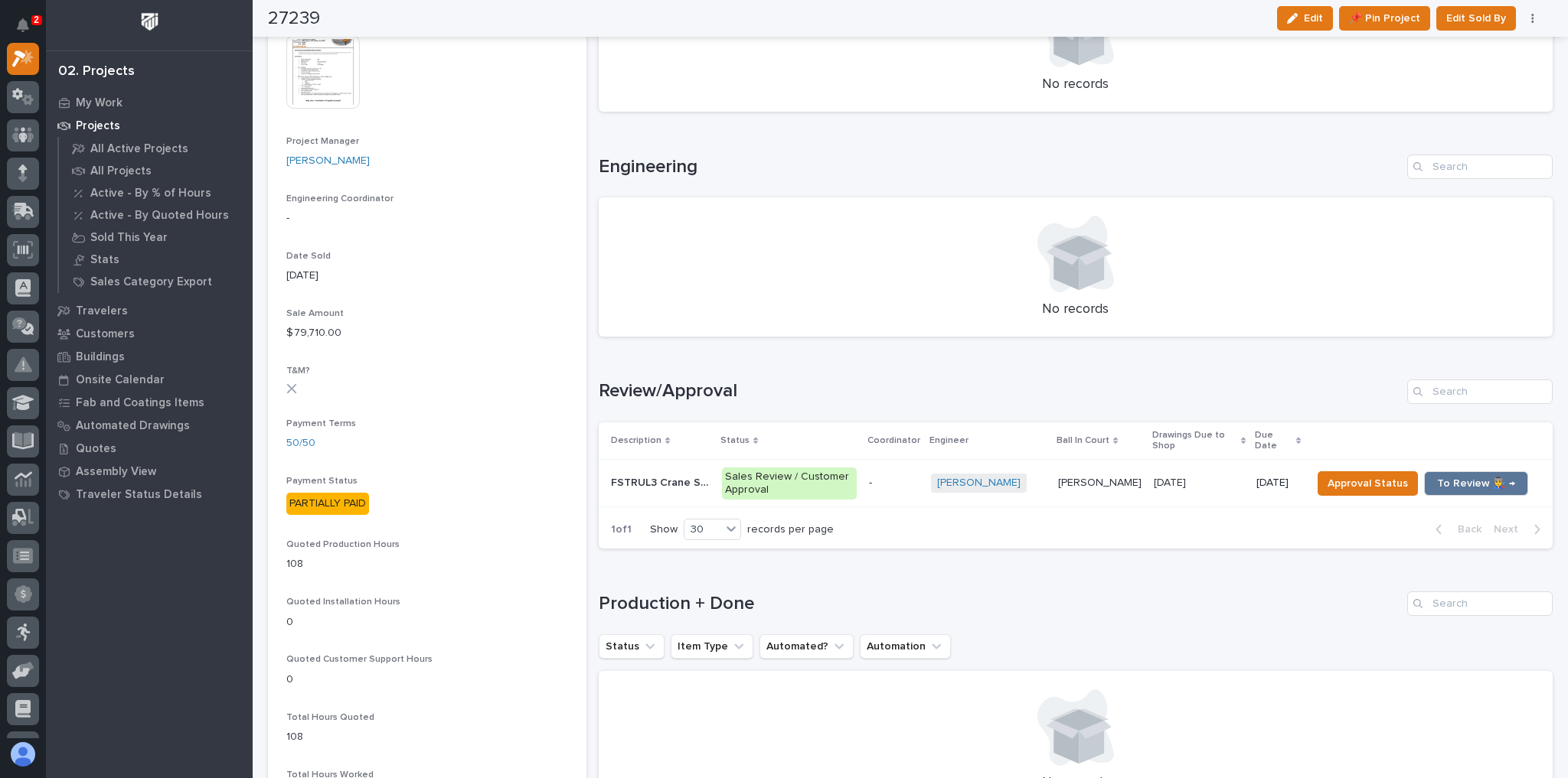
click at [1215, 485] on p at bounding box center [1199, 483] width 90 height 13
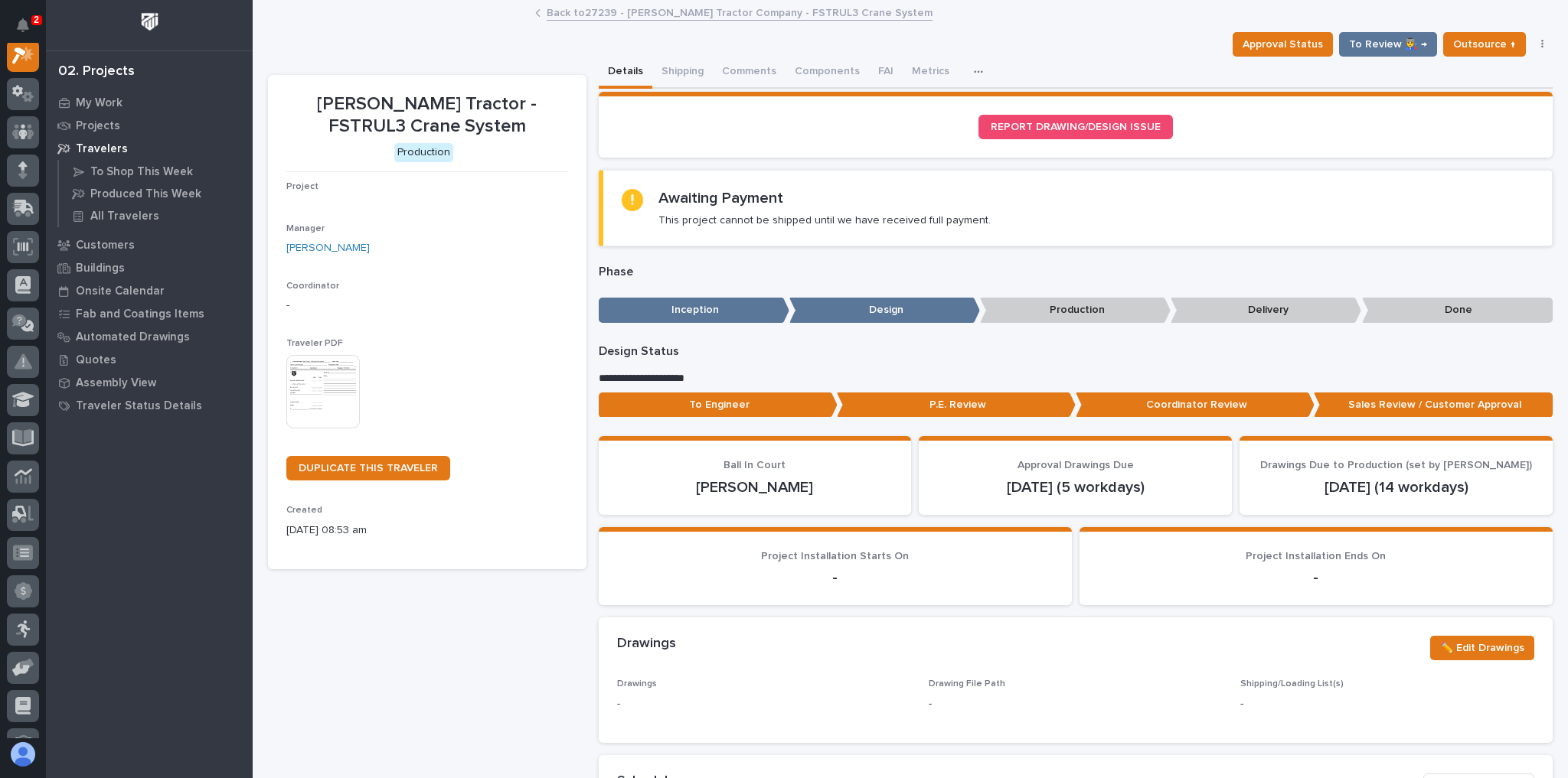
scroll to position [38, 0]
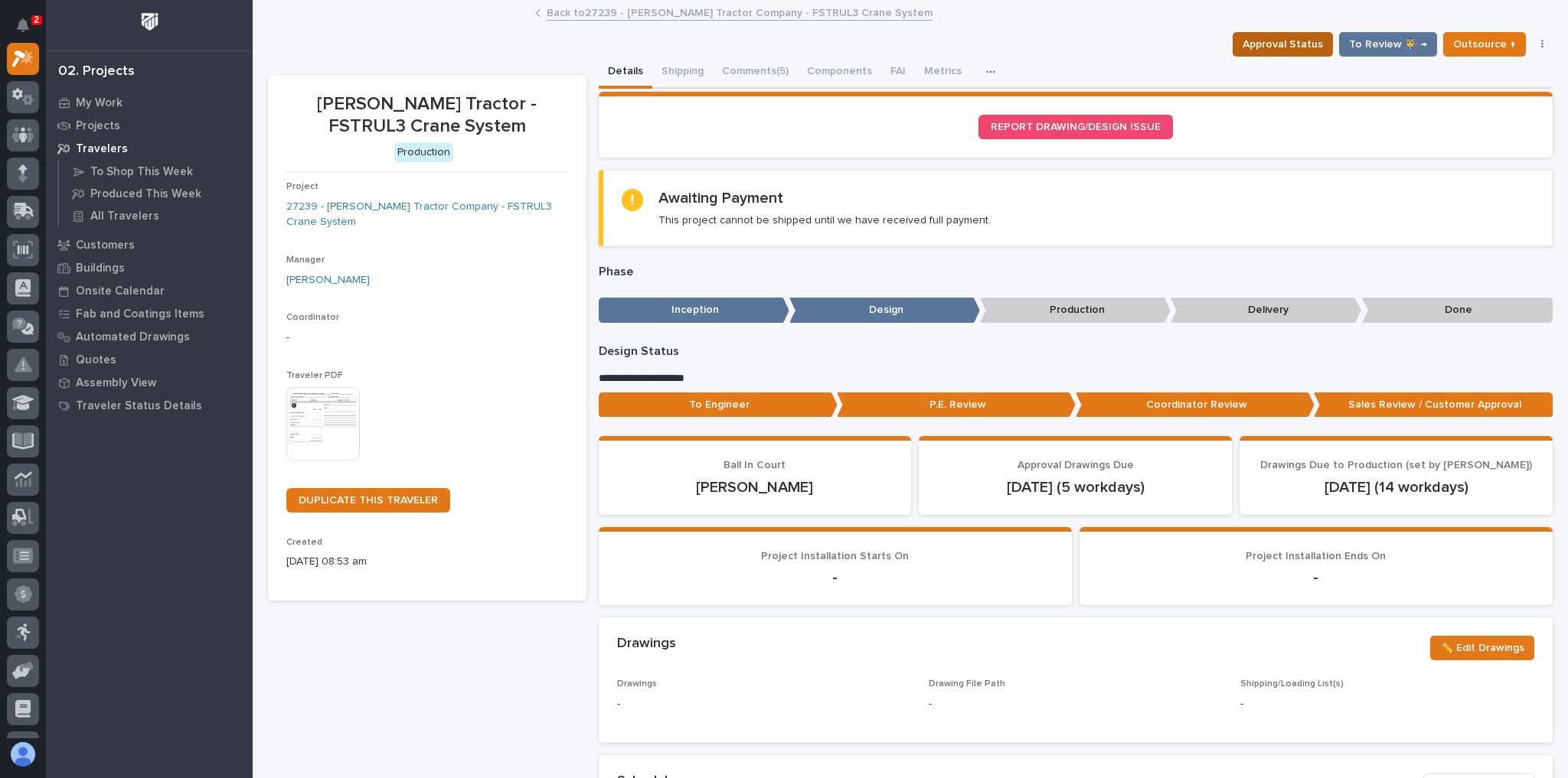
click at [1291, 36] on span "Approval Status" at bounding box center [1283, 44] width 80 height 19
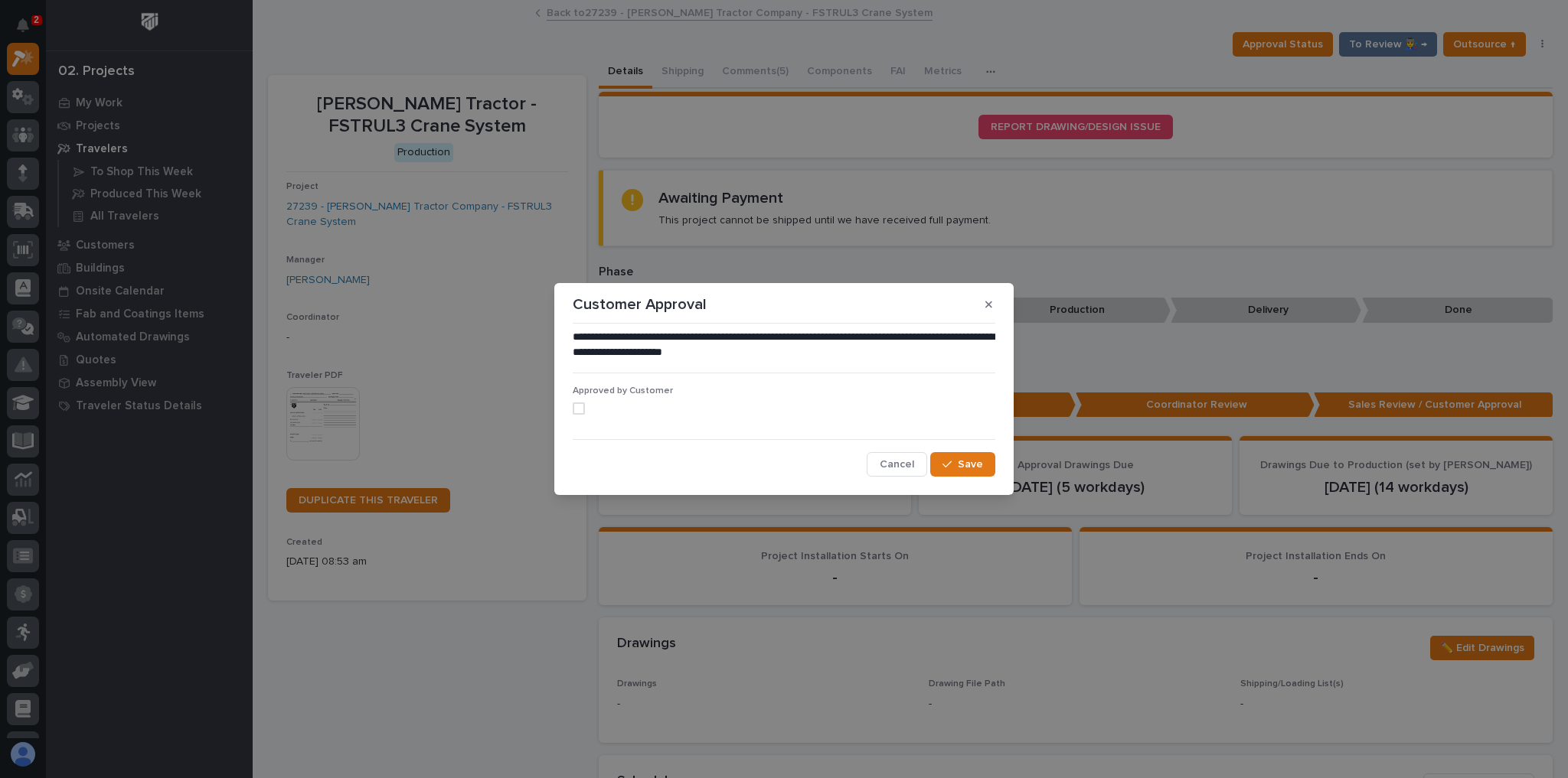
click at [581, 414] on span at bounding box center [578, 409] width 12 height 12
click at [956, 456] on button "Save" at bounding box center [962, 464] width 65 height 24
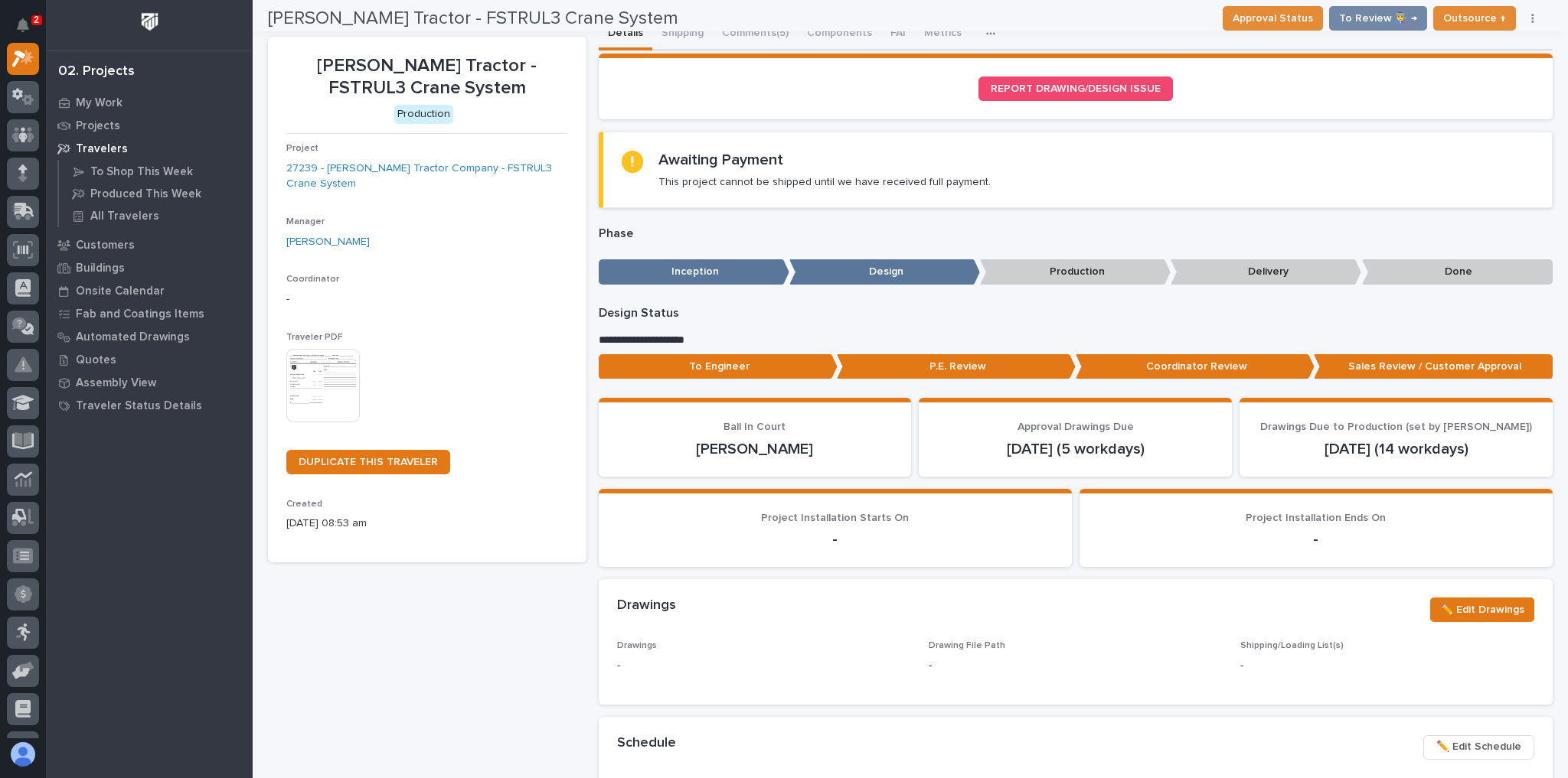
scroll to position [0, 0]
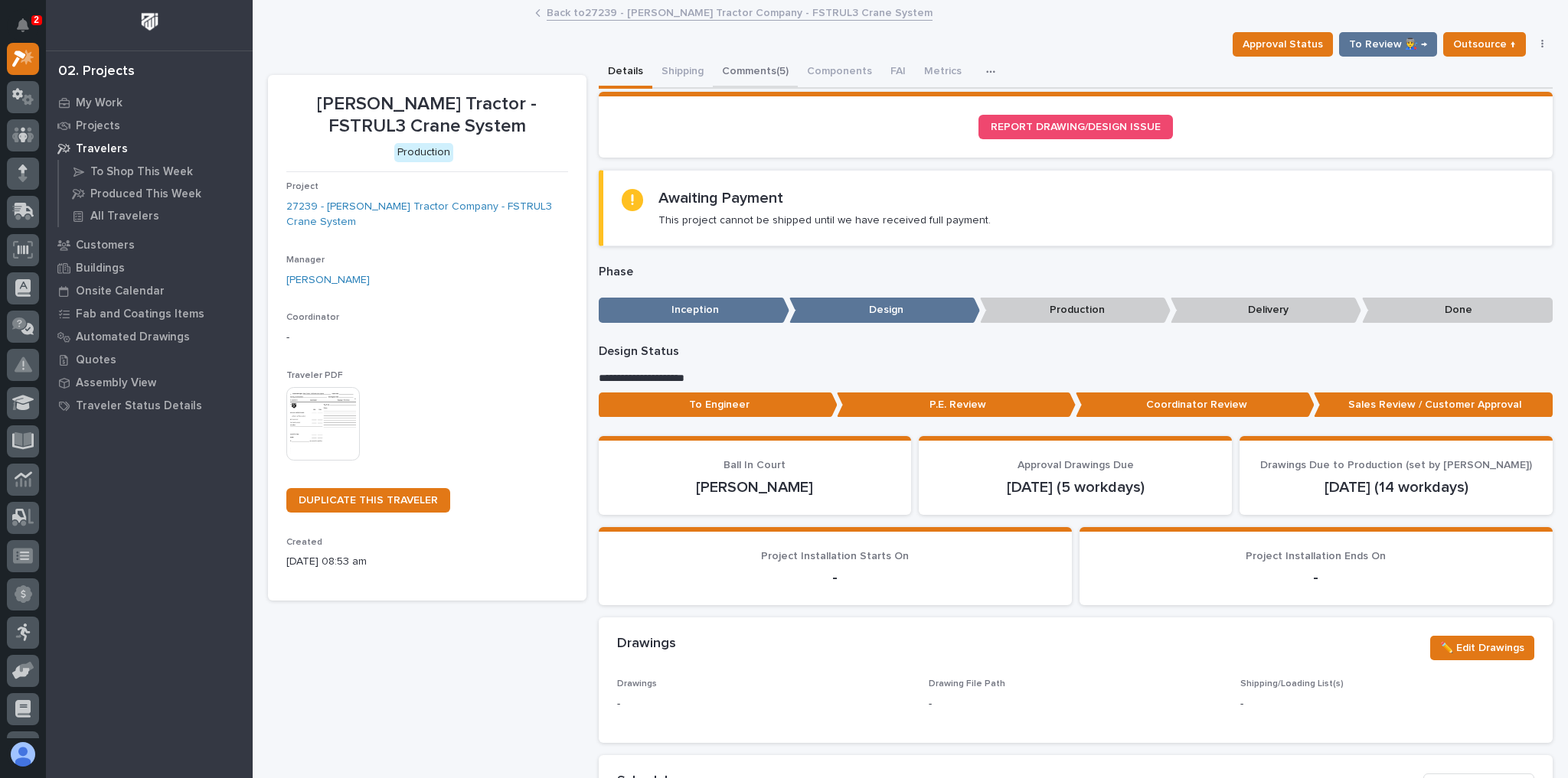
click at [738, 69] on button "Comments (5)" at bounding box center [755, 73] width 85 height 32
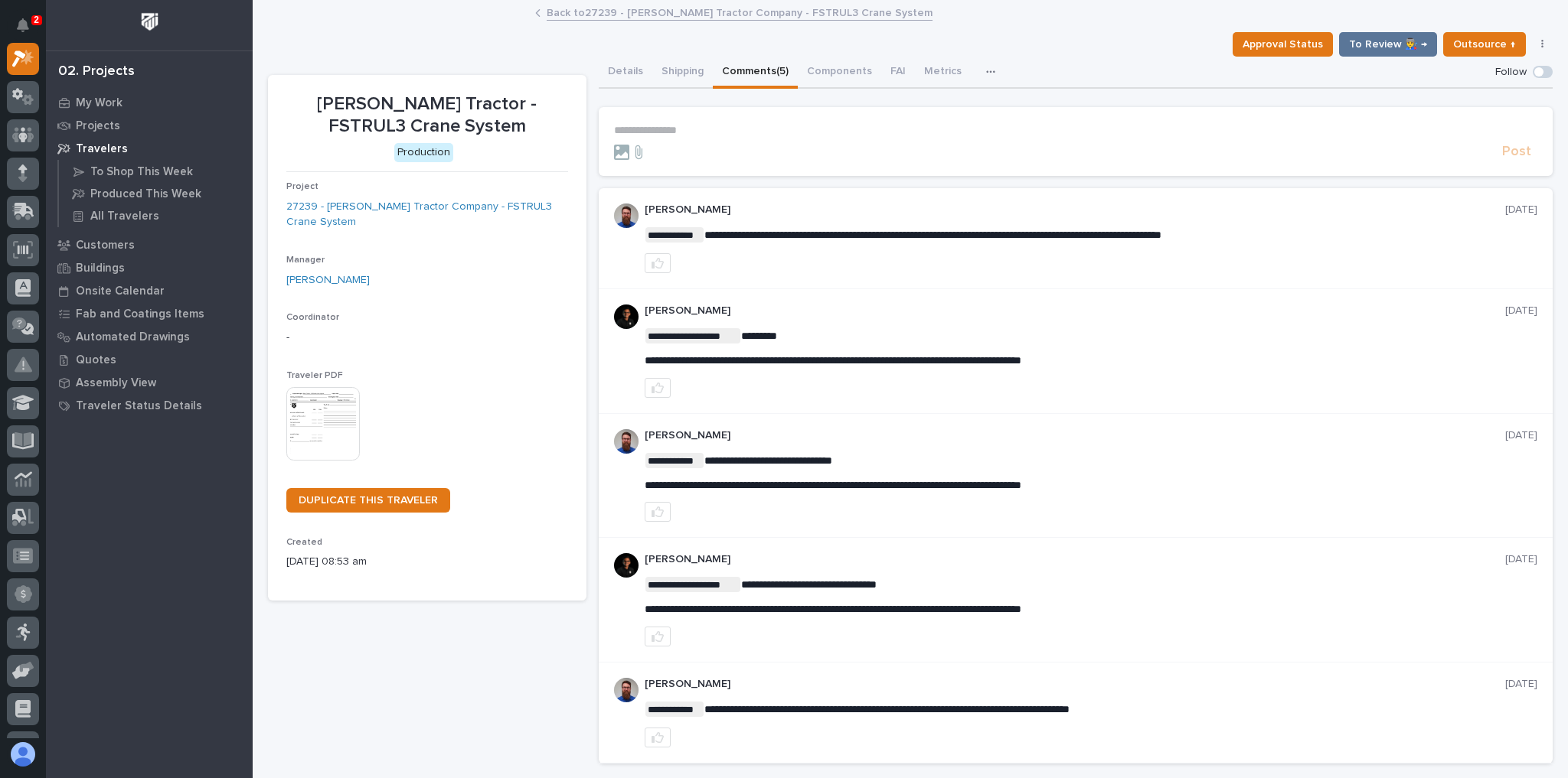
click at [726, 138] on form "**********" at bounding box center [1075, 142] width 924 height 36
click at [722, 133] on p "**********" at bounding box center [1075, 130] width 924 height 13
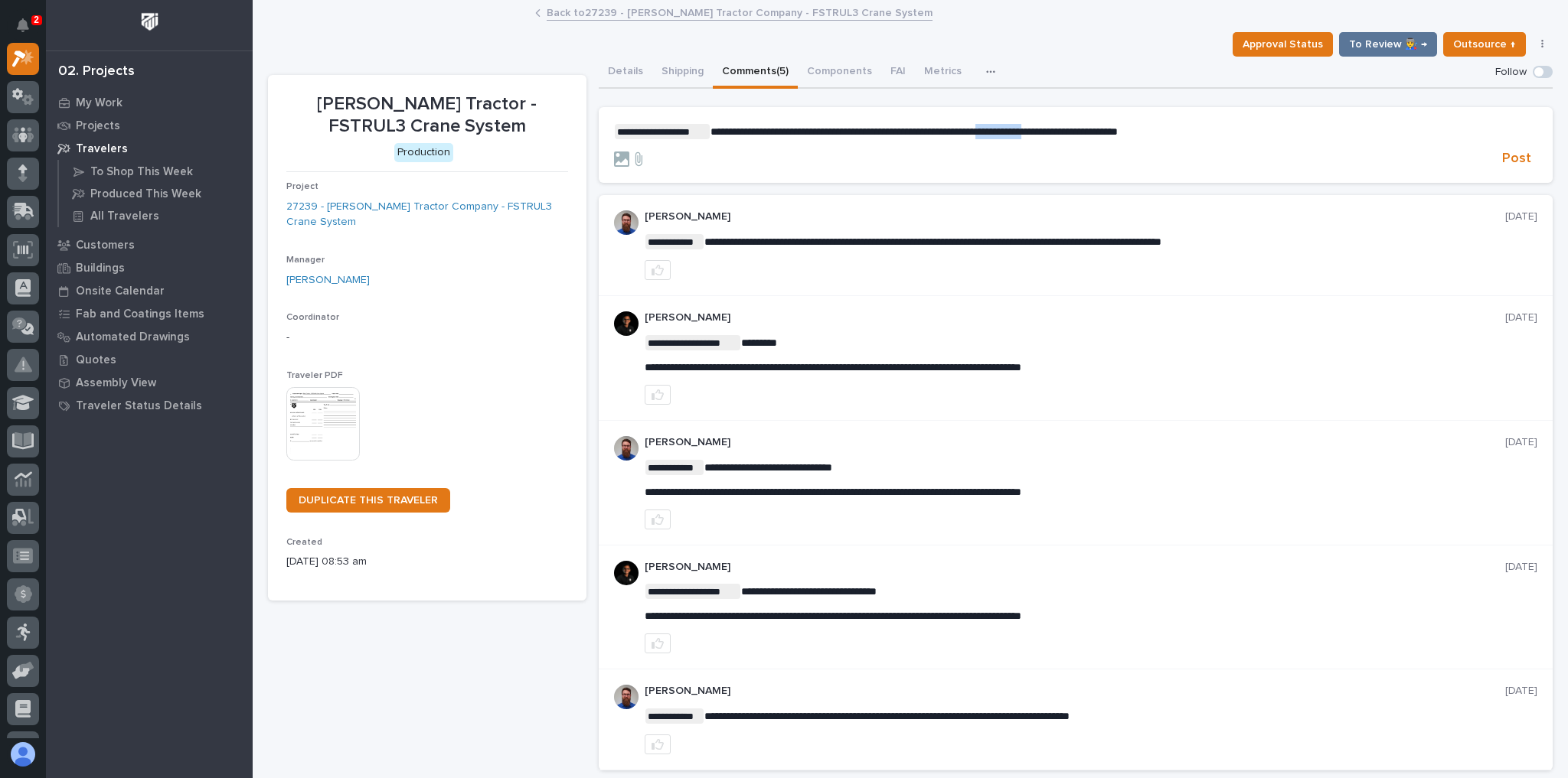
drag, startPoint x: 1114, startPoint y: 130, endPoint x: 1055, endPoint y: 133, distance: 59.1
click at [1055, 133] on span "**********" at bounding box center [914, 131] width 408 height 11
drag, startPoint x: 1184, startPoint y: 127, endPoint x: 1031, endPoint y: 136, distance: 153.3
click at [1031, 136] on p "**********" at bounding box center [1075, 132] width 924 height 16
click at [984, 131] on span "**********" at bounding box center [897, 131] width 372 height 11
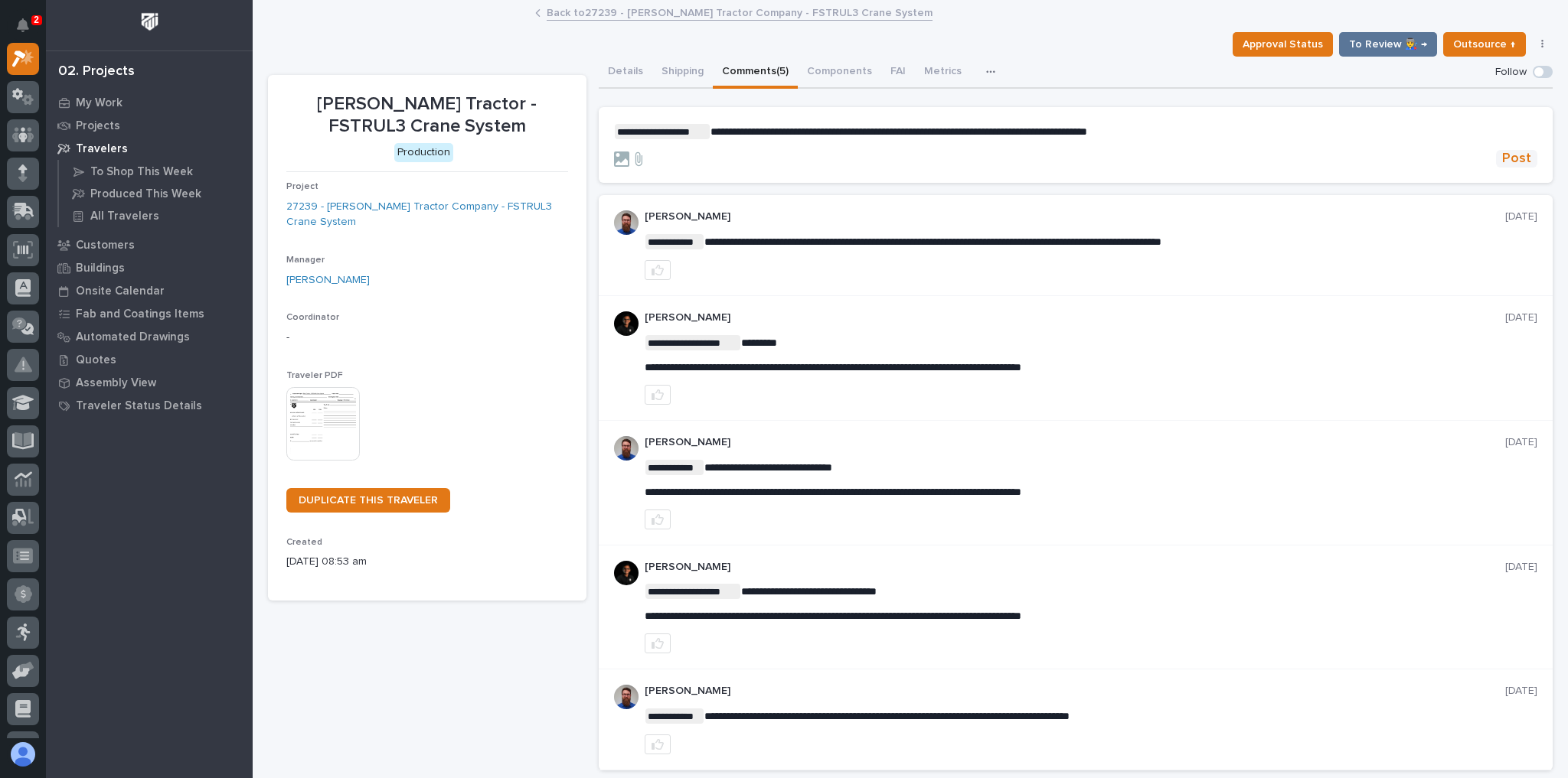
click at [1506, 160] on span "Post" at bounding box center [1517, 159] width 29 height 18
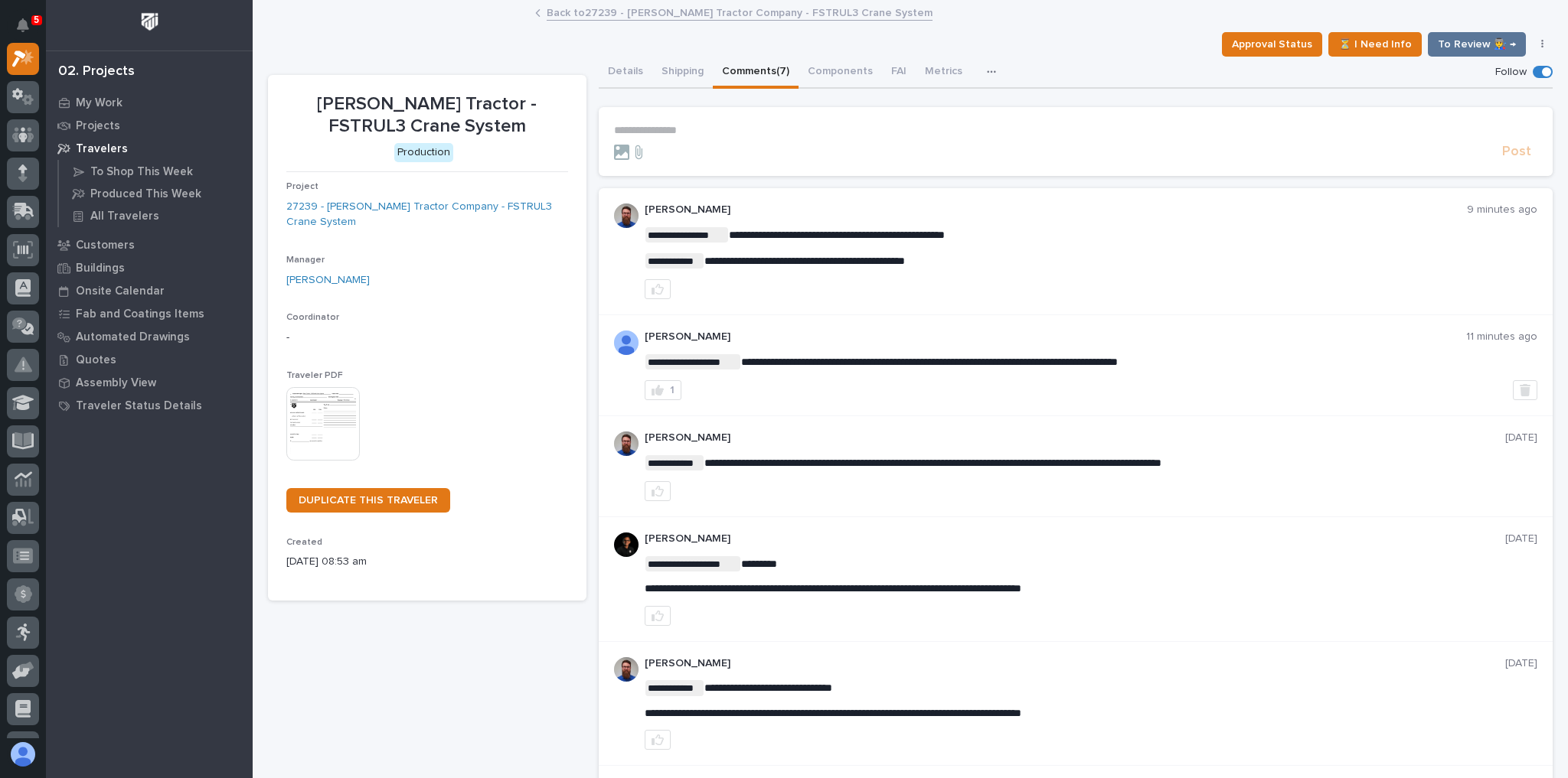
click at [571, 13] on link "Back to 27239 - [PERSON_NAME] Tractor Company - FSTRUL3 Crane System" at bounding box center [740, 12] width 386 height 18
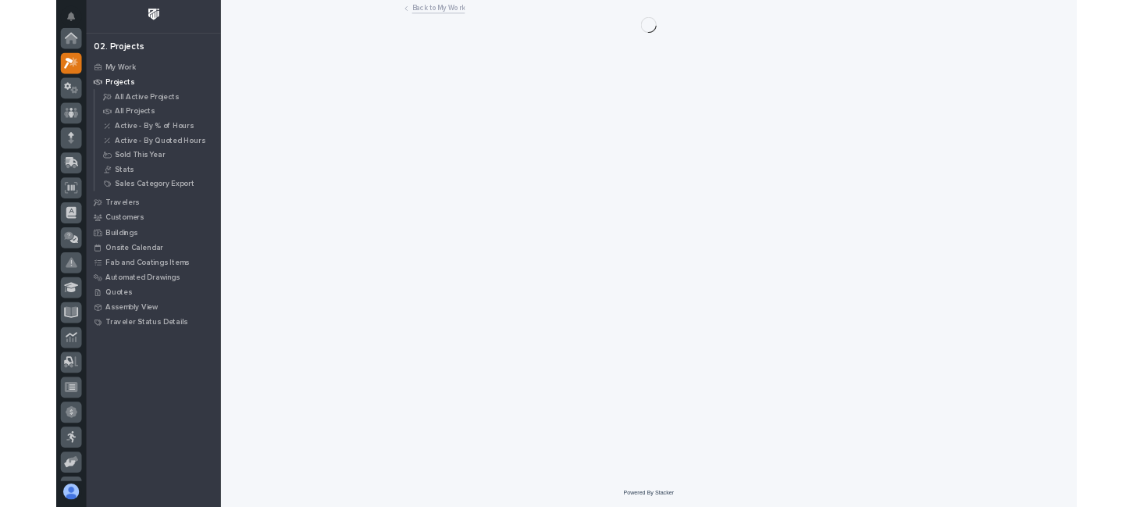
scroll to position [42, 0]
